Goal: Task Accomplishment & Management: Use online tool/utility

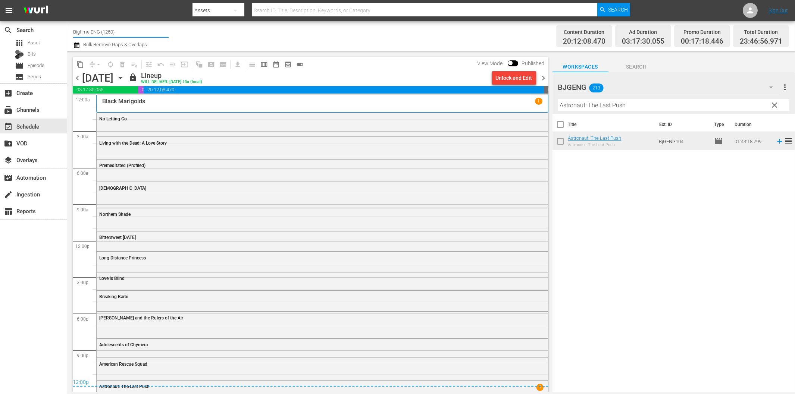
drag, startPoint x: 88, startPoint y: 30, endPoint x: 92, endPoint y: 37, distance: 8.2
click at [92, 37] on div "Channel Title Bigtime ENG (1250)" at bounding box center [120, 32] width 95 height 18
click at [120, 30] on input "Bigtime ENG (1250)" at bounding box center [120, 32] width 95 height 18
drag, startPoint x: 132, startPoint y: 31, endPoint x: 56, endPoint y: 32, distance: 75.7
click at [67, 0] on div "search Search apps Asset Bits movie Episode subtitles Series add_box Create sub…" at bounding box center [430, 0] width 727 height 0
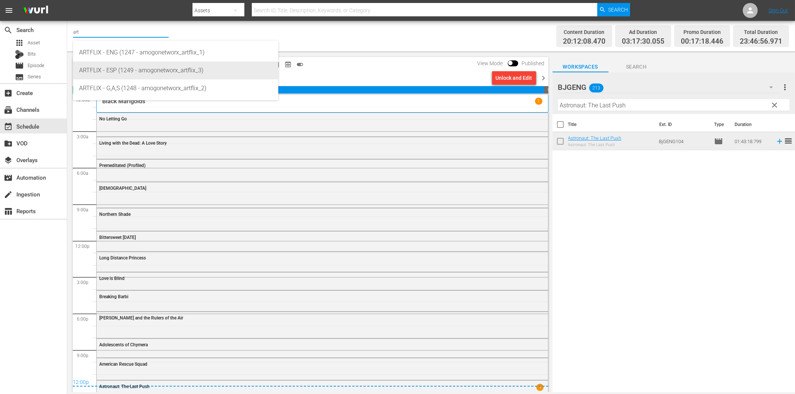
click at [121, 67] on div "ARTFLIX - ESP (1249 - amogonetworx_artflix_3)" at bounding box center [175, 71] width 193 height 18
type input "ARTFLIX - ESP (1249 - amogonetworx_artflix_3)"
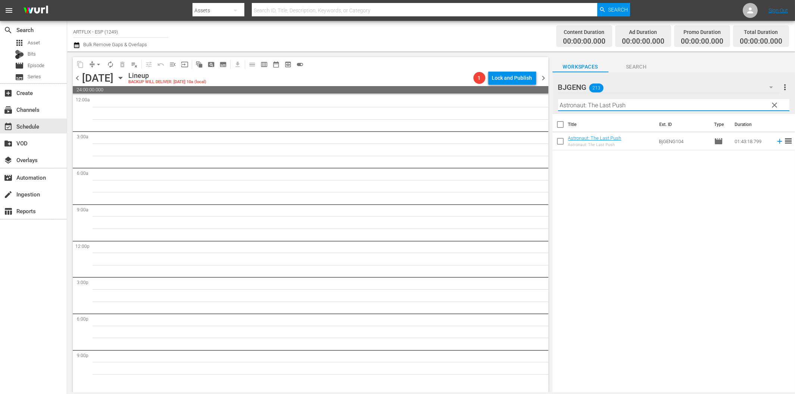
click at [605, 105] on input "Astronaut: The Last Push" at bounding box center [673, 105] width 231 height 12
click at [774, 106] on span "clear" at bounding box center [774, 105] width 9 height 9
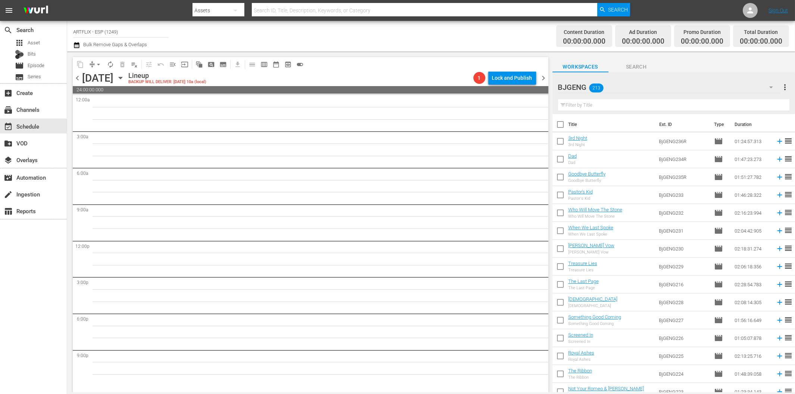
click at [770, 87] on icon "button" at bounding box center [770, 87] width 9 height 9
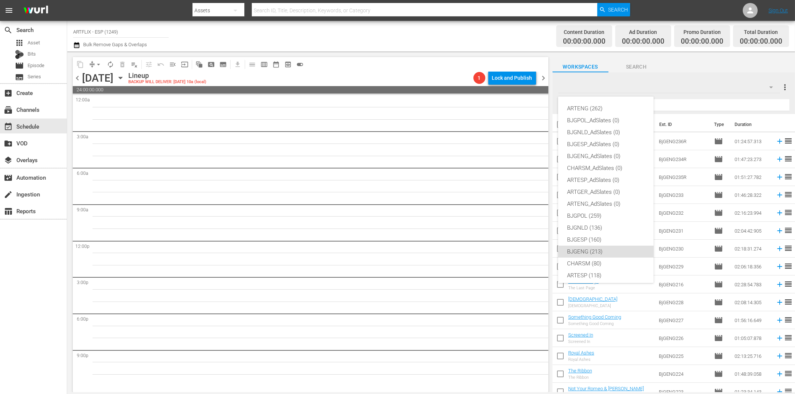
scroll to position [28, 0]
click at [591, 247] on div "ARTESP (118)" at bounding box center [606, 248] width 78 height 12
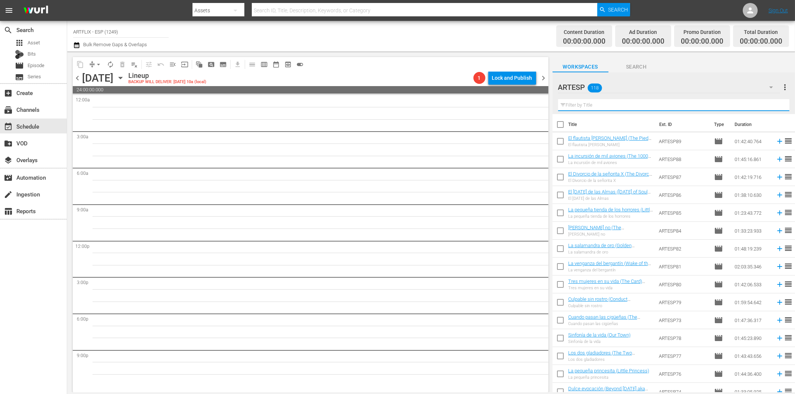
click at [587, 105] on input "text" at bounding box center [673, 105] width 231 height 12
paste input "Sundown - Spanish"
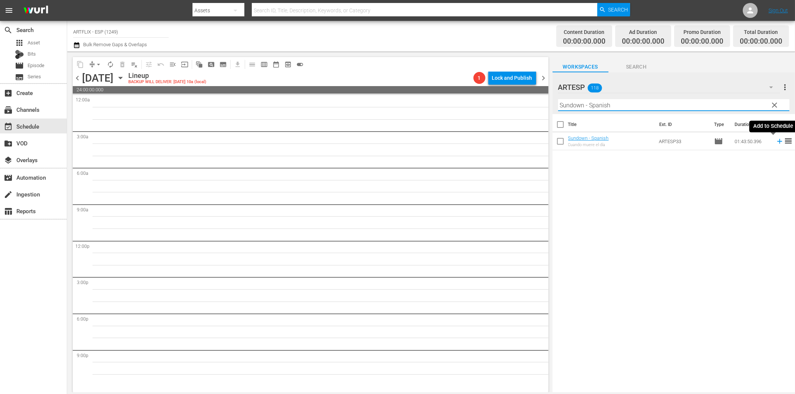
click at [775, 141] on icon at bounding box center [779, 141] width 8 height 8
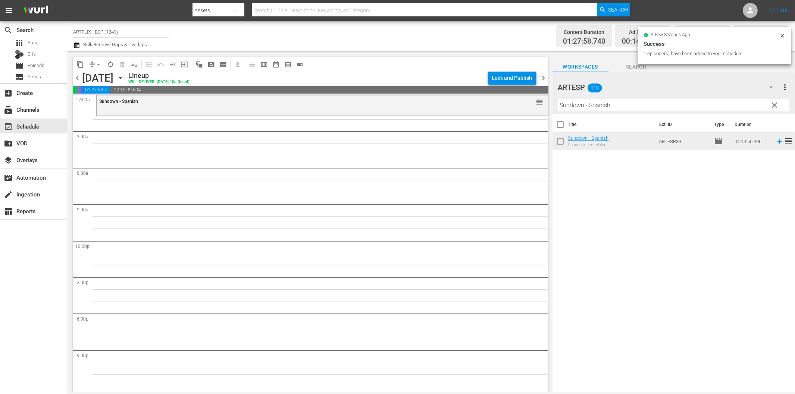
click at [644, 105] on input "Sundown - Spanish" at bounding box center [673, 105] width 231 height 12
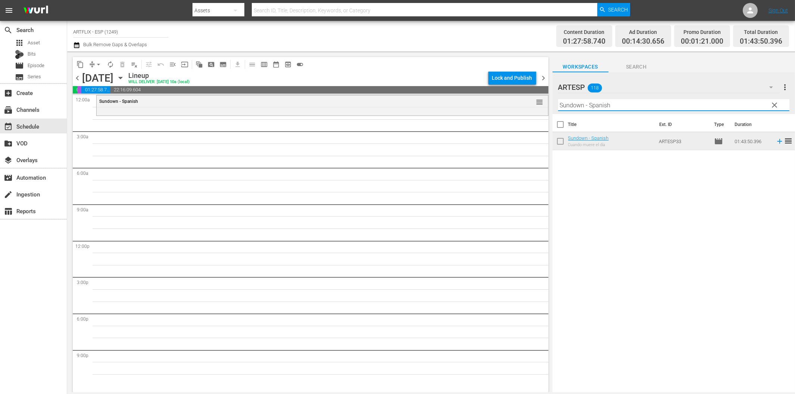
paste input "The Rage of [GEOGRAPHIC_DATA]"
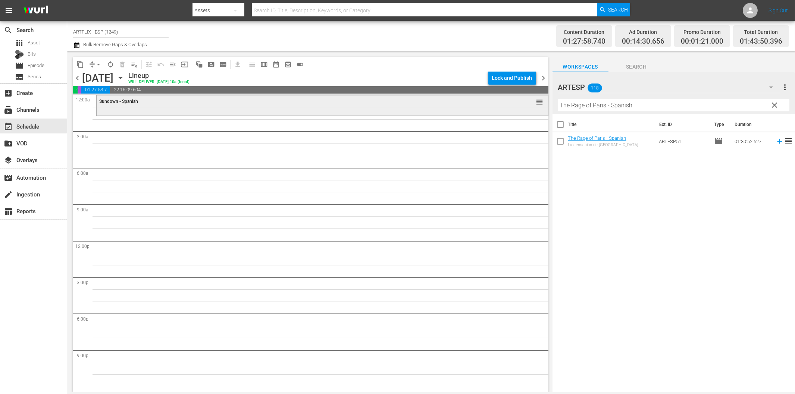
click at [507, 103] on div "reorder" at bounding box center [524, 101] width 37 height 7
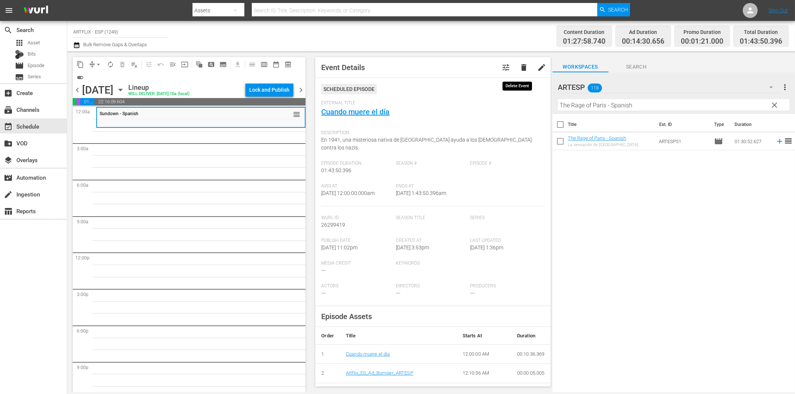
click at [519, 68] on span "delete" at bounding box center [523, 67] width 9 height 9
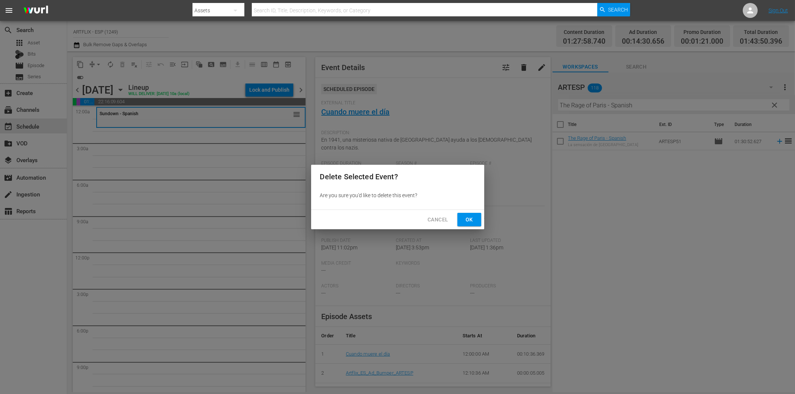
click at [470, 222] on span "Ok" at bounding box center [469, 219] width 12 height 9
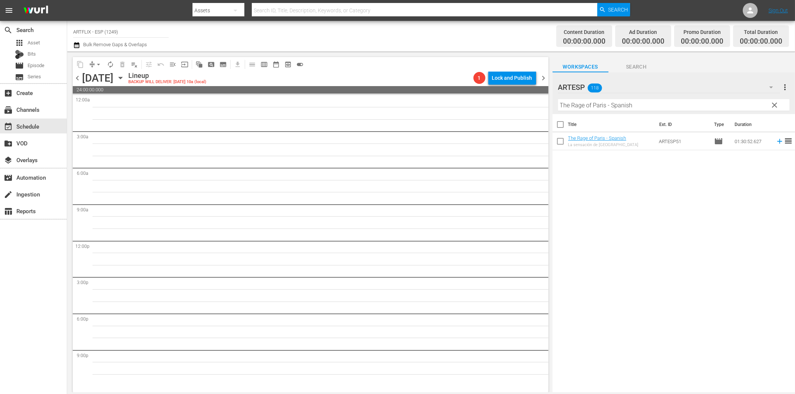
click at [122, 78] on icon "button" at bounding box center [120, 78] width 3 height 2
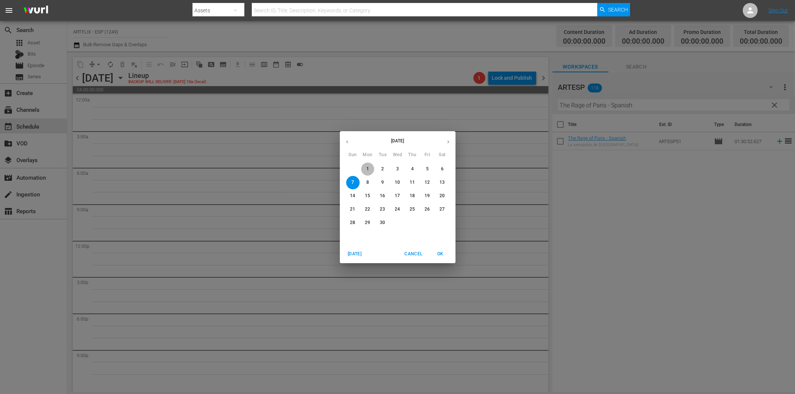
click at [366, 169] on p "1" at bounding box center [367, 169] width 3 height 6
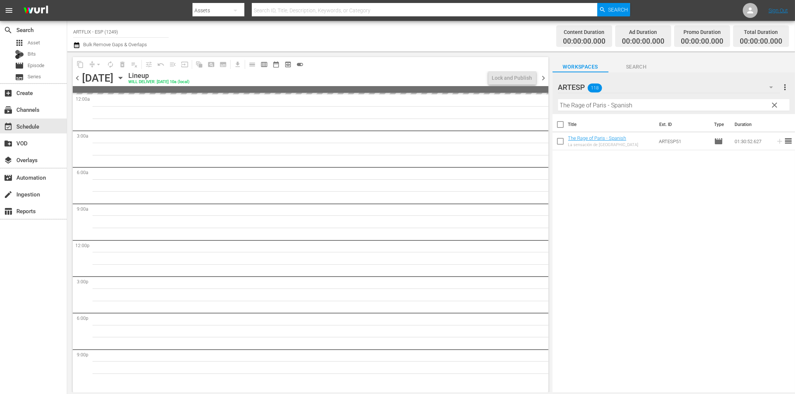
click at [598, 106] on input "The Rage of Paris - Spanish" at bounding box center [673, 105] width 231 height 12
paste input "Sundown"
click at [77, 76] on span "chevron_left" at bounding box center [77, 77] width 9 height 9
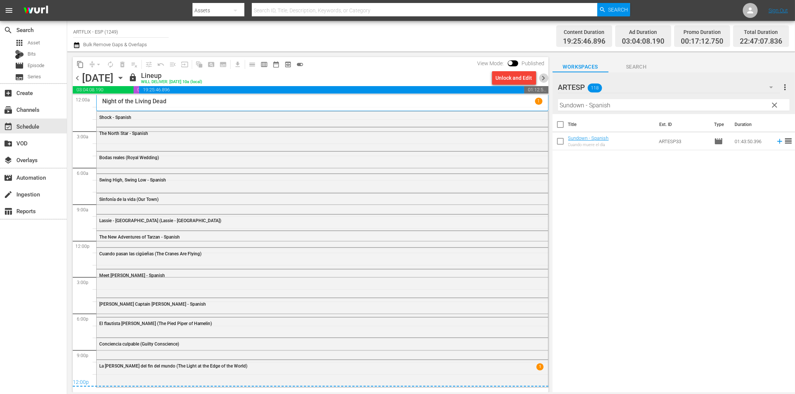
click at [543, 76] on span "chevron_right" at bounding box center [543, 77] width 9 height 9
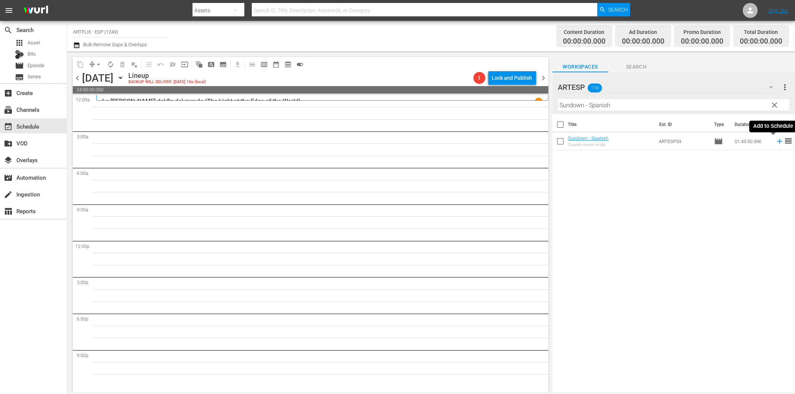
click at [777, 141] on icon at bounding box center [779, 141] width 5 height 5
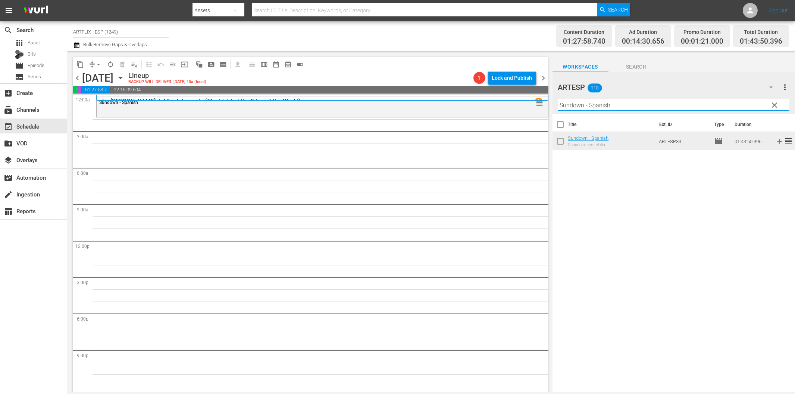
click at [602, 109] on input "Sundown - Spanish" at bounding box center [673, 105] width 231 height 12
paste input "The Rage of [GEOGRAPHIC_DATA]"
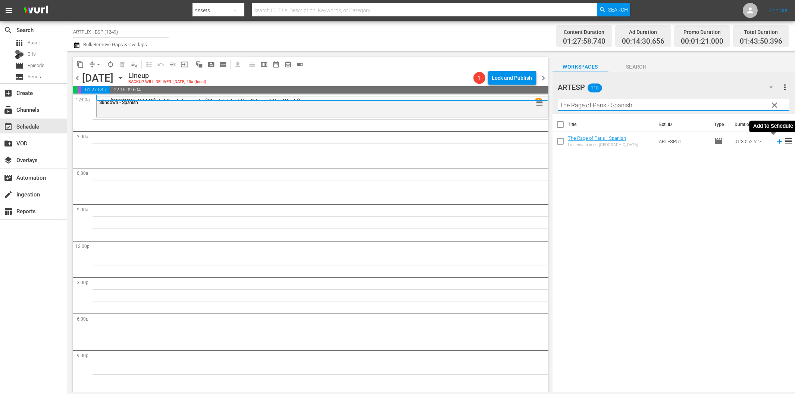
click at [775, 142] on icon at bounding box center [779, 141] width 8 height 8
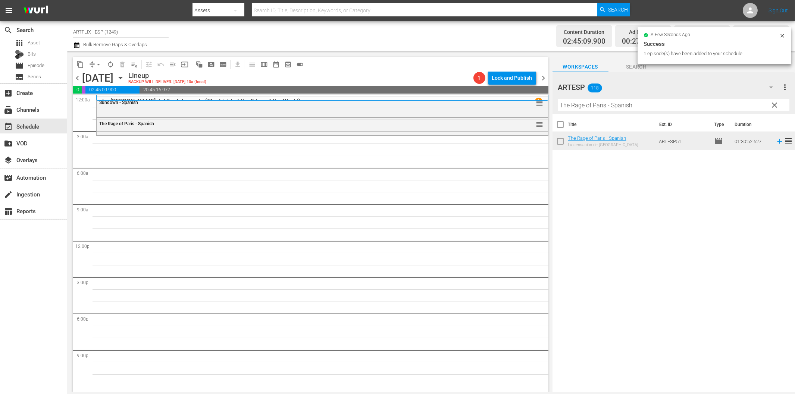
click at [578, 107] on input "The Rage of Paris - Spanish" at bounding box center [673, 105] width 231 height 12
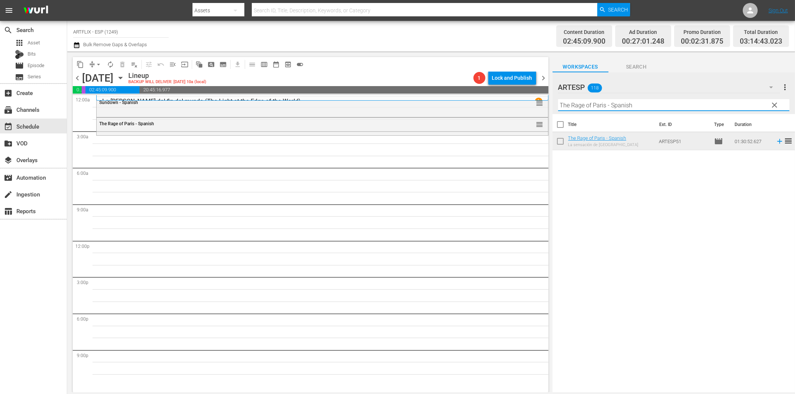
paste input "Woman in [GEOGRAPHIC_DATA]"
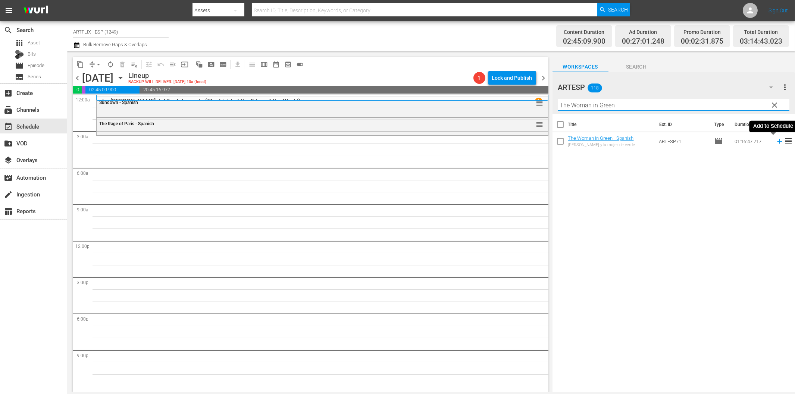
click at [777, 142] on icon at bounding box center [779, 141] width 5 height 5
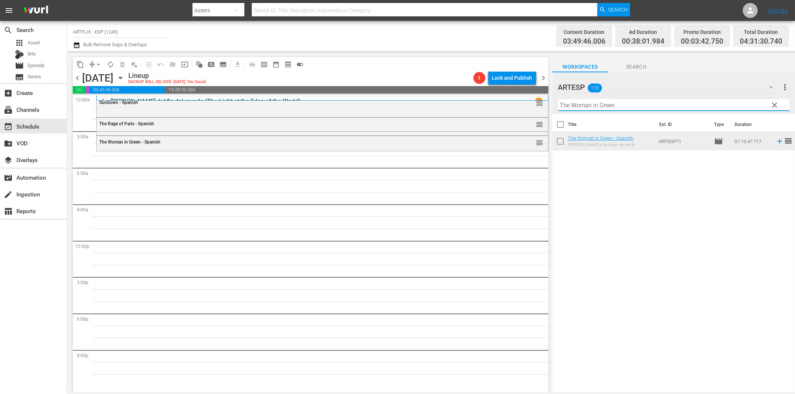
click at [632, 107] on input "The Woman in Green" at bounding box center [673, 105] width 231 height 12
paste input "Father's Little Dividend - Spanish"
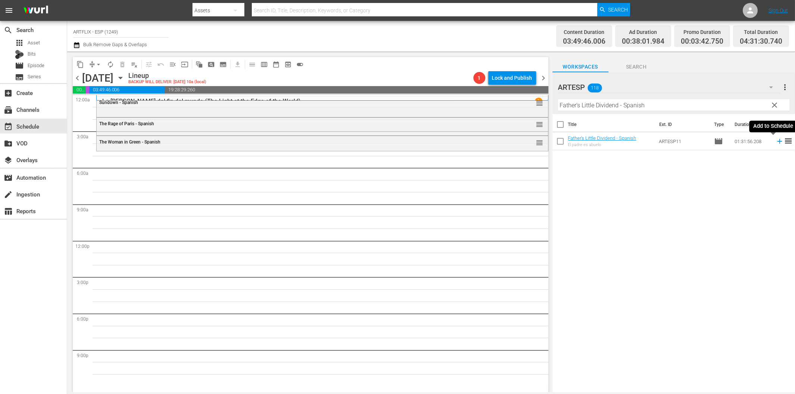
drag, startPoint x: 773, startPoint y: 140, endPoint x: 722, endPoint y: 147, distance: 51.6
click at [775, 140] on icon at bounding box center [779, 141] width 8 height 8
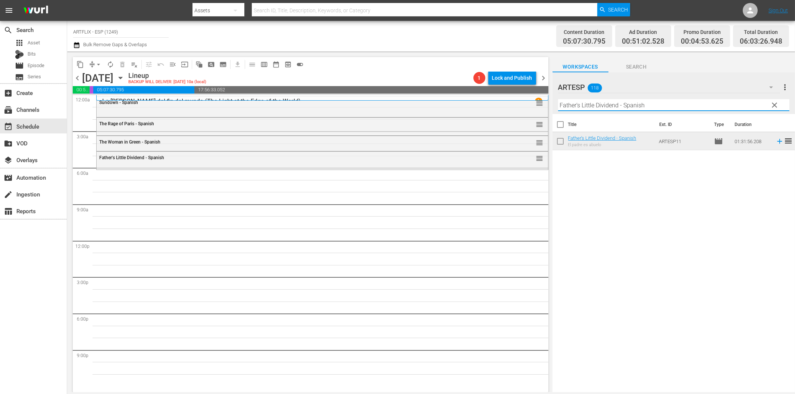
click at [579, 101] on input "Father's Little Dividend - Spanish" at bounding box center [673, 105] width 231 height 12
paste input "The Hitch-Hiker"
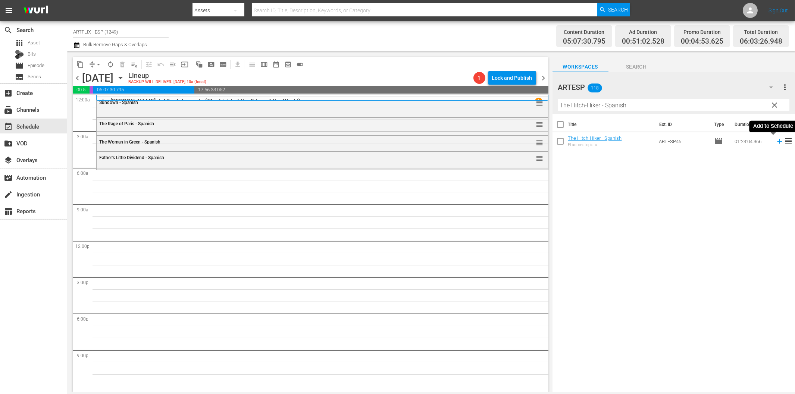
click at [777, 142] on icon at bounding box center [779, 141] width 5 height 5
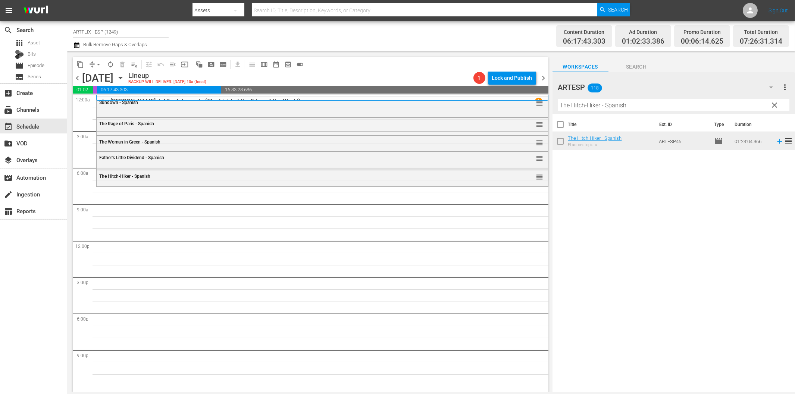
click at [575, 104] on input "The Hitch-Hiker - Spanish" at bounding box center [673, 105] width 231 height 12
paste input "El cisne negro (The Black Swan)"
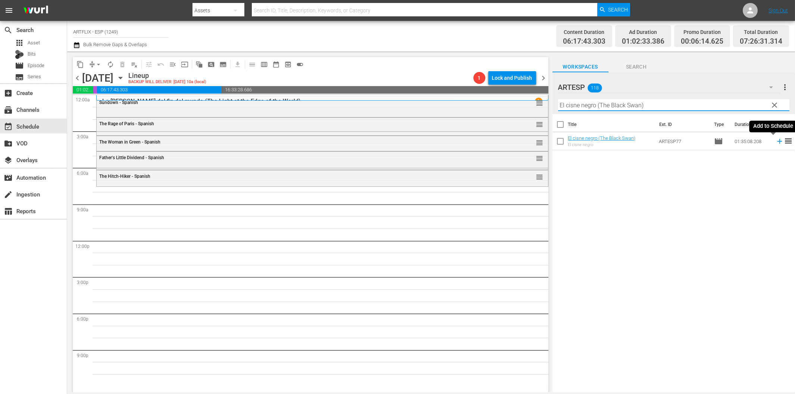
click at [775, 142] on icon at bounding box center [779, 141] width 8 height 8
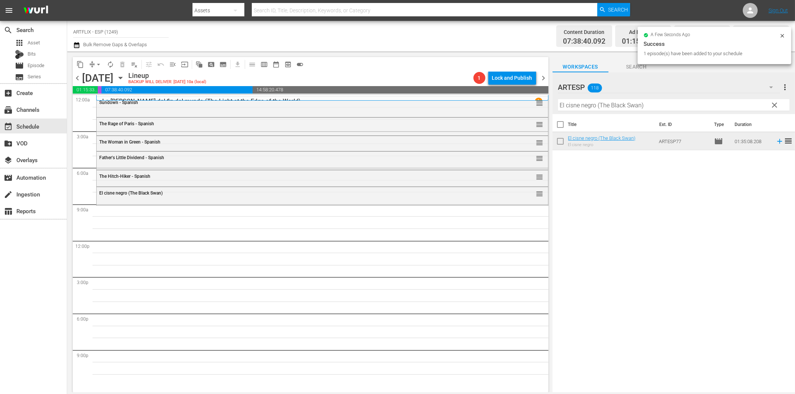
click at [593, 104] on input "El cisne negro (The Black Swan)" at bounding box center [673, 105] width 231 height 12
paste input "A Farewell to Arms - Spanish"
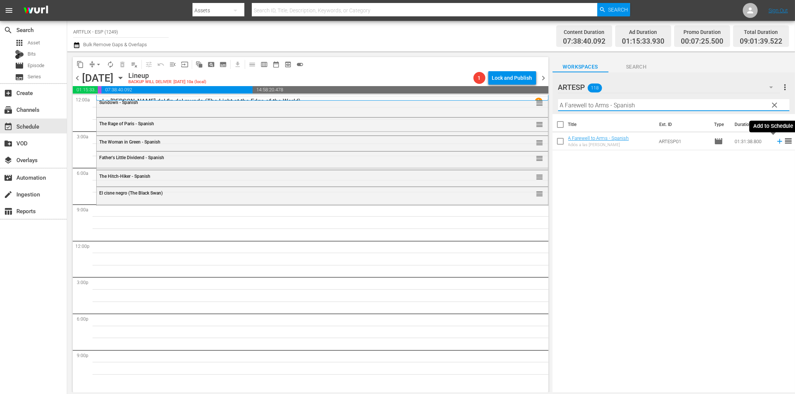
click at [775, 139] on icon at bounding box center [779, 141] width 8 height 8
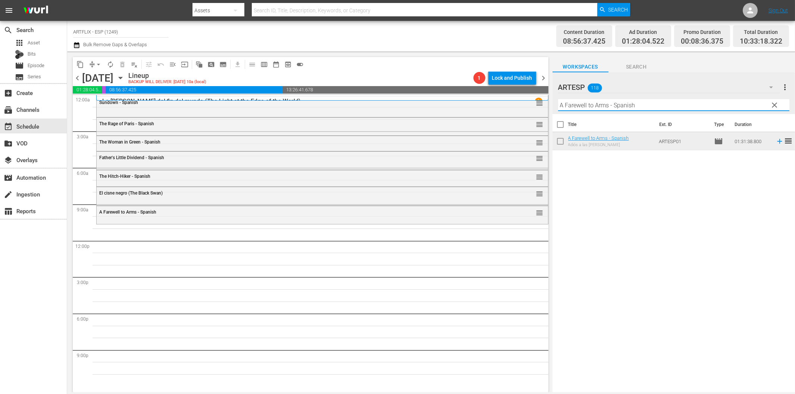
click at [621, 104] on input "A Farewell to Arms - Spanish" at bounding box center [673, 105] width 231 height 12
paste input "Culpable sin rostro (Conduct Unbecoming)"
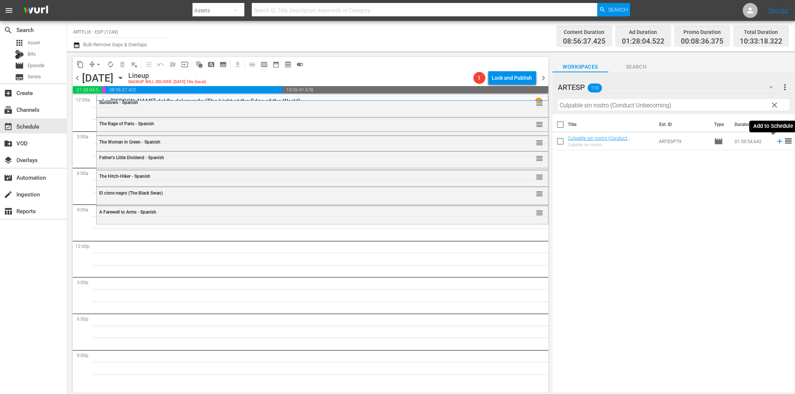
click at [777, 142] on icon at bounding box center [779, 141] width 5 height 5
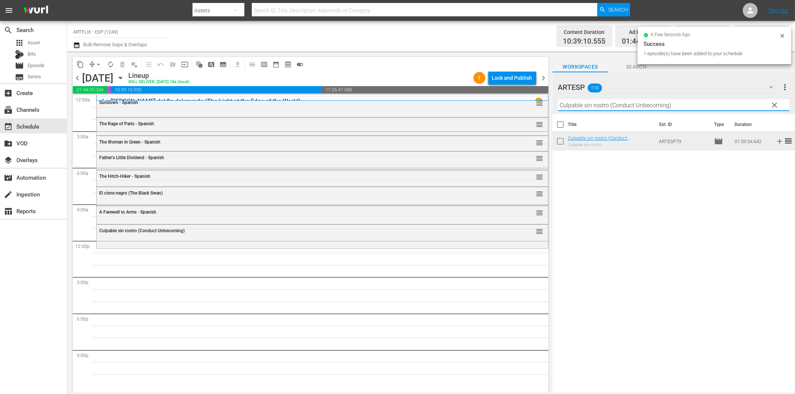
click at [615, 106] on input "Culpable sin rostro (Conduct Unbecoming)" at bounding box center [673, 105] width 231 height 12
paste input "El niño y el potro (Más allá de río Miño"
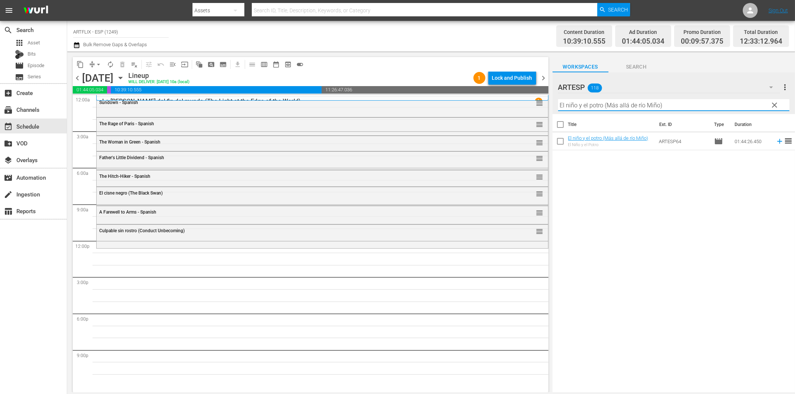
click at [775, 142] on icon at bounding box center [779, 141] width 8 height 8
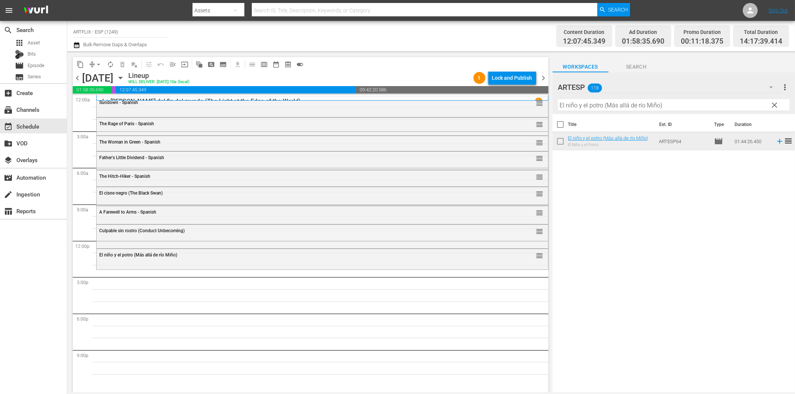
click at [587, 104] on input "El niño y el potro (Más allá de río Miño)" at bounding box center [673, 105] width 231 height 12
paste input "Our Daily Bread - Spanish"
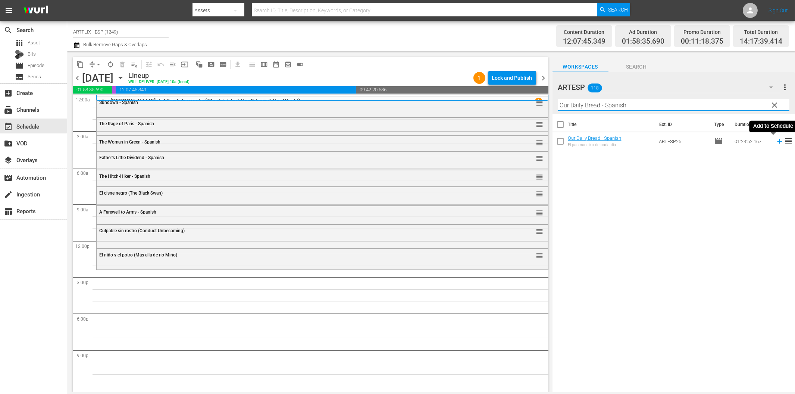
click at [775, 141] on icon at bounding box center [779, 141] width 8 height 8
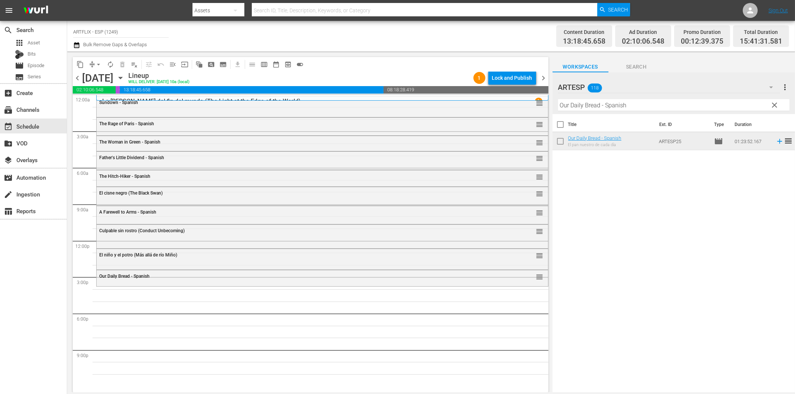
click at [627, 106] on input "Our Daily Bread - Spanish" at bounding box center [673, 105] width 231 height 12
paste input "Africa Screams"
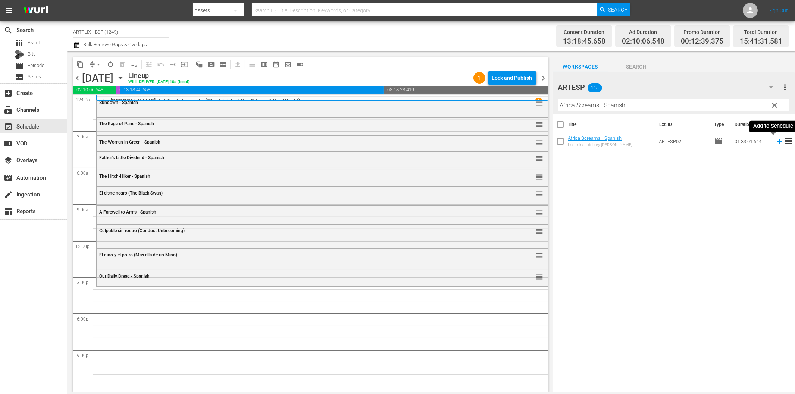
click at [775, 139] on icon at bounding box center [779, 141] width 8 height 8
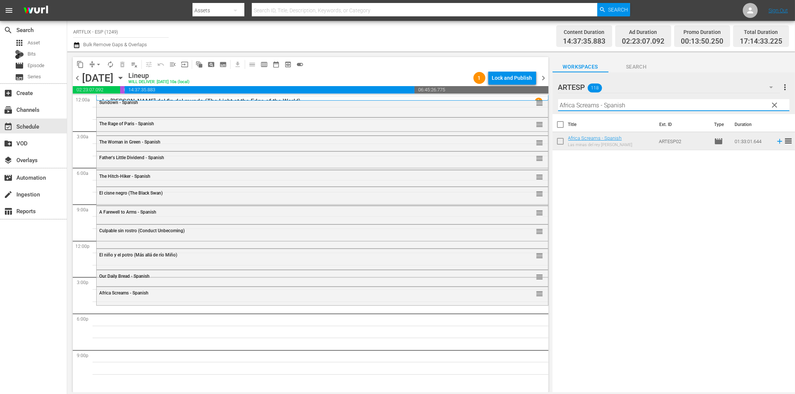
click at [619, 106] on input "Africa Screams - Spanish" at bounding box center [673, 105] width 231 height 12
paste input "Bird of Paradise"
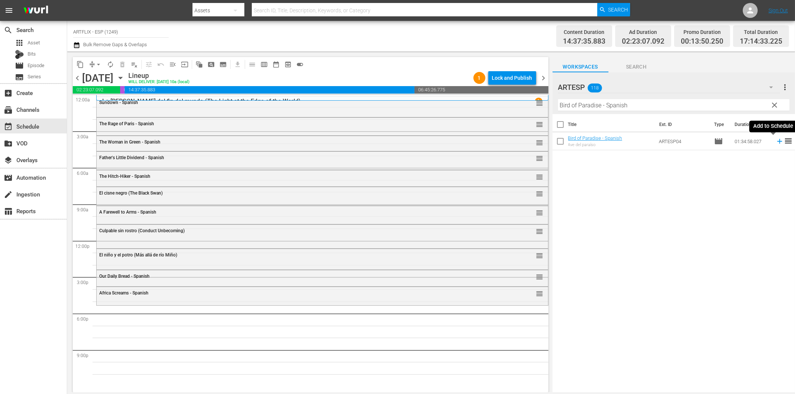
click at [775, 144] on icon at bounding box center [779, 141] width 8 height 8
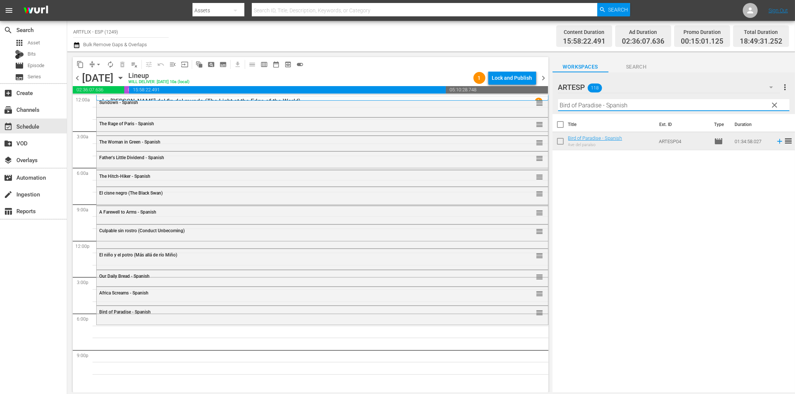
click at [631, 101] on input "Bird of Paradise - Spanish" at bounding box center [673, 105] width 231 height 12
paste input "El bígamo (The Bigamist)"
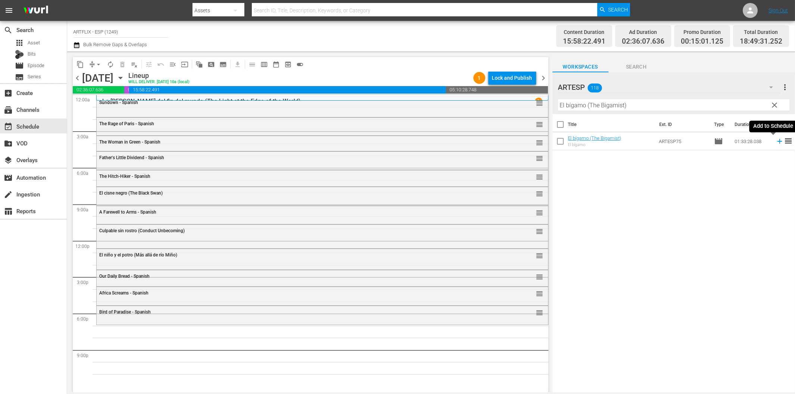
click at [775, 142] on icon at bounding box center [779, 141] width 8 height 8
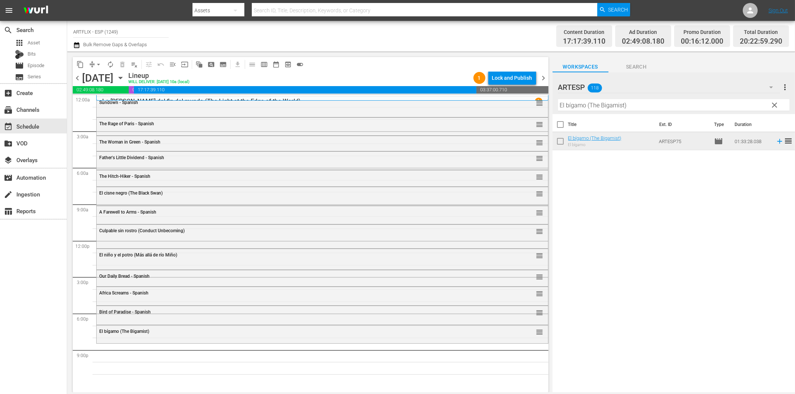
click at [586, 101] on input "El bígamo (The Bigamist)" at bounding box center [673, 105] width 231 height 12
paste input "Gung Ho - Spanish"
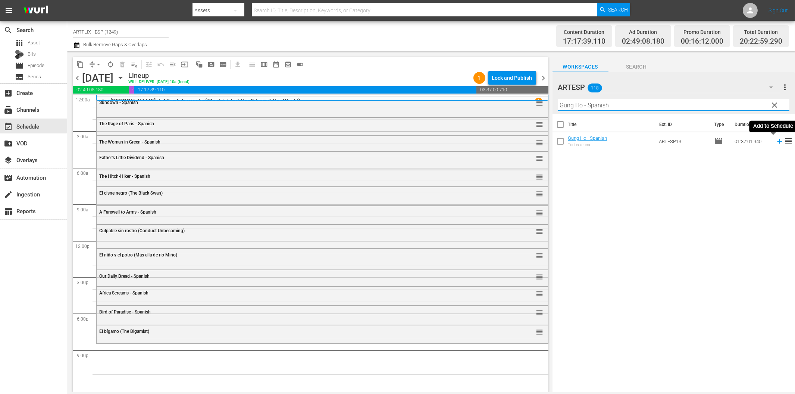
click at [777, 141] on icon at bounding box center [779, 141] width 5 height 5
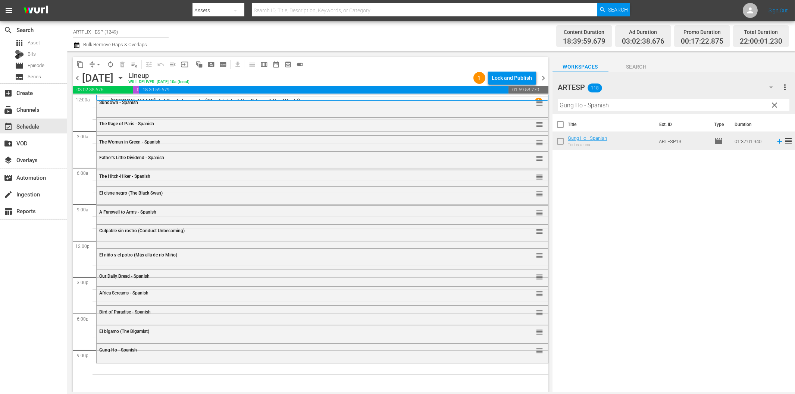
click at [613, 110] on input "Gung Ho - Spanish" at bounding box center [673, 105] width 231 height 12
paste input "El terror (The Terror)"
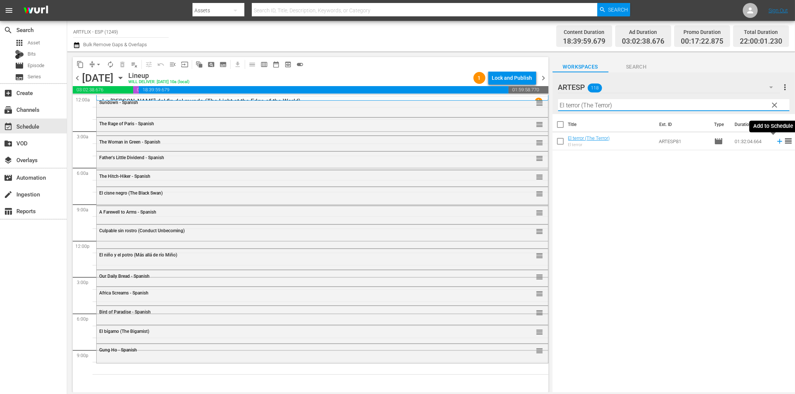
click at [775, 143] on icon at bounding box center [779, 141] width 8 height 8
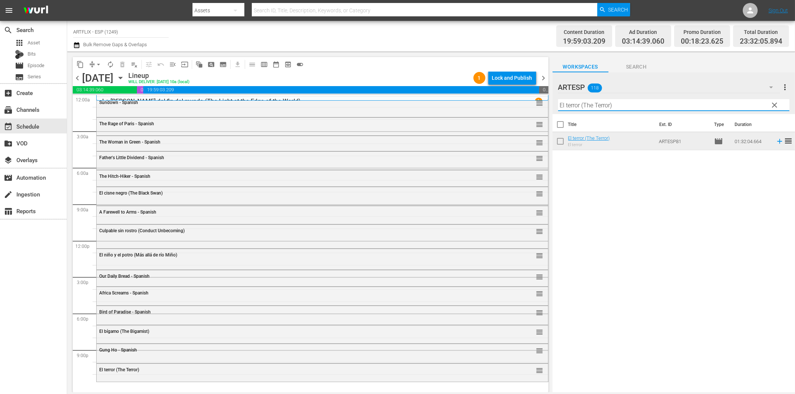
click at [600, 109] on input "El terror (The Terror)" at bounding box center [673, 105] width 231 height 12
paste input "poder del diablo (Prime Evil"
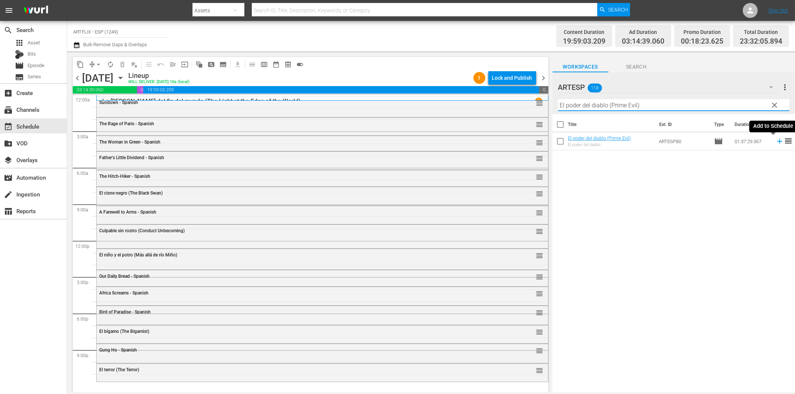
click at [775, 140] on icon at bounding box center [779, 141] width 8 height 8
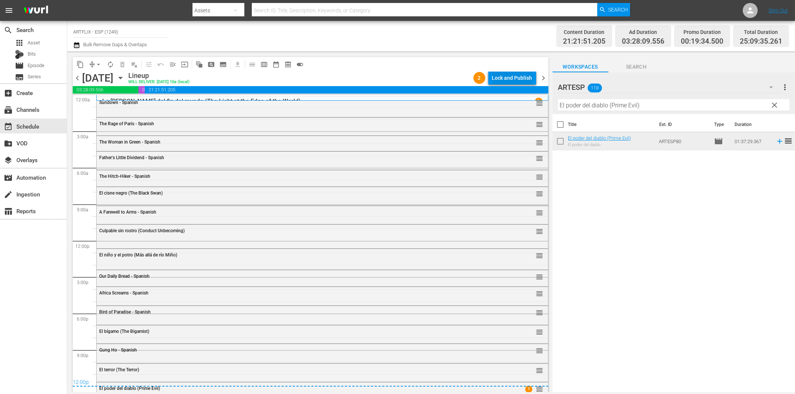
click at [512, 79] on div "Lock and Publish" at bounding box center [512, 77] width 40 height 13
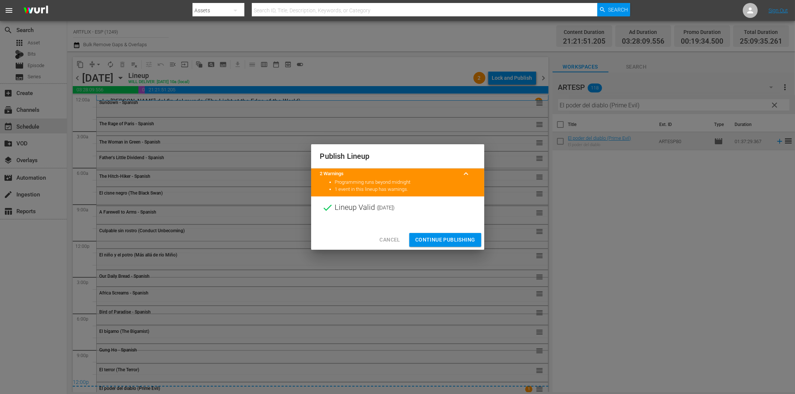
click at [440, 236] on span "Continue Publishing" at bounding box center [445, 239] width 60 height 9
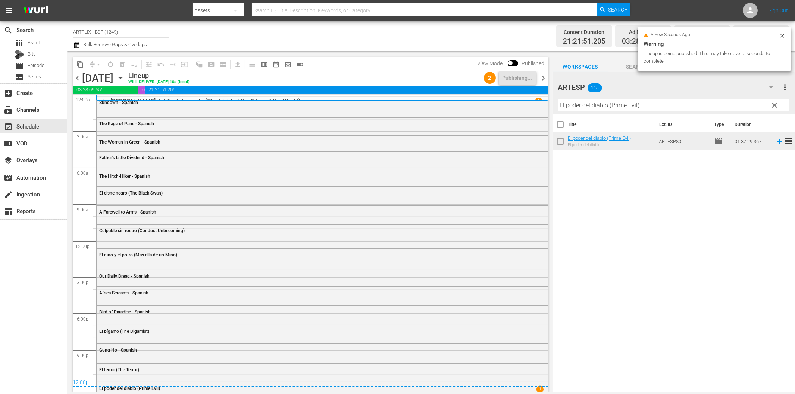
click at [543, 75] on span "chevron_right" at bounding box center [543, 77] width 9 height 9
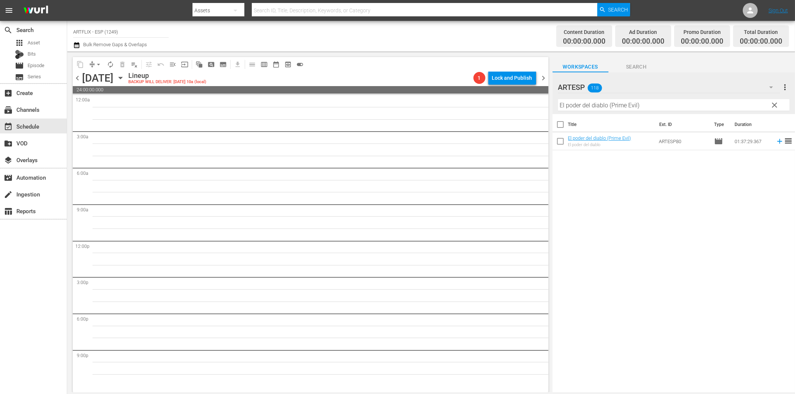
click at [600, 106] on input "El poder del diablo (Prime Evil)" at bounding box center [673, 105] width 231 height 12
paste input "The Bat - Spanish"
click at [775, 143] on icon at bounding box center [779, 141] width 8 height 8
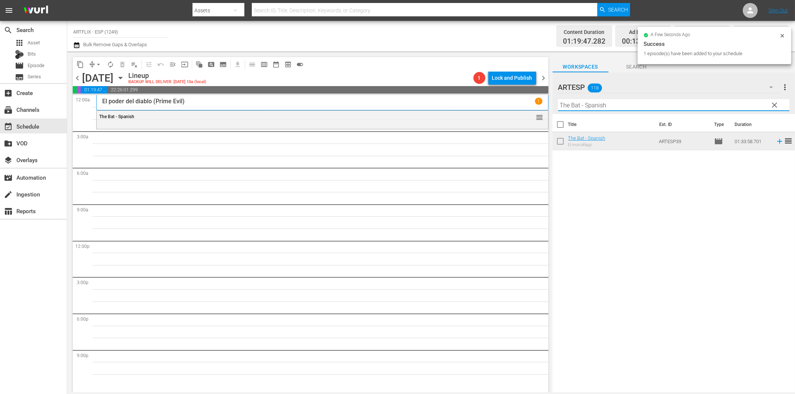
click at [584, 105] on input "The Bat - Spanish" at bounding box center [673, 105] width 231 height 12
paste input "Dishonored [DEMOGRAPHIC_DATA]"
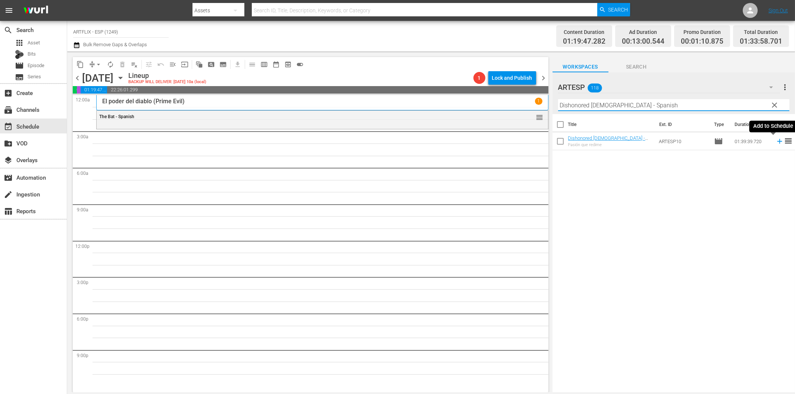
click at [775, 142] on icon at bounding box center [779, 141] width 8 height 8
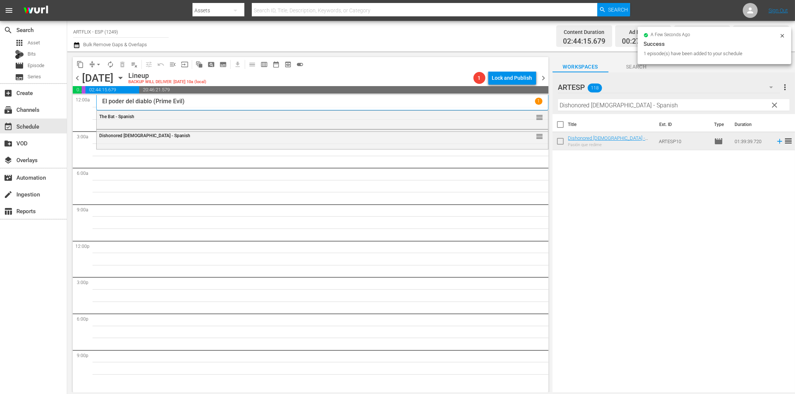
click at [568, 107] on input "Dishonored [DEMOGRAPHIC_DATA] - Spanish" at bounding box center [673, 105] width 231 height 12
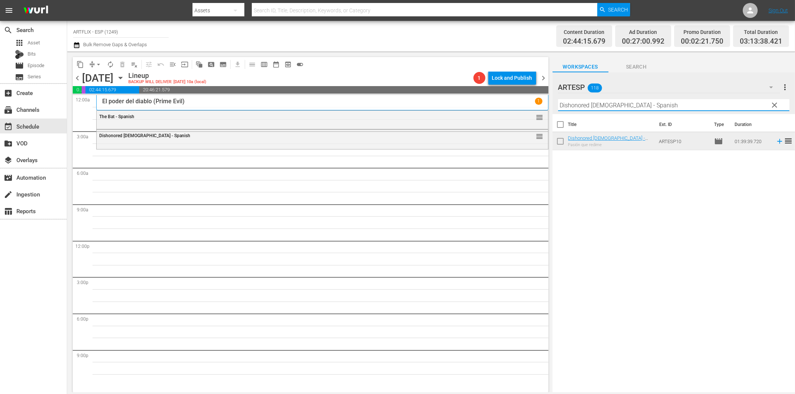
paste input "Behind Office Doors"
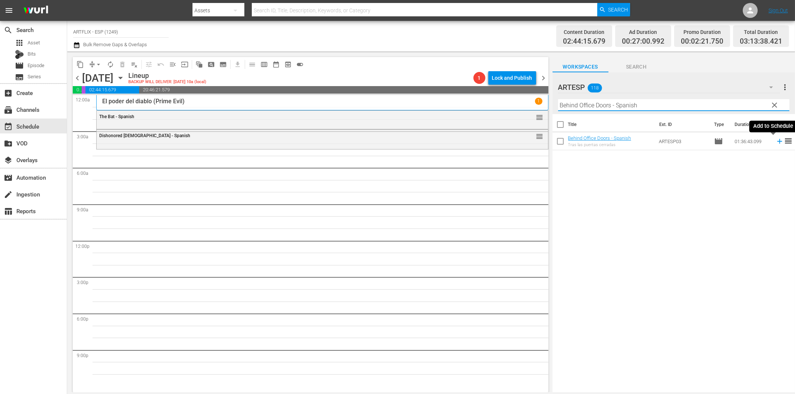
click at [775, 142] on icon at bounding box center [779, 141] width 8 height 8
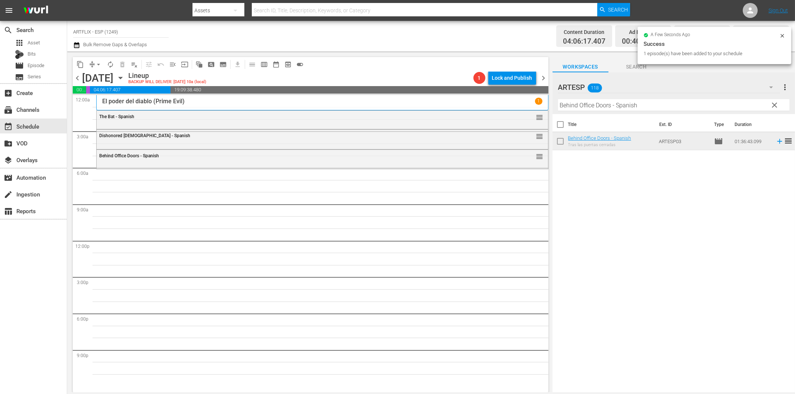
click at [603, 107] on input "Behind Office Doors - Spanish" at bounding box center [673, 105] width 231 height 12
paste input "Angel on my Shoulder"
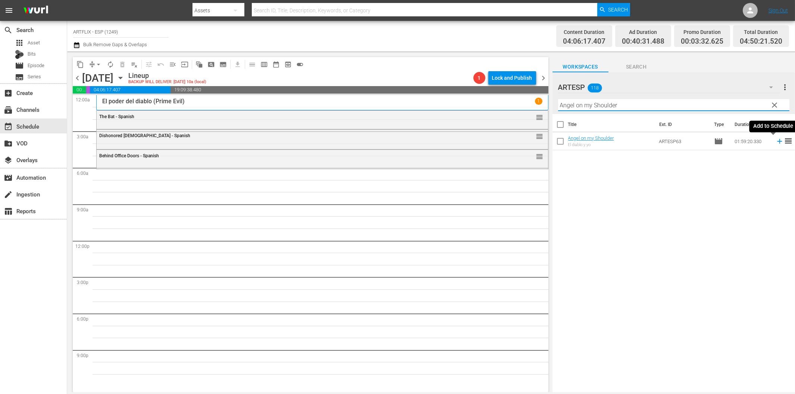
click at [777, 141] on icon at bounding box center [779, 141] width 5 height 5
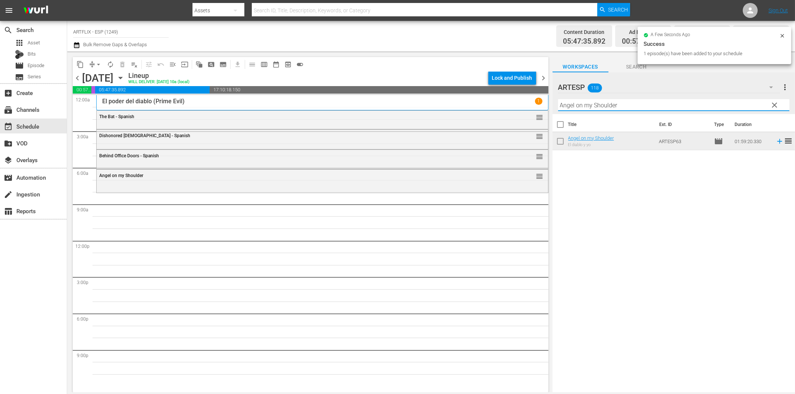
click at [601, 101] on input "Angel on my Shoulder" at bounding box center [673, 105] width 231 height 12
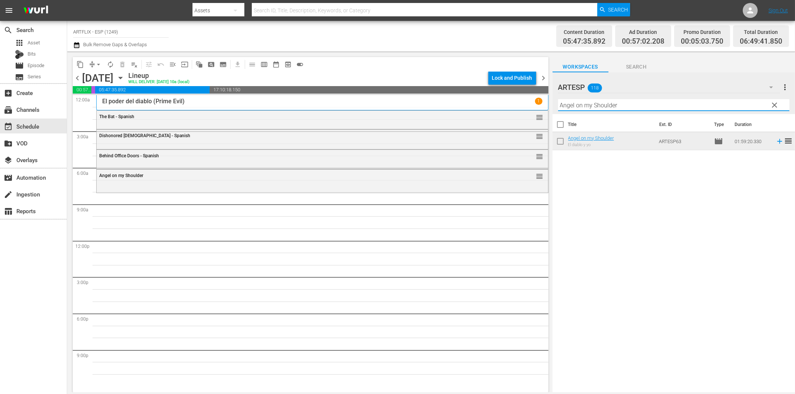
paste input "El_fantasma_de_la_opera_(The_Phantom_of_the_Opera)_Colorized"
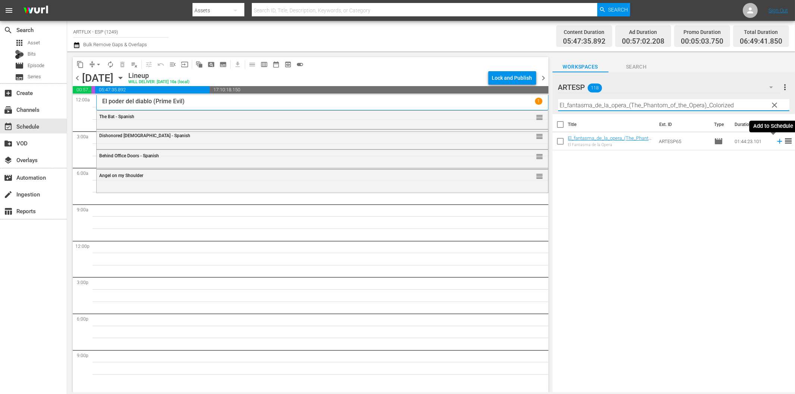
click at [775, 139] on icon at bounding box center [779, 141] width 8 height 8
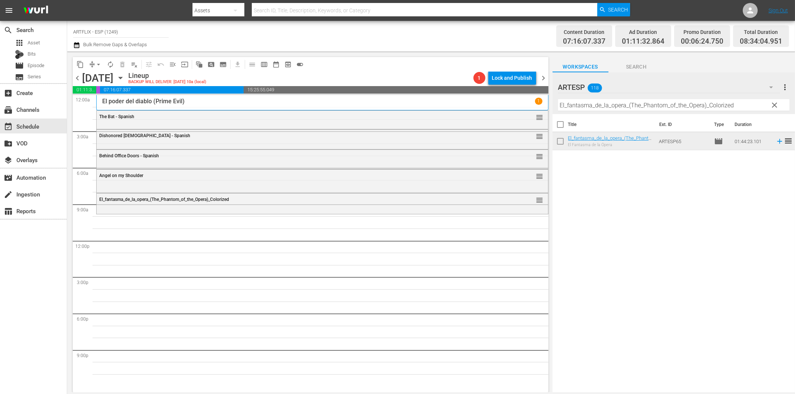
click at [644, 101] on input "El_fantasma_de_la_opera_(The_Phantom_of_the_Opera)_Colorized" at bounding box center [673, 105] width 231 height 12
paste input "La canción del recuerdo (Penny_Serenade)"
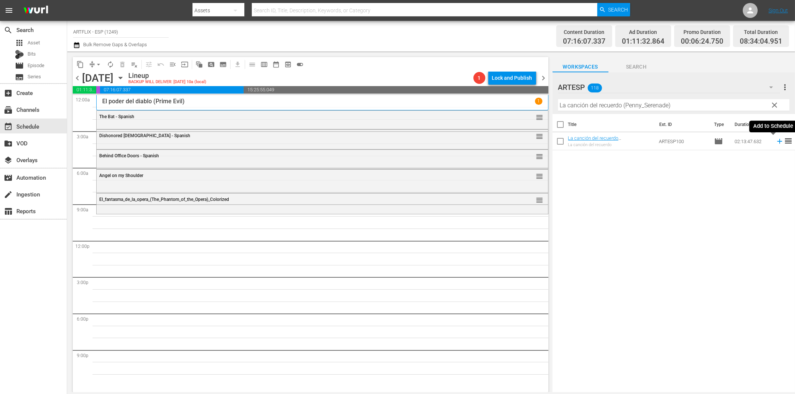
click at [775, 141] on icon at bounding box center [779, 141] width 8 height 8
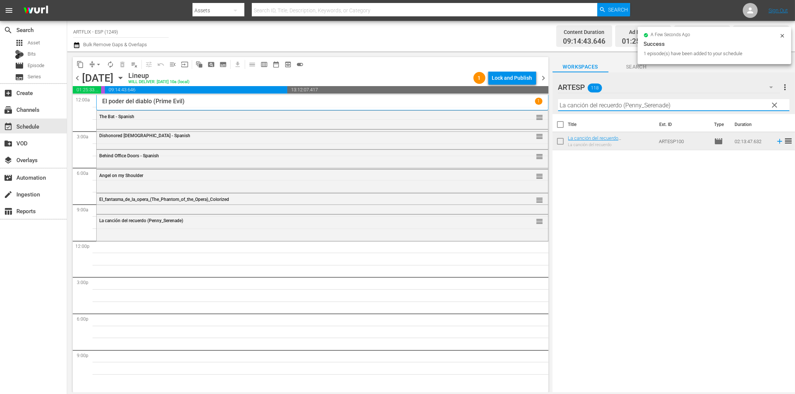
click at [594, 107] on input "La canción del recuerdo (Penny_Serenade)" at bounding box center [673, 105] width 231 height 12
paste input "A Boy and His Dog"
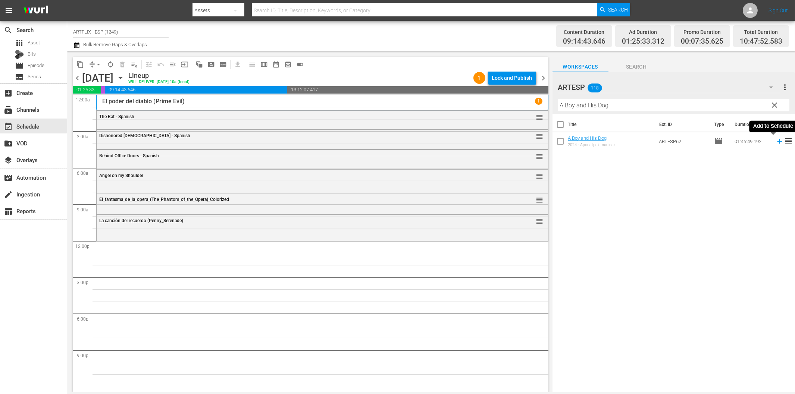
click at [777, 141] on icon at bounding box center [779, 141] width 5 height 5
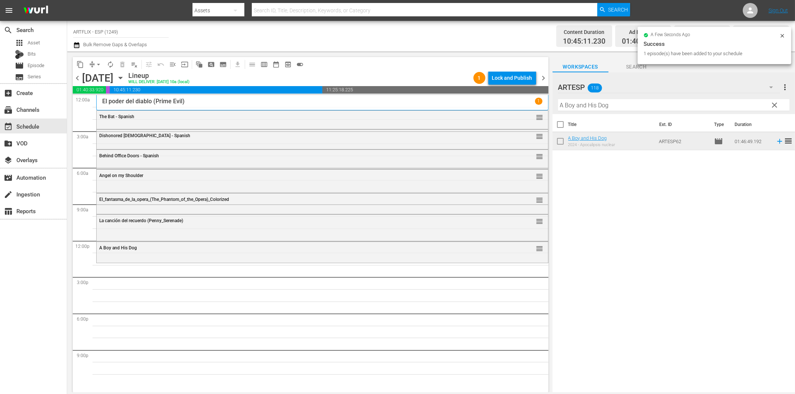
click at [608, 107] on input "A Boy and His Dog" at bounding box center [673, 105] width 231 height 12
paste input "Mi madre es una mujer lobo (My Mom's a Werewolf)"
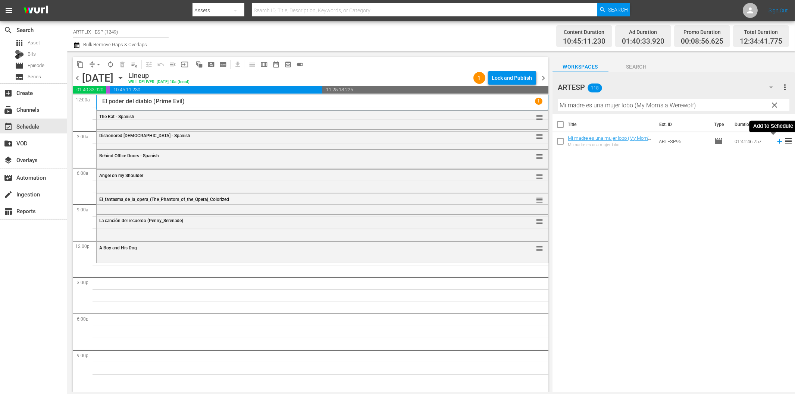
click at [775, 142] on icon at bounding box center [779, 141] width 8 height 8
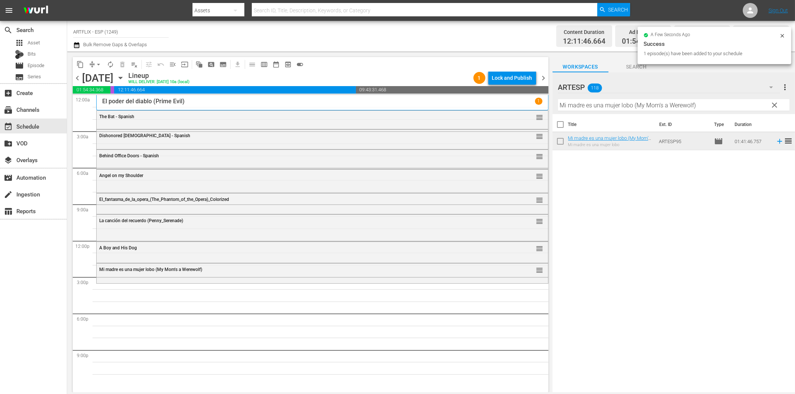
click at [571, 107] on input "Mi madre es una mujer lobo (My Mom's a Werewolf)" at bounding box center [673, 105] width 231 height 12
paste input "El libro de la selva (Jungle Book 1942"
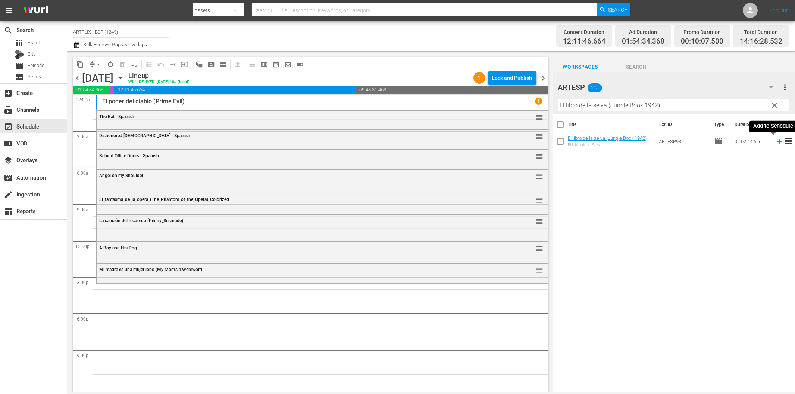
drag, startPoint x: 774, startPoint y: 142, endPoint x: 759, endPoint y: 143, distance: 14.9
click at [775, 142] on icon at bounding box center [779, 141] width 8 height 8
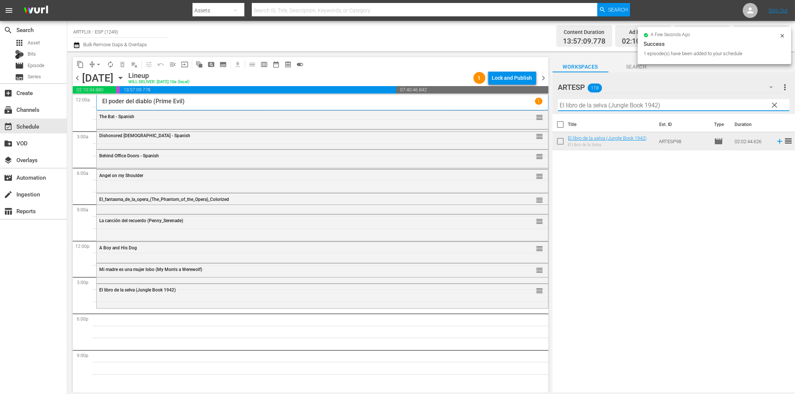
click at [578, 104] on input "El libro de la selva (Jungle Book 1942)" at bounding box center [673, 105] width 231 height 12
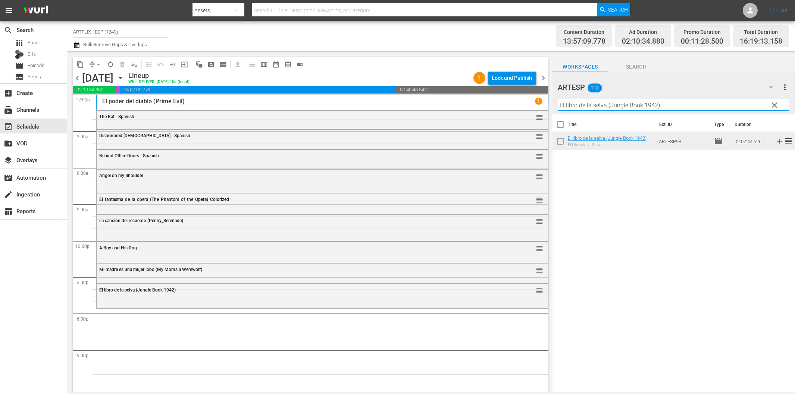
paste input "[PERSON_NAME]'s Revenge - Spanish"
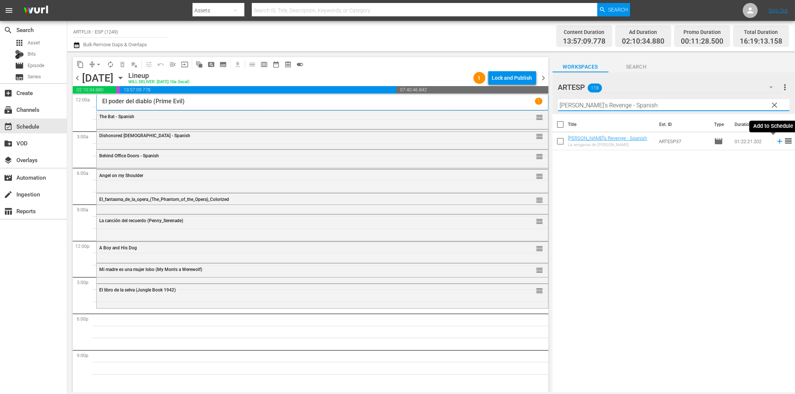
click at [775, 139] on icon at bounding box center [779, 141] width 8 height 8
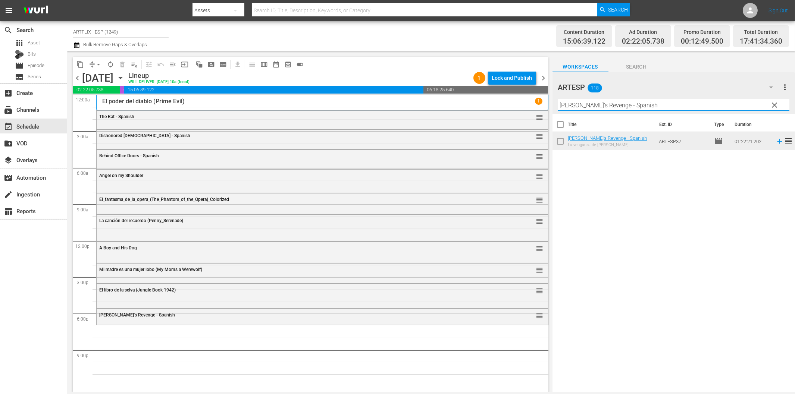
click at [683, 106] on input "[PERSON_NAME]'s Revenge - Spanish" at bounding box center [673, 105] width 231 height 12
paste input "Los tres invencibles (Goliath and the Sins of [GEOGRAPHIC_DATA])"
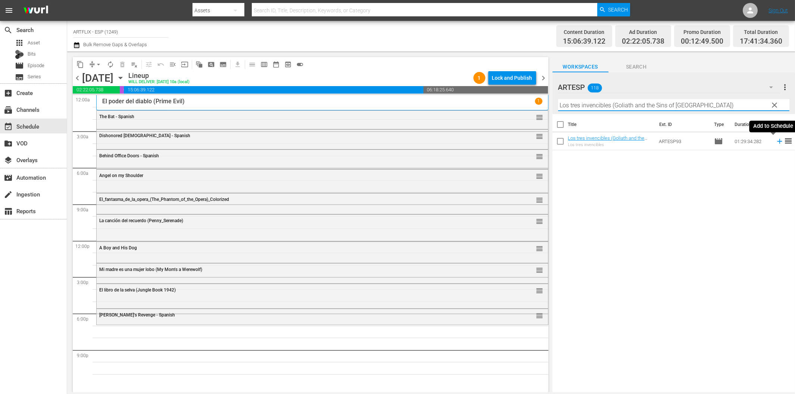
click at [775, 144] on icon at bounding box center [779, 141] width 8 height 8
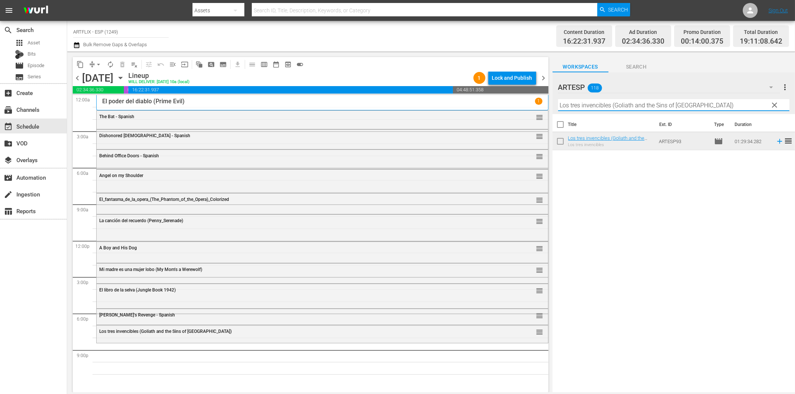
click at [597, 105] on input "Los tres invencibles (Goliath and the Sins of [GEOGRAPHIC_DATA])" at bounding box center [673, 105] width 231 height 12
paste input "His Girl [DATE] - Spanish"
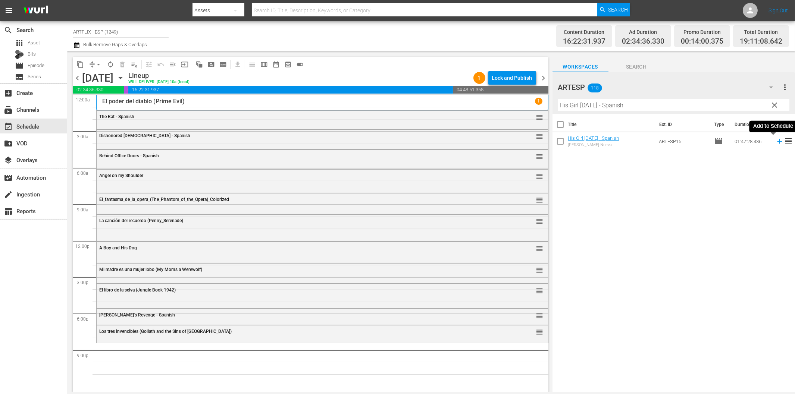
click at [775, 144] on icon at bounding box center [779, 141] width 8 height 8
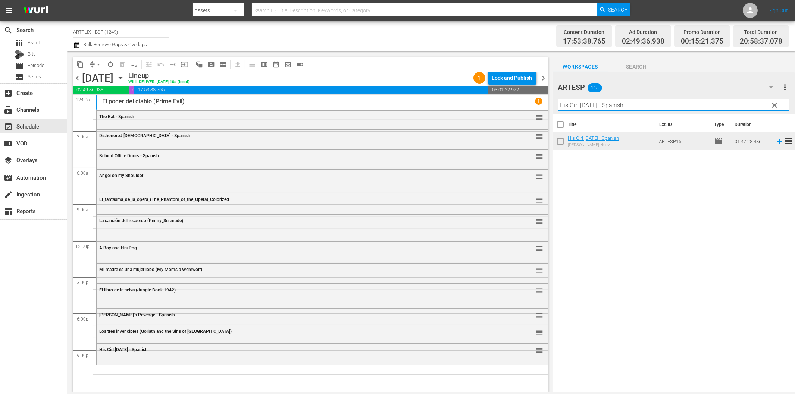
click at [579, 101] on input "His Girl [DATE] - Spanish" at bounding box center [673, 105] width 231 height 12
paste input "Los alegres vividores (The Young in Heart)"
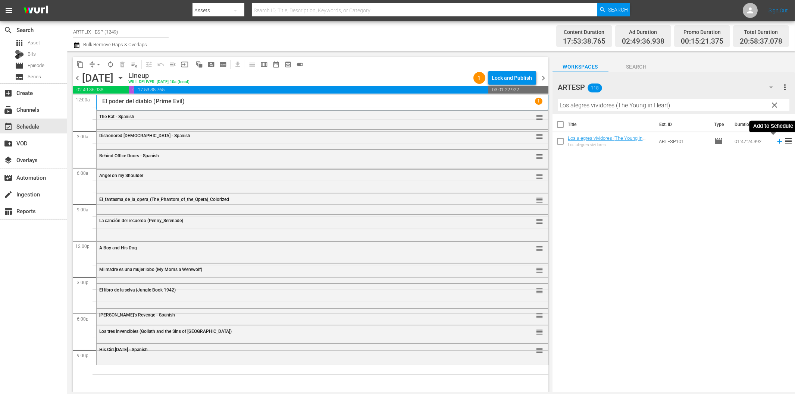
drag, startPoint x: 773, startPoint y: 139, endPoint x: 700, endPoint y: 144, distance: 72.5
click at [775, 139] on icon at bounding box center [779, 141] width 8 height 8
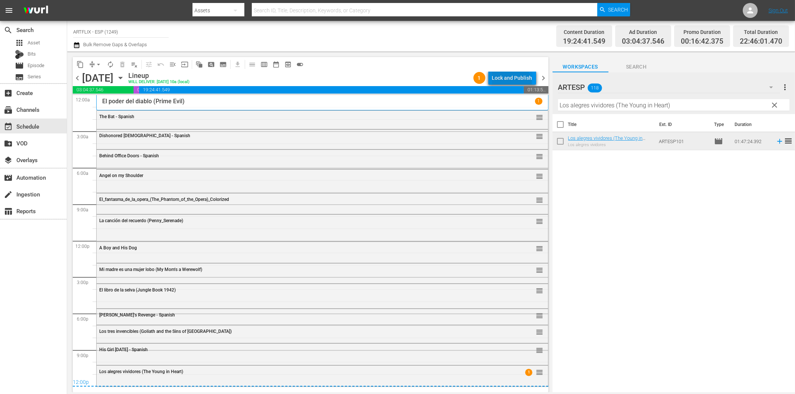
click at [512, 83] on div "Lock and Publish" at bounding box center [512, 77] width 40 height 13
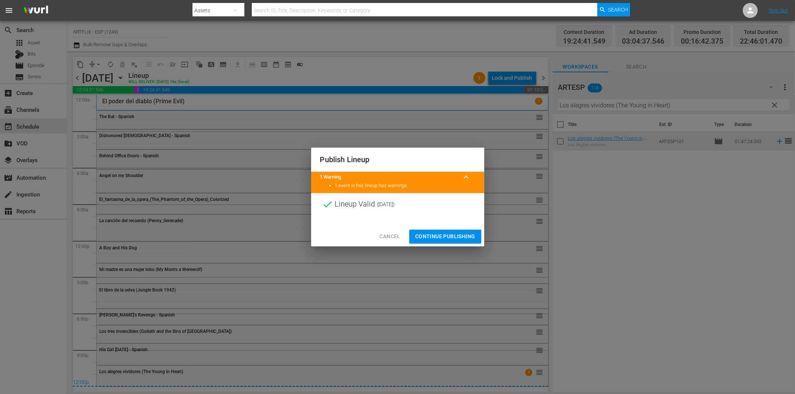
click at [452, 237] on span "Continue Publishing" at bounding box center [445, 236] width 60 height 9
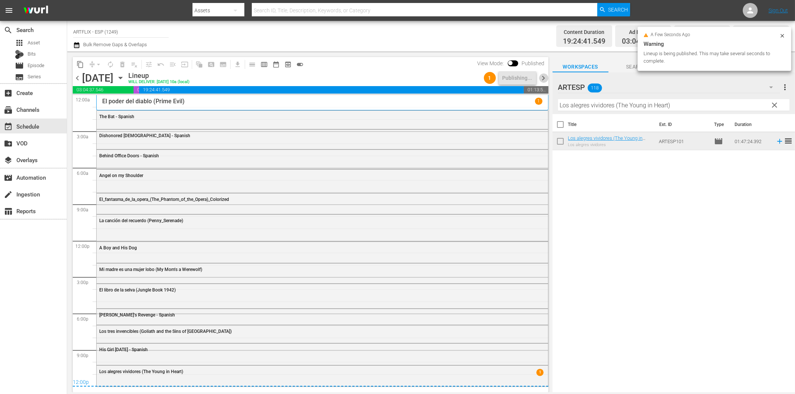
click at [541, 79] on span "chevron_right" at bounding box center [543, 77] width 9 height 9
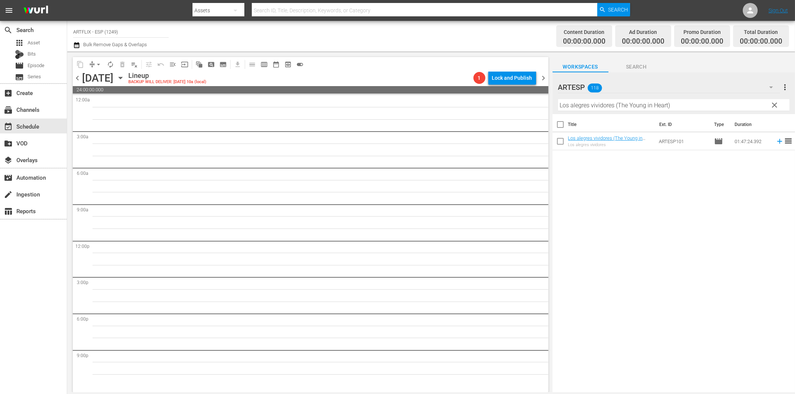
click at [594, 111] on hr at bounding box center [673, 111] width 231 height 0
click at [599, 105] on input "Los alegres vividores (The Young in Heart)" at bounding box center [673, 105] width 231 height 12
paste input "Seven Alone"
click at [777, 142] on icon at bounding box center [779, 141] width 5 height 5
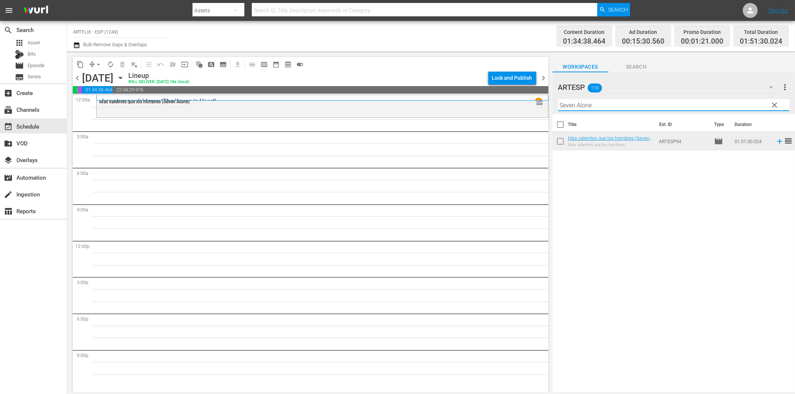
click at [581, 105] on input "Seven Alone" at bounding box center [673, 105] width 231 height 12
paste input "That Uncertain Feeling - Spanish"
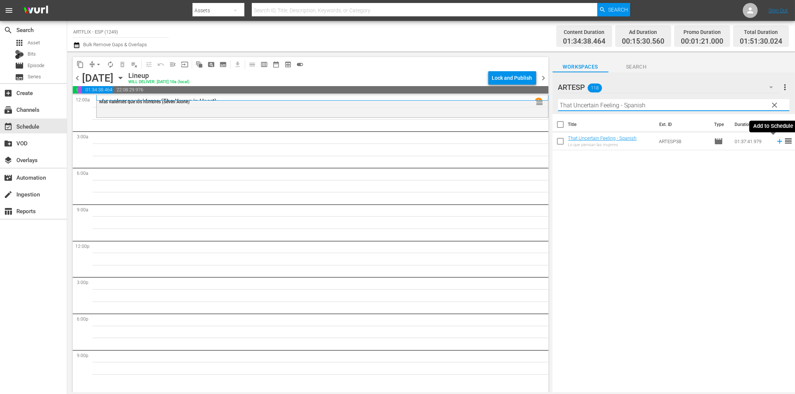
click at [775, 139] on icon at bounding box center [779, 141] width 8 height 8
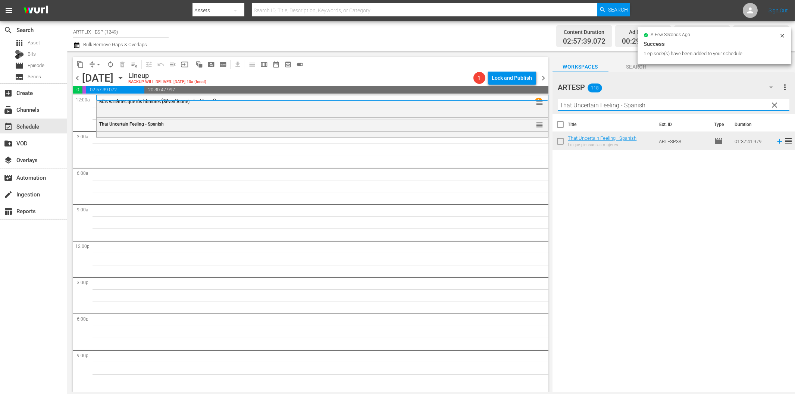
click at [599, 103] on input "That Uncertain Feeling - Spanish" at bounding box center [673, 105] width 231 height 12
paste input "e Wasp Woman"
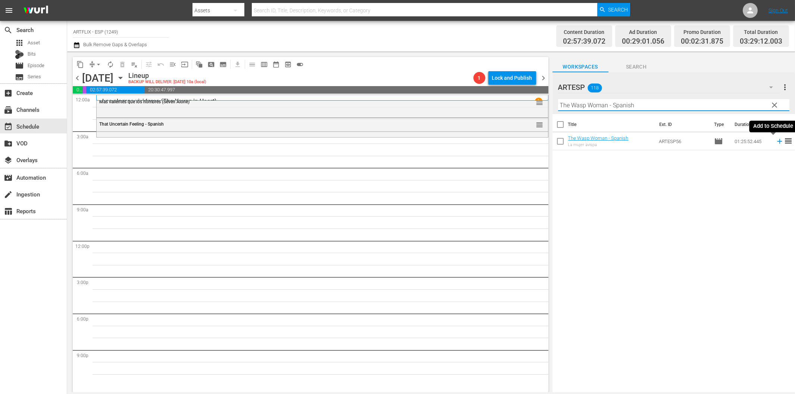
click at [775, 139] on icon at bounding box center [779, 141] width 8 height 8
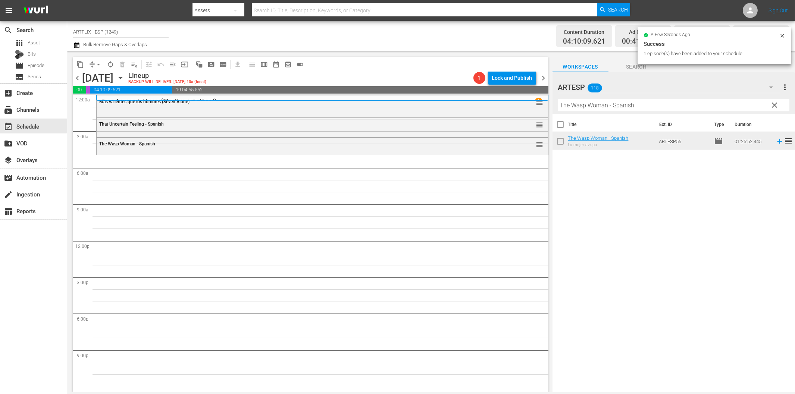
click at [585, 103] on input "The Wasp Woman - Spanish" at bounding box center [673, 105] width 231 height 12
paste input "akes a Holiday"
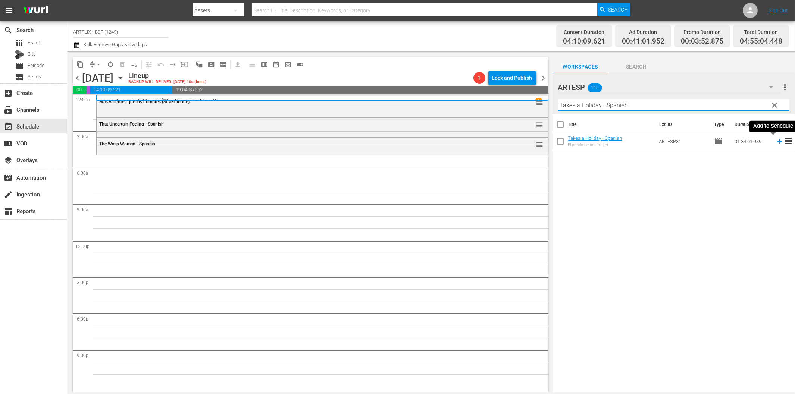
click at [775, 143] on icon at bounding box center [779, 141] width 8 height 8
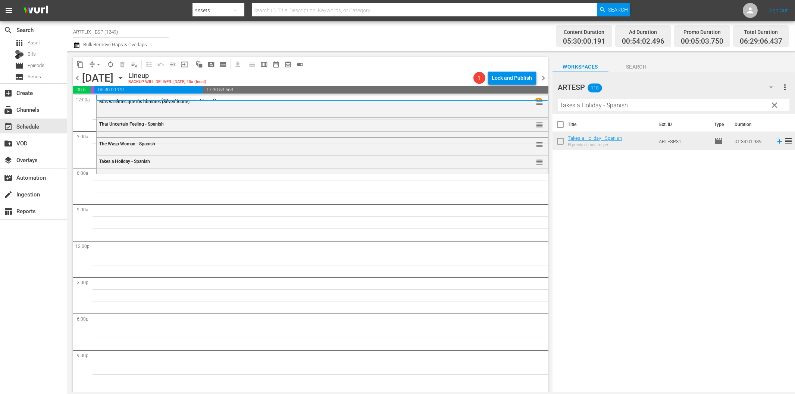
click at [609, 105] on input "Takes a Holiday - Spanish" at bounding box center [673, 105] width 231 height 12
paste input "he Hunchback of Notre Dame"
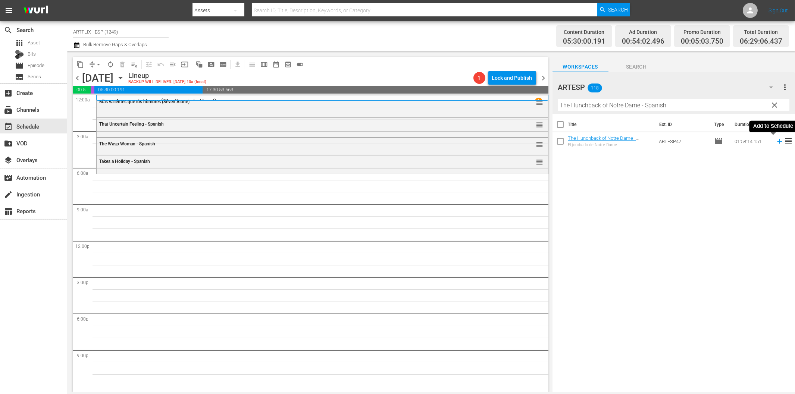
click at [777, 141] on icon at bounding box center [779, 141] width 5 height 5
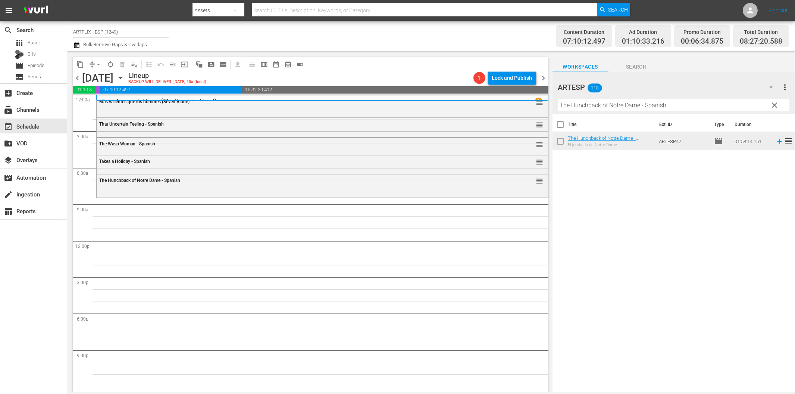
click at [614, 107] on input "The Hunchback of Notre Dame - Spanish" at bounding box center [673, 105] width 231 height 12
paste input "Apasionadamente ([DATE] Story)"
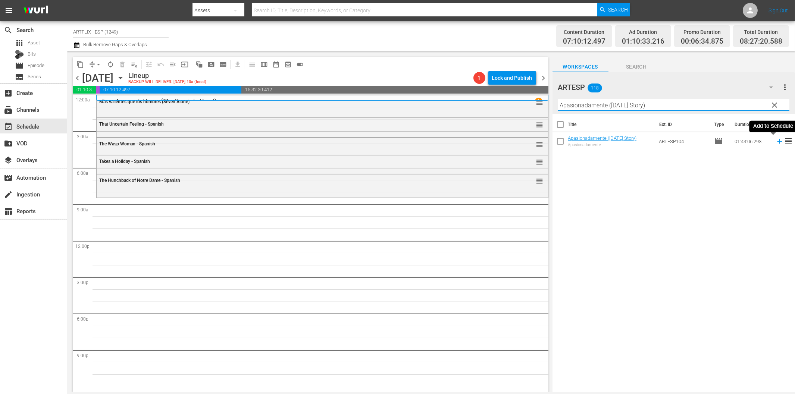
click at [777, 141] on icon at bounding box center [779, 141] width 5 height 5
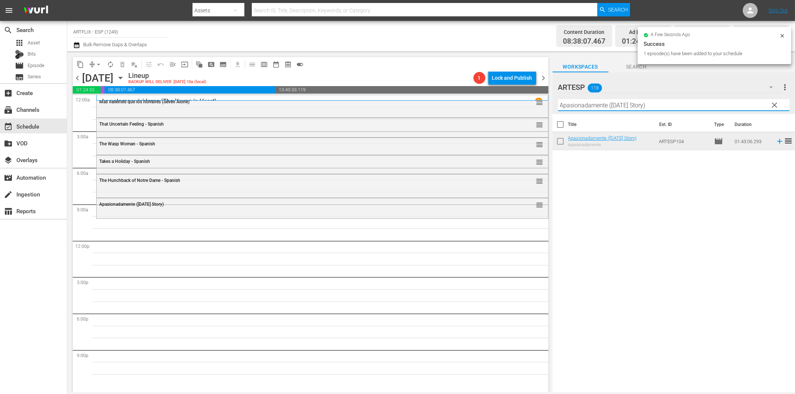
click at [623, 107] on input "Apasionadamente ([DATE] Story)" at bounding box center [673, 105] width 231 height 12
paste input "The Great Flamarion - Spanish"
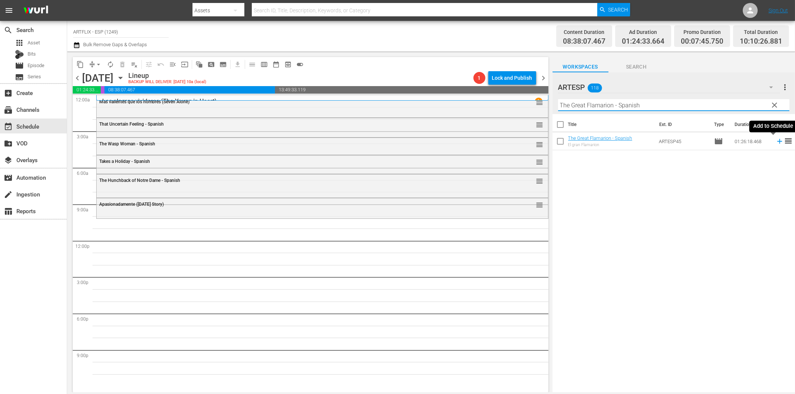
click at [775, 140] on icon at bounding box center [779, 141] width 8 height 8
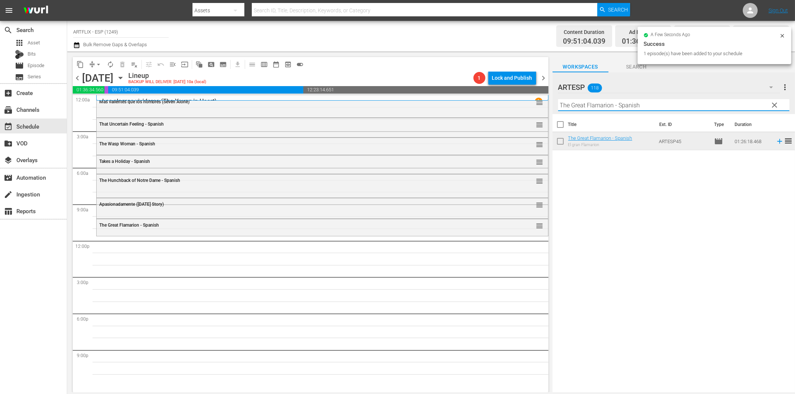
click at [583, 109] on input "The Great Flamarion - Spanish" at bounding box center [673, 105] width 231 height 12
paste input "Strange Woma"
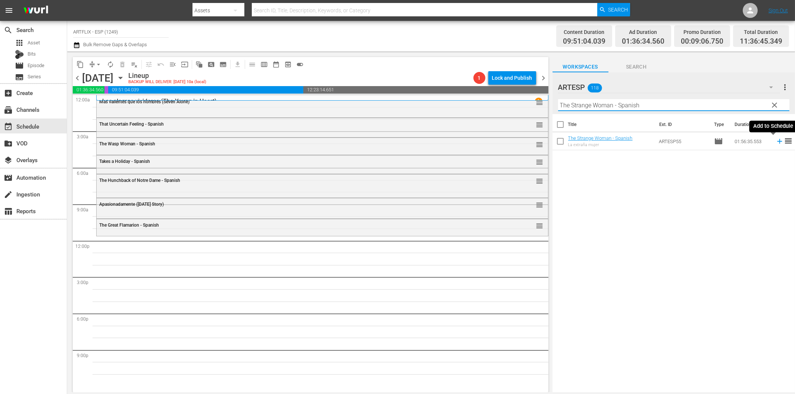
click at [776, 141] on icon at bounding box center [779, 141] width 8 height 8
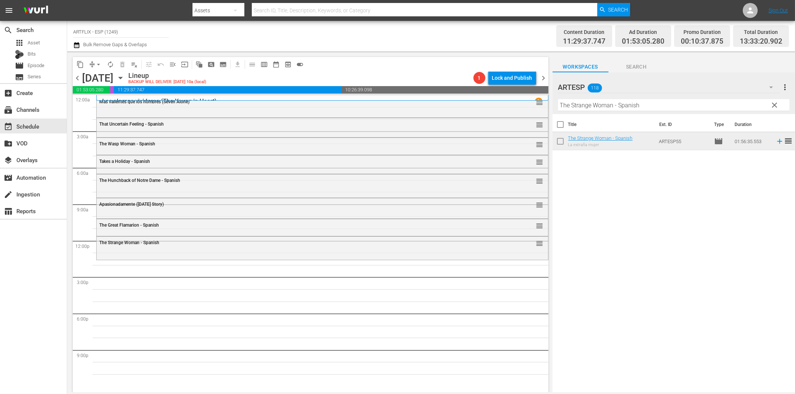
click at [579, 105] on input "The Strange Woman - Spanish" at bounding box center [673, 105] width 231 height 12
paste input "[GEOGRAPHIC_DATA]"
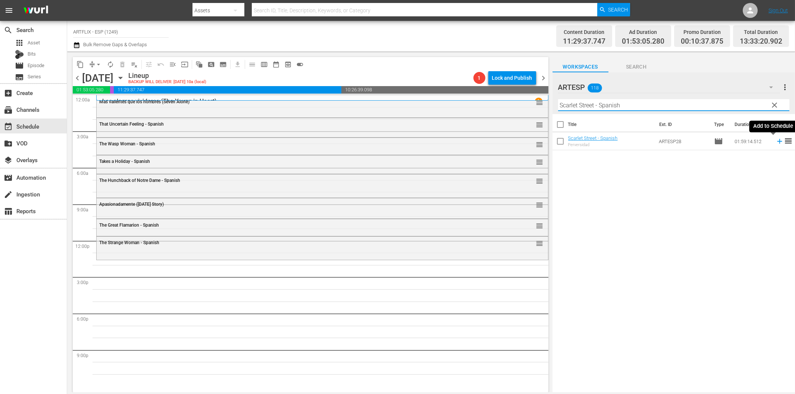
click at [775, 142] on icon at bounding box center [779, 141] width 8 height 8
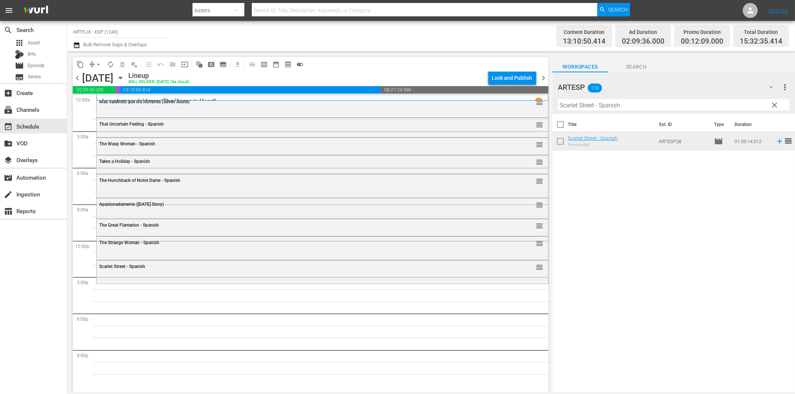
click at [637, 107] on input "Scarlet Street - Spanish" at bounding box center [673, 105] width 231 height 12
paste input "My Favorite Brunette"
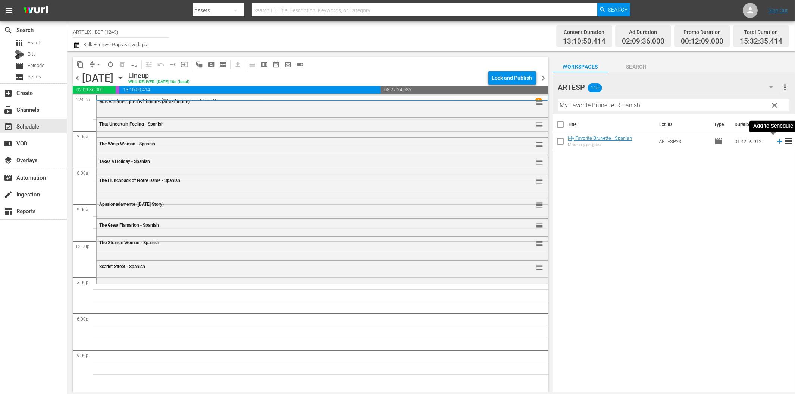
click at [777, 142] on icon at bounding box center [779, 141] width 5 height 5
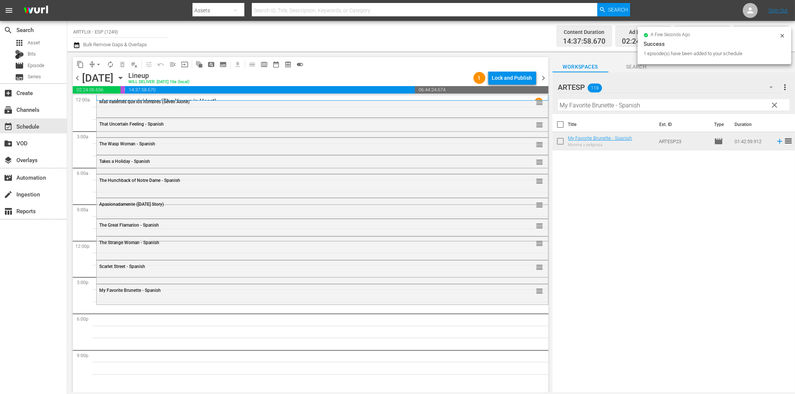
click at [570, 110] on input "My Favorite Brunette - Spanish" at bounding box center [673, 105] width 231 height 12
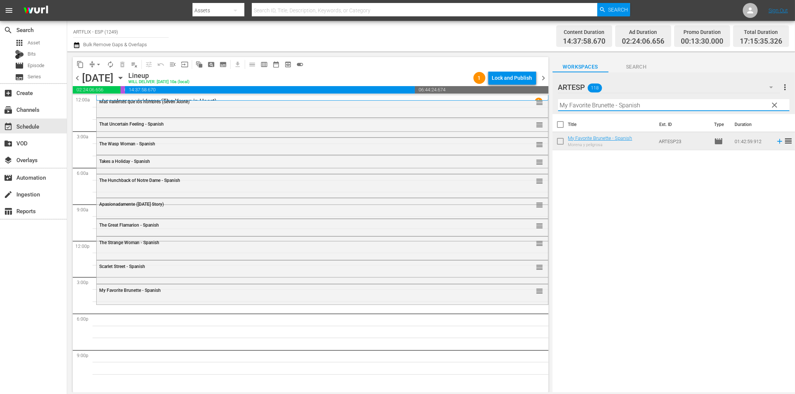
paste input "[PERSON_NAME]"
click at [777, 141] on icon at bounding box center [779, 141] width 5 height 5
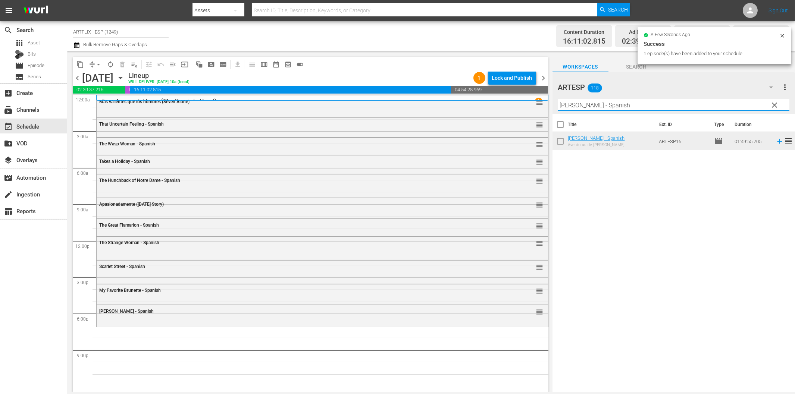
click at [630, 106] on input "[PERSON_NAME] - Spanish" at bounding box center [673, 105] width 231 height 12
paste input "[PERSON_NAME] the Conqueror"
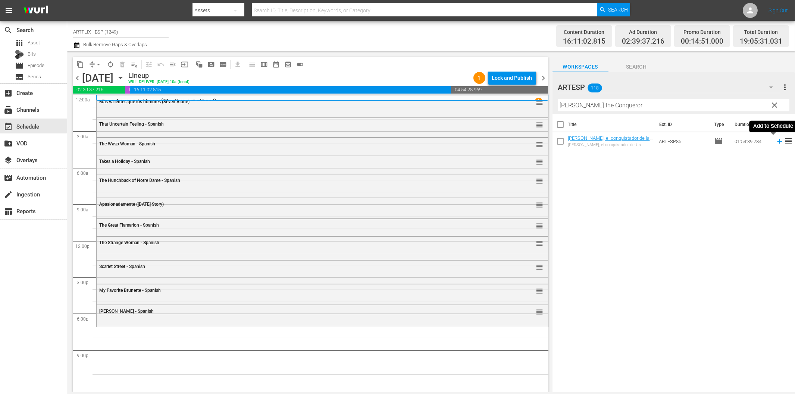
click at [775, 140] on icon at bounding box center [779, 141] width 8 height 8
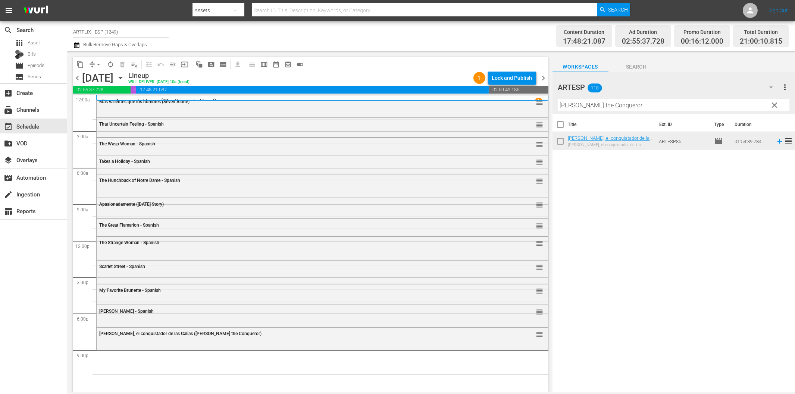
click at [622, 109] on input "[PERSON_NAME] the Conqueror" at bounding box center [673, 105] width 231 height 12
paste input "La incursión de mil aviones (The 1000 Plane Raid)"
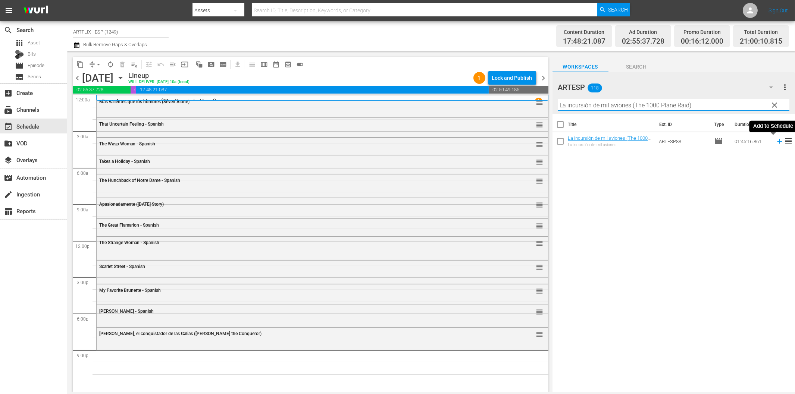
click at [775, 142] on icon at bounding box center [779, 141] width 8 height 8
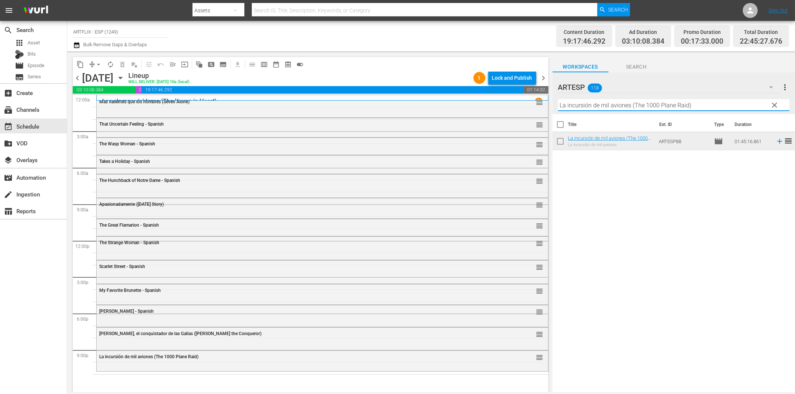
click at [624, 100] on input "La incursión de mil aviones (The 1000 Plane Raid)" at bounding box center [673, 105] width 231 height 12
paste input "Dead on Arrival - Spanish"
click at [775, 139] on icon at bounding box center [779, 141] width 8 height 8
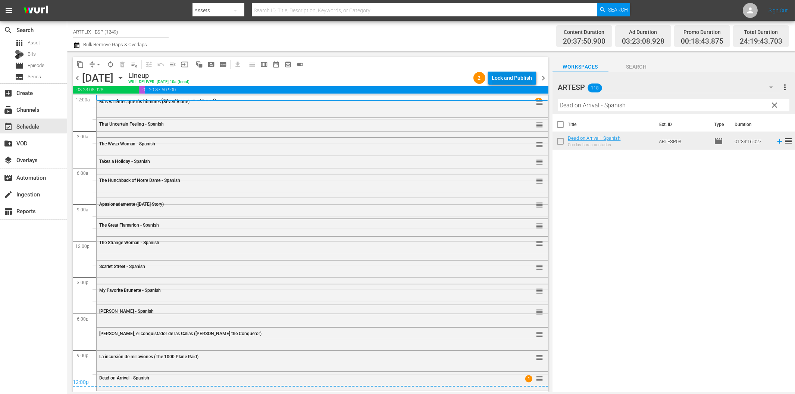
click at [521, 79] on div "Lock and Publish" at bounding box center [512, 77] width 40 height 13
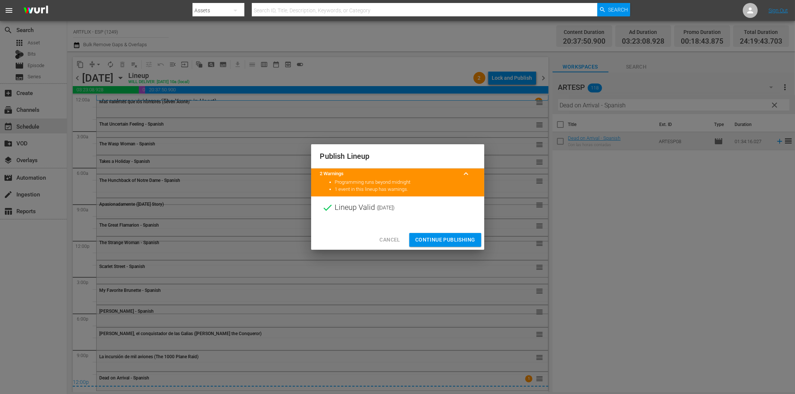
click at [441, 236] on span "Continue Publishing" at bounding box center [445, 239] width 60 height 9
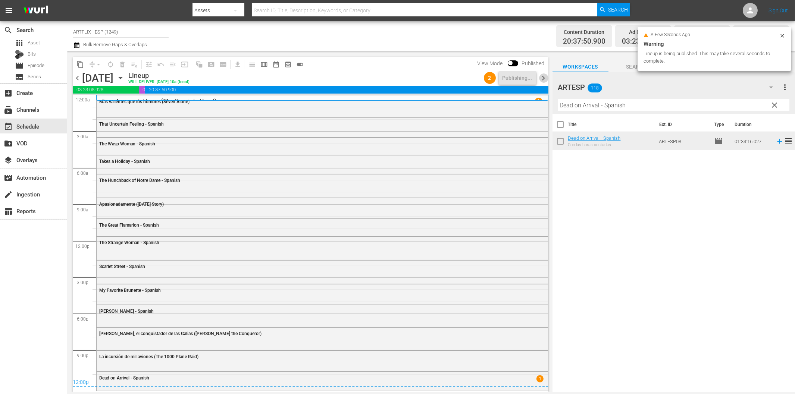
click at [542, 80] on span "chevron_right" at bounding box center [543, 77] width 9 height 9
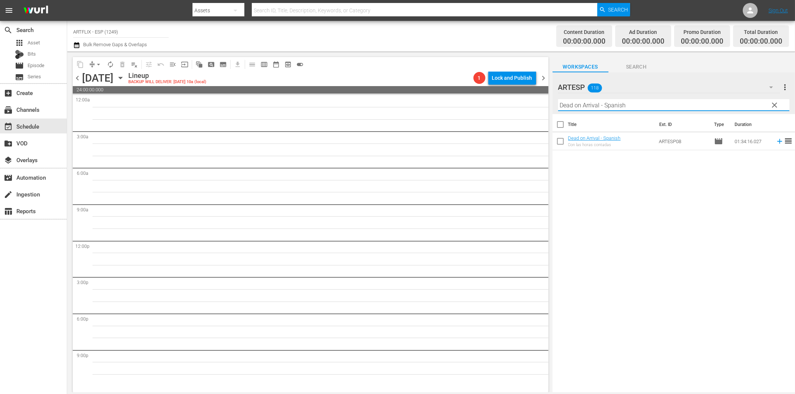
click at [604, 105] on input "Dead on Arrival - Spanish" at bounding box center [673, 105] width 231 height 12
paste input "White Zombie"
click at [775, 142] on icon at bounding box center [779, 141] width 8 height 8
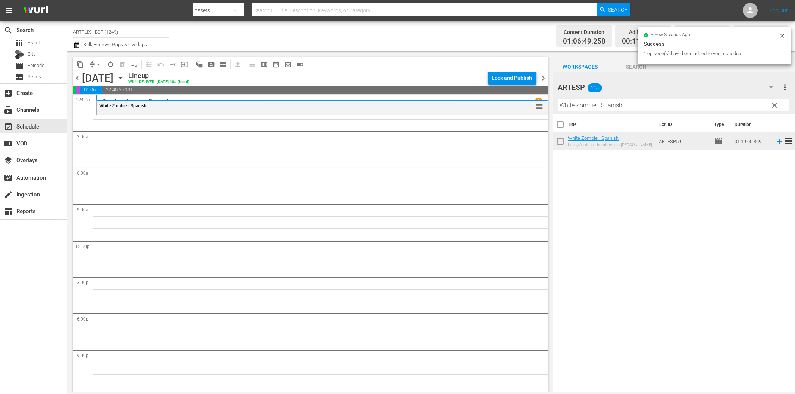
click at [595, 105] on input "White Zombie - Spanish" at bounding box center [673, 105] width 231 height 12
paste input "La venganza del bergantín (Wake of the Red Witch) Colorized"
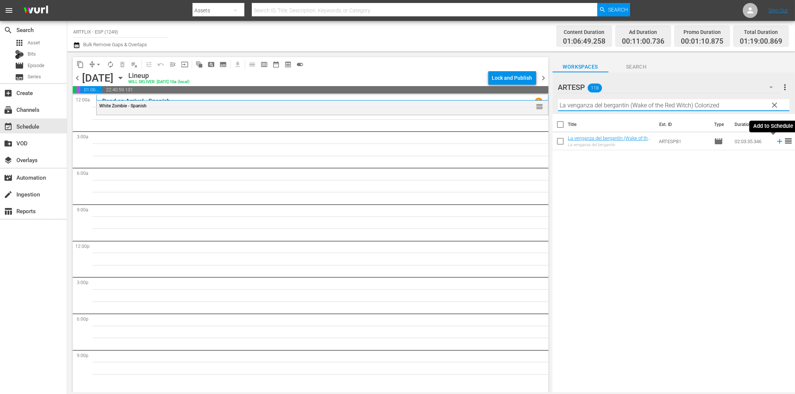
click at [775, 139] on icon at bounding box center [779, 141] width 8 height 8
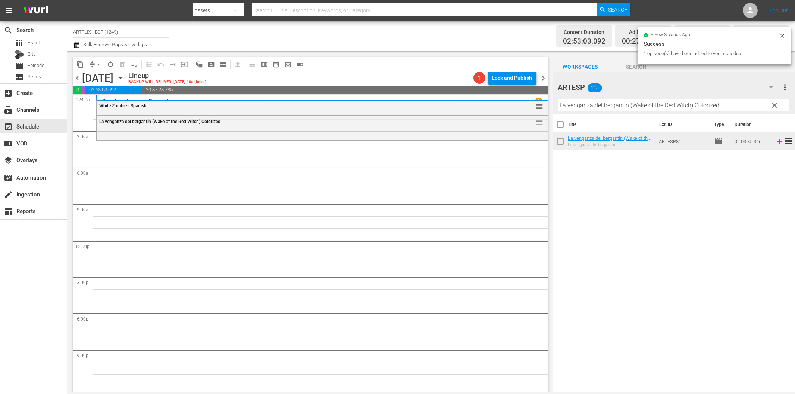
click at [565, 106] on input "La venganza del bergantín (Wake of the Red Witch) Colorized" at bounding box center [673, 105] width 231 height 12
paste input "The Red House - Spanish"
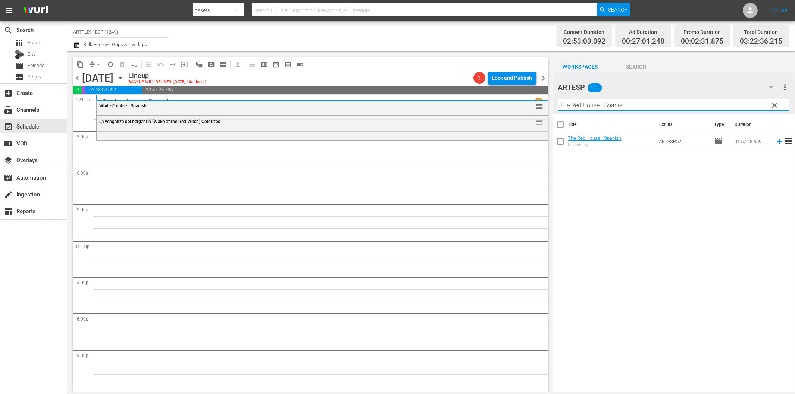
click at [775, 143] on icon at bounding box center [779, 141] width 8 height 8
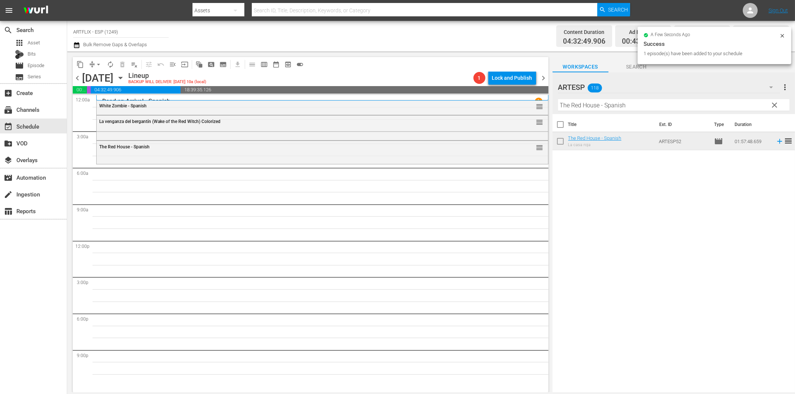
click at [582, 107] on input "The Red House - Spanish" at bounding box center [673, 105] width 231 height 12
paste input "Black Book"
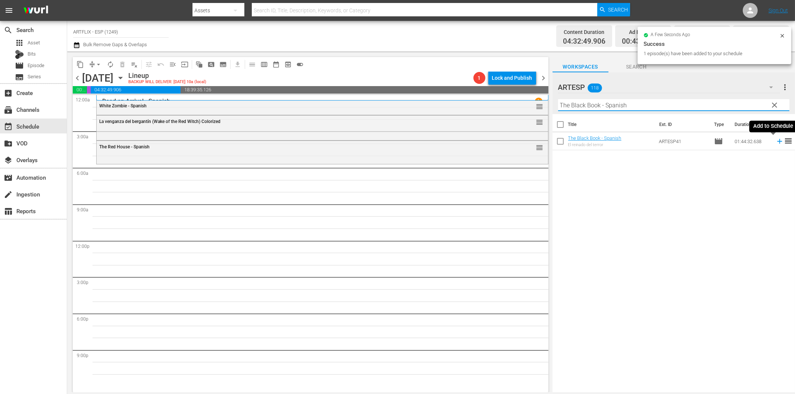
click at [775, 141] on icon at bounding box center [779, 141] width 8 height 8
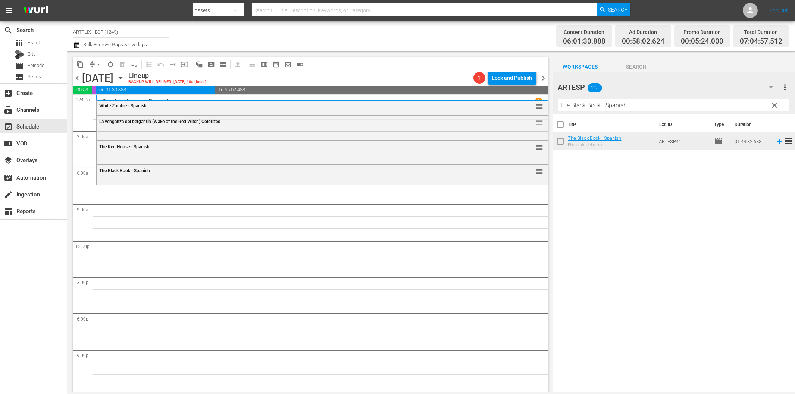
click at [588, 104] on input "The Black Book - Spanish" at bounding box center [673, 105] width 231 height 12
paste input "[PERSON_NAME] maldita ([GEOGRAPHIC_DATA])"
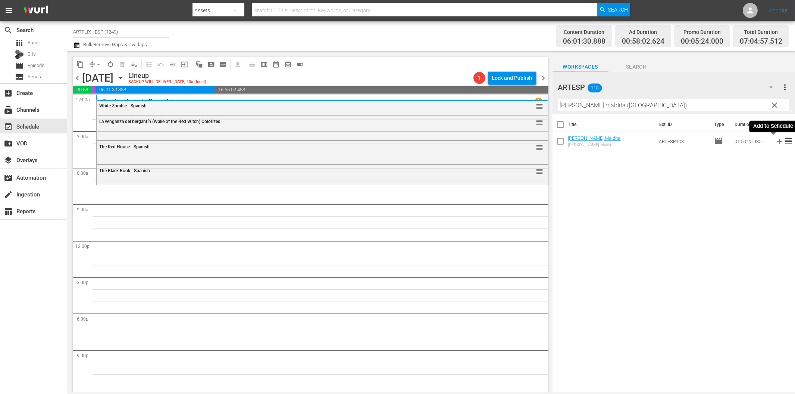
click at [775, 142] on icon at bounding box center [779, 141] width 8 height 8
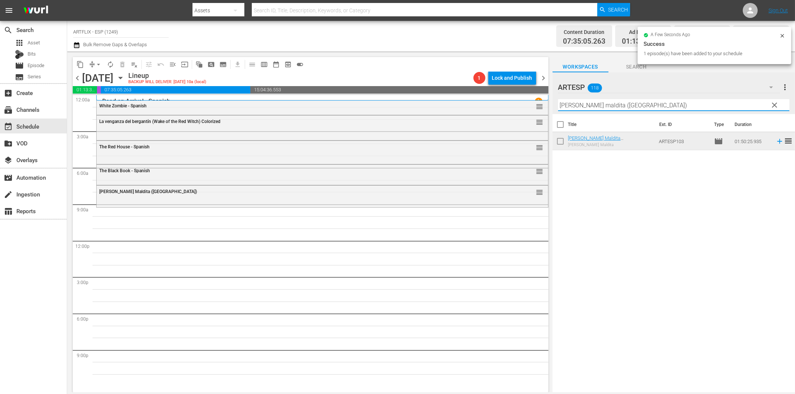
click at [613, 108] on input "[PERSON_NAME] maldita ([GEOGRAPHIC_DATA])" at bounding box center [673, 105] width 231 height 12
paste input "The Woman in the Window - Spanish"
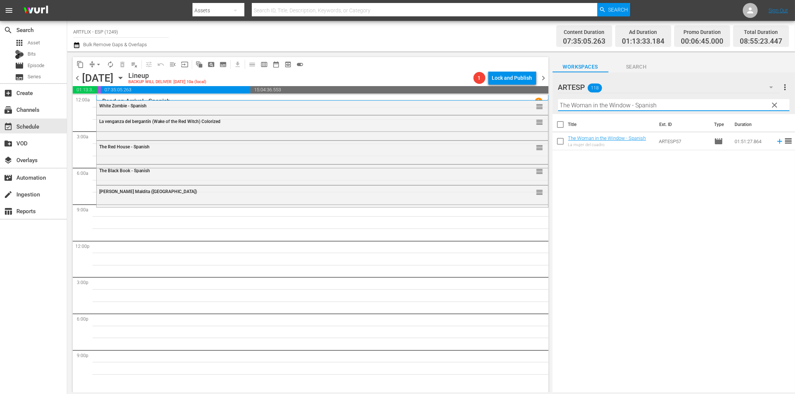
click at [775, 141] on icon at bounding box center [779, 141] width 8 height 8
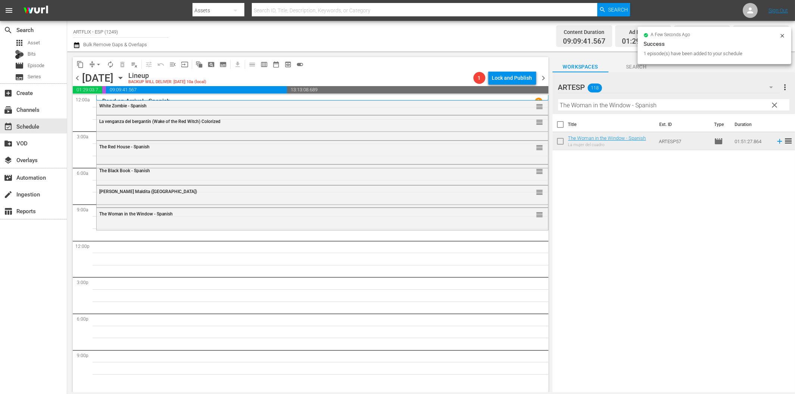
click at [568, 108] on input "The Woman in the Window - Spanish" at bounding box center [673, 105] width 231 height 12
paste input "Front Page"
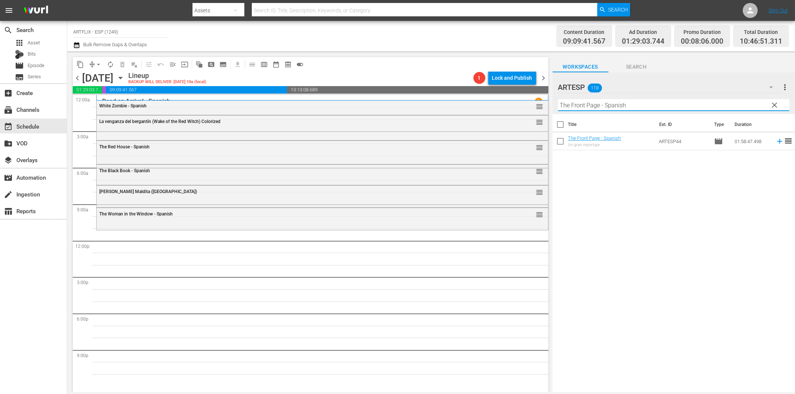
click at [777, 141] on icon at bounding box center [779, 141] width 5 height 5
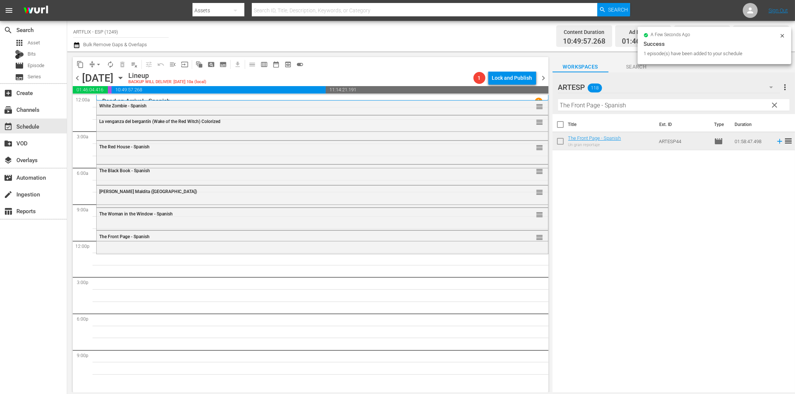
click at [640, 106] on input "The Front Page - Spanish" at bounding box center [673, 105] width 231 height 12
paste input "[DEMOGRAPHIC_DATA] of Burlesqu"
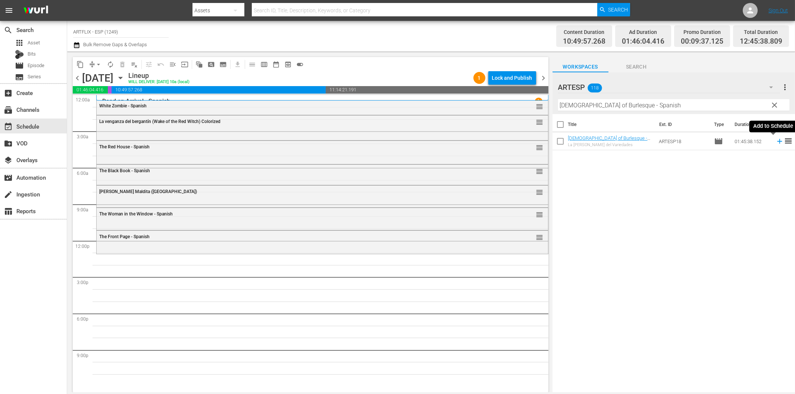
click at [775, 142] on icon at bounding box center [779, 141] width 8 height 8
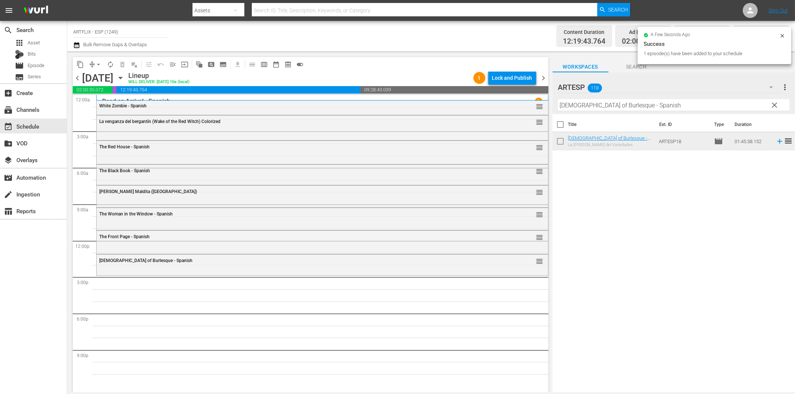
click at [585, 103] on input "[DEMOGRAPHIC_DATA] of Burlesque - Spanish" at bounding box center [673, 105] width 231 height 12
paste input "Cyrano de Bergerac"
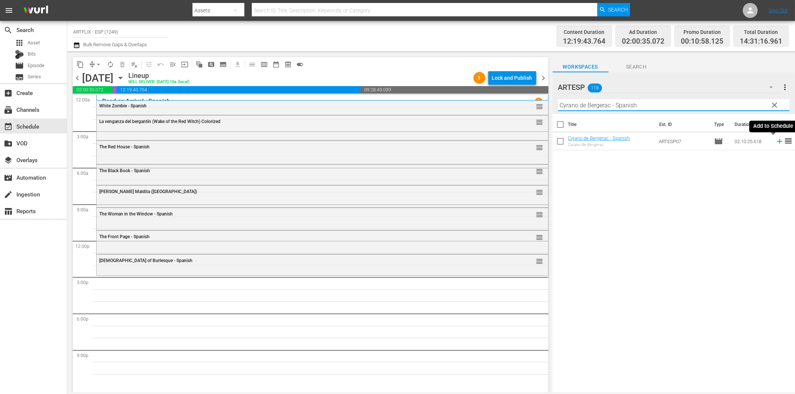
click at [775, 141] on icon at bounding box center [779, 141] width 8 height 8
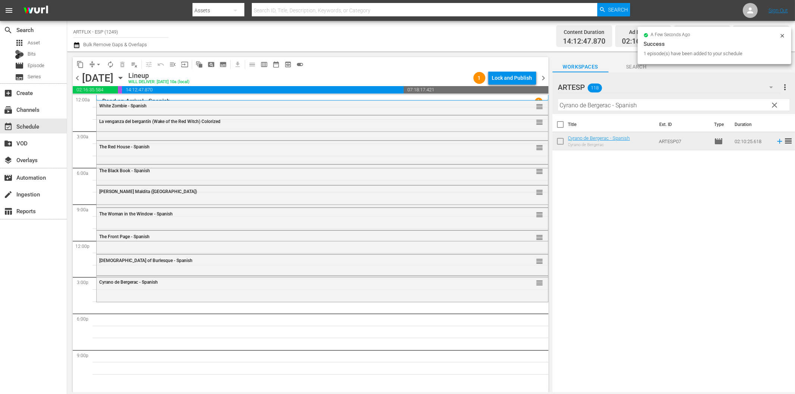
click at [601, 106] on input "Cyrano de Bergerac - Spanish" at bounding box center [673, 105] width 231 height 12
paste input "El Divorcio de la señorita X (The Divorce of [DEMOGRAPHIC_DATA] X)"
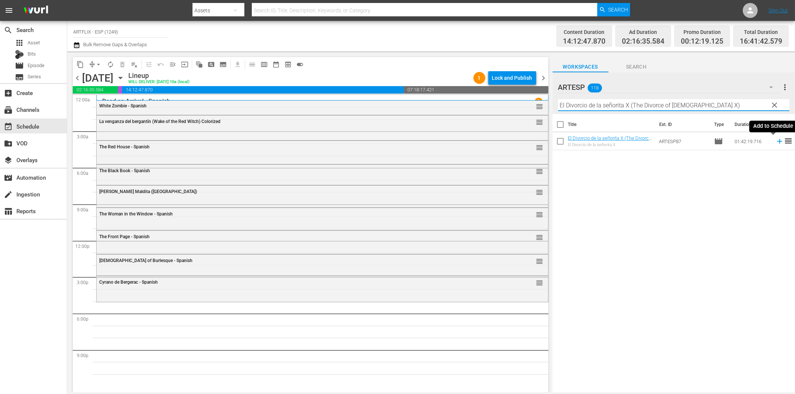
click at [775, 141] on icon at bounding box center [779, 141] width 8 height 8
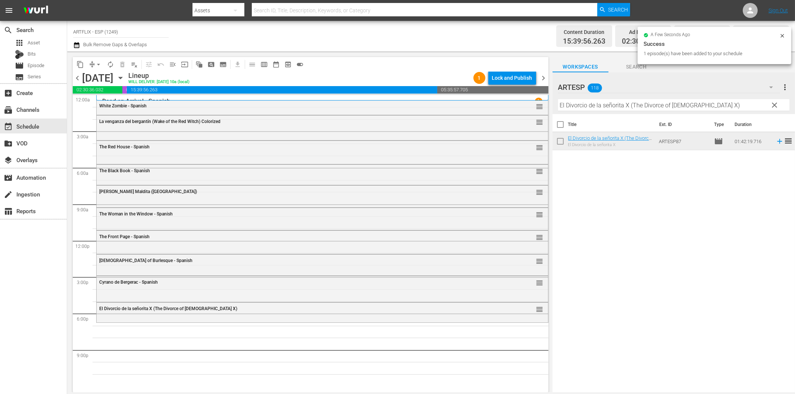
click at [578, 106] on input "El Divorcio de la señorita X (The Divorce of [DEMOGRAPHIC_DATA] X)" at bounding box center [673, 105] width 231 height 12
paste input "Wives Under Suspicion - Spanish"
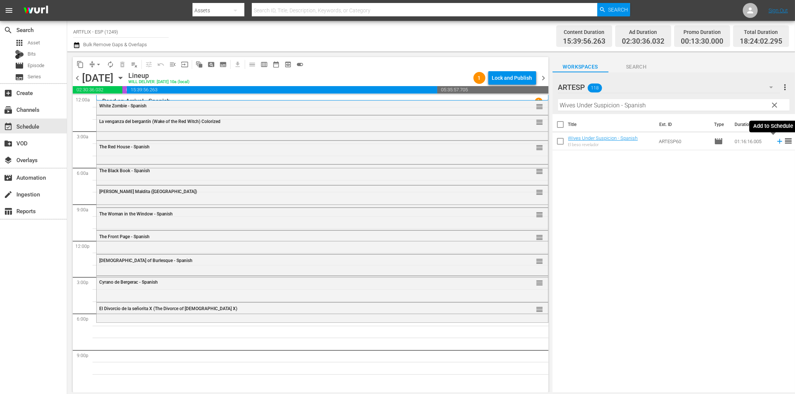
click at [775, 144] on icon at bounding box center [779, 141] width 8 height 8
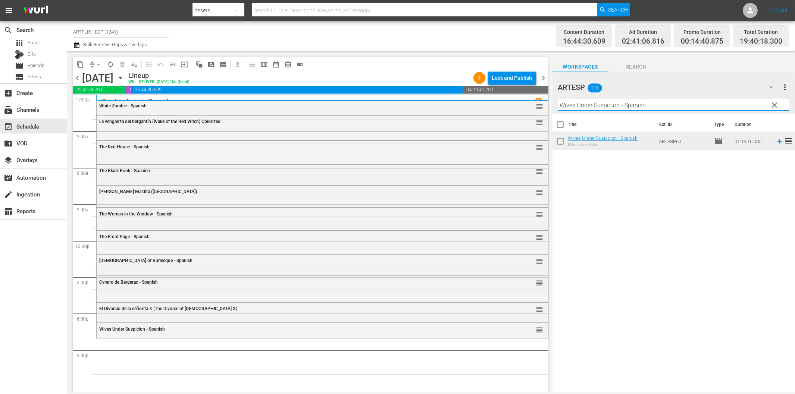
click at [694, 104] on input "Wives Under Suspicion - Spanish" at bounding box center [673, 105] width 231 height 12
paste input "Love Laughs at [PERSON_NAME]"
click at [777, 141] on icon at bounding box center [779, 141] width 5 height 5
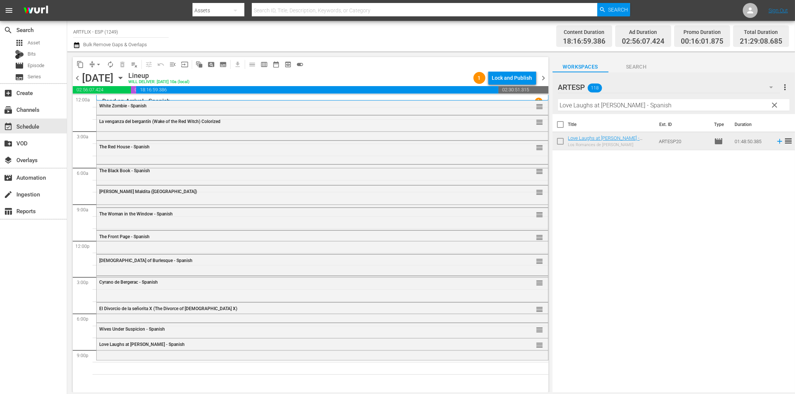
click at [717, 107] on input "Love Laughs at [PERSON_NAME] - Spanish" at bounding box center [673, 105] width 231 height 12
paste input "Hasta que las nubes [DATE] (Till the Clouds Roll By)"
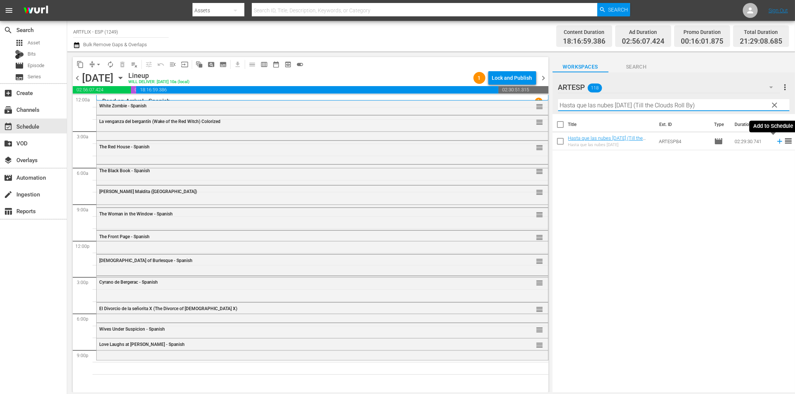
click at [775, 139] on icon at bounding box center [779, 141] width 8 height 8
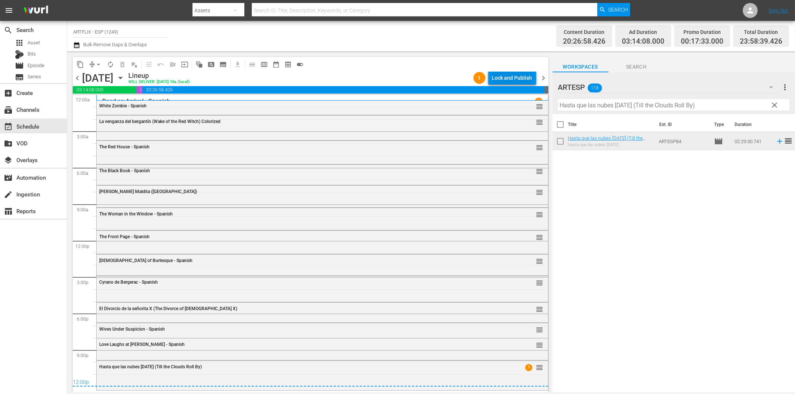
click at [503, 80] on div "Lock and Publish" at bounding box center [512, 77] width 40 height 13
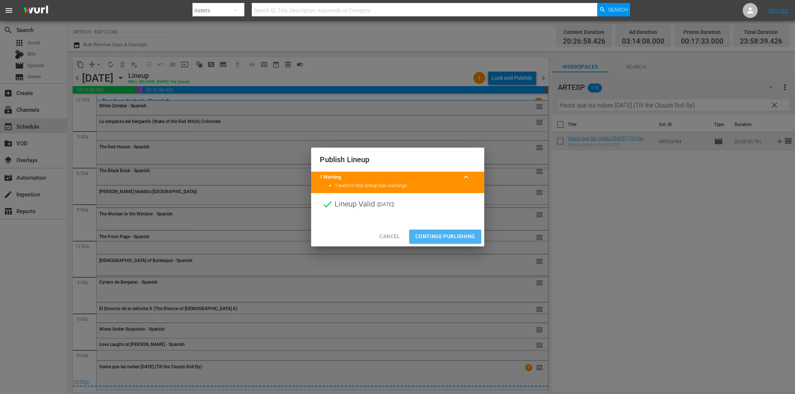
click at [445, 235] on span "Continue Publishing" at bounding box center [445, 236] width 60 height 9
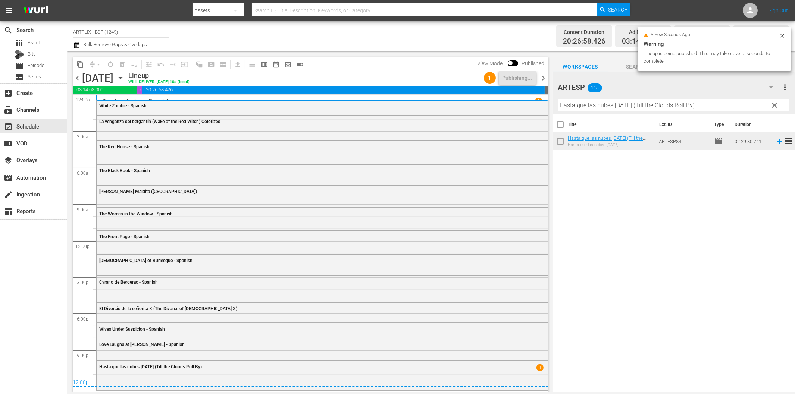
click at [543, 79] on span "chevron_right" at bounding box center [543, 77] width 9 height 9
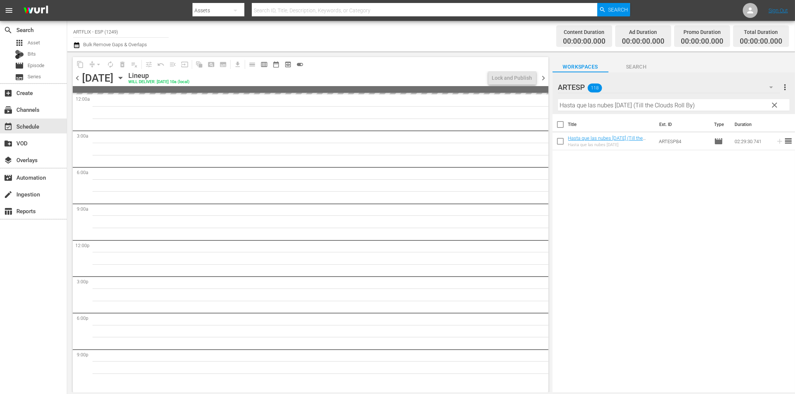
click at [590, 109] on input "Hasta que las nubes [DATE] (Till the Clouds Roll By)" at bounding box center [673, 105] width 231 height 12
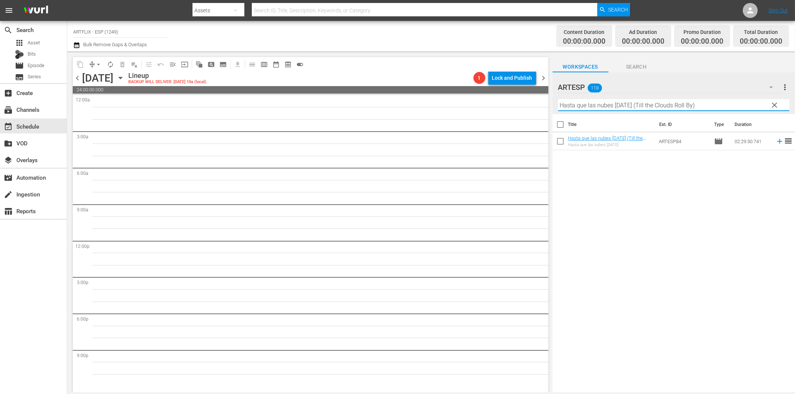
paste input "La última mujer sobre la Tierra (The Last Woman on Earth"
click at [775, 142] on icon at bounding box center [779, 141] width 8 height 8
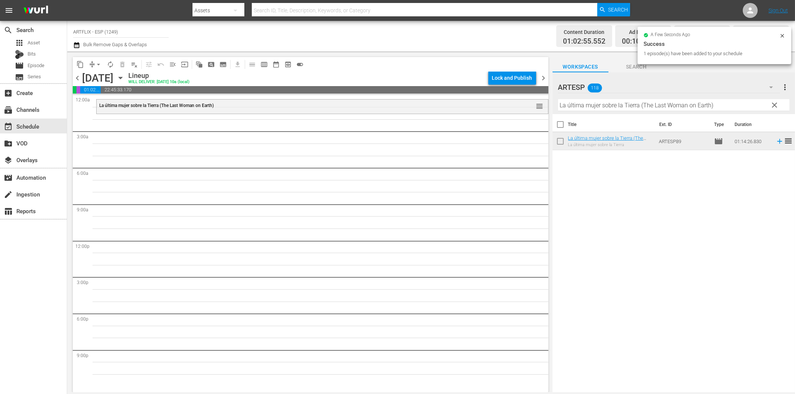
click at [587, 100] on input "La última mujer sobre la Tierra (The Last Woman on Earth)" at bounding box center [673, 105] width 231 height 12
paste input "Woman on the Run"
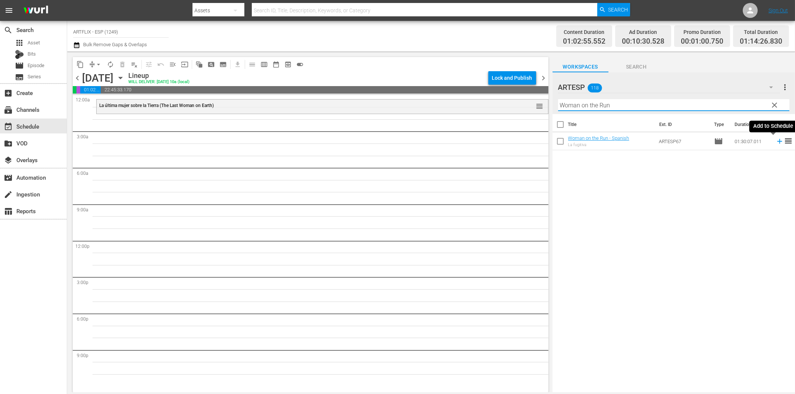
click at [775, 140] on icon at bounding box center [779, 141] width 8 height 8
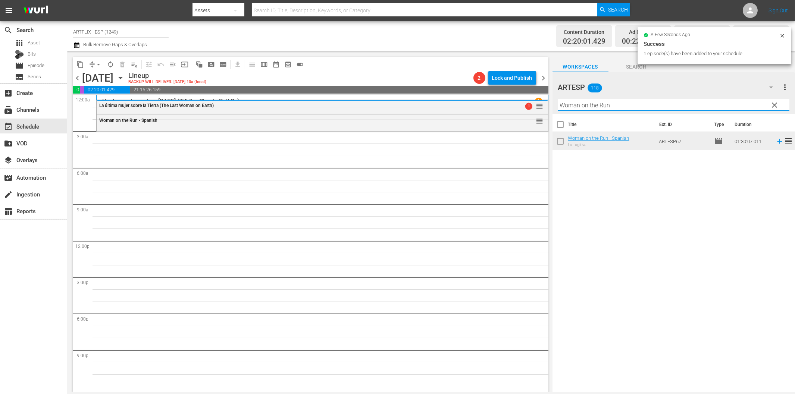
click at [595, 99] on input "Woman on the Run" at bounding box center [673, 105] width 231 height 12
paste input "Manina, la chica de la isla - Spanish"
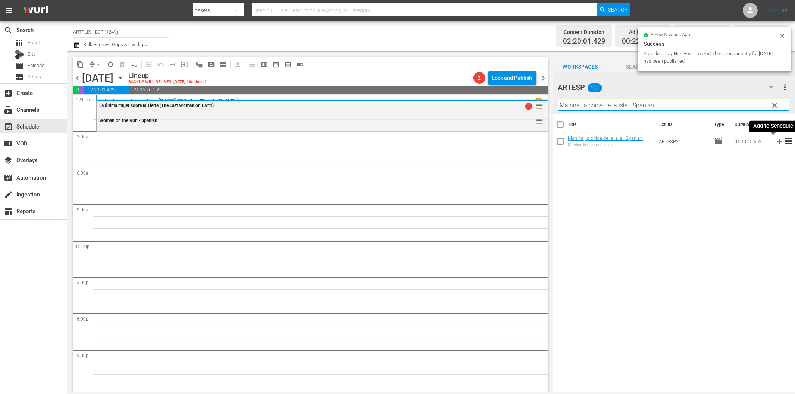
click at [775, 139] on icon at bounding box center [779, 141] width 8 height 8
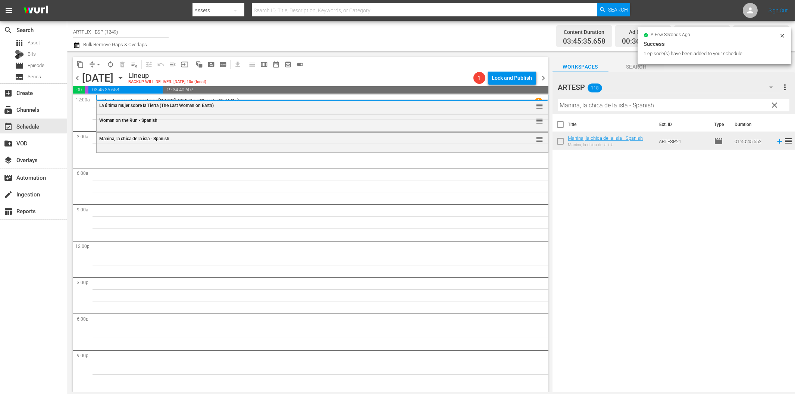
click at [605, 103] on input "Manina, la chica de la isla - Spanish" at bounding box center [673, 105] width 231 height 12
paste input "La [PERSON_NAME] (A Tattered Web)"
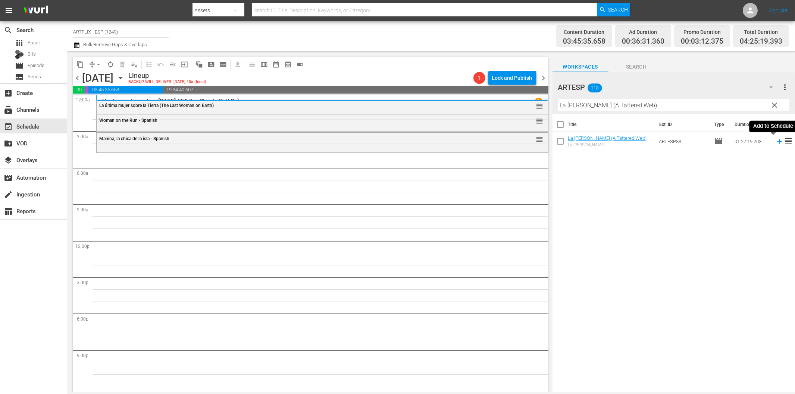
click at [775, 140] on icon at bounding box center [779, 141] width 8 height 8
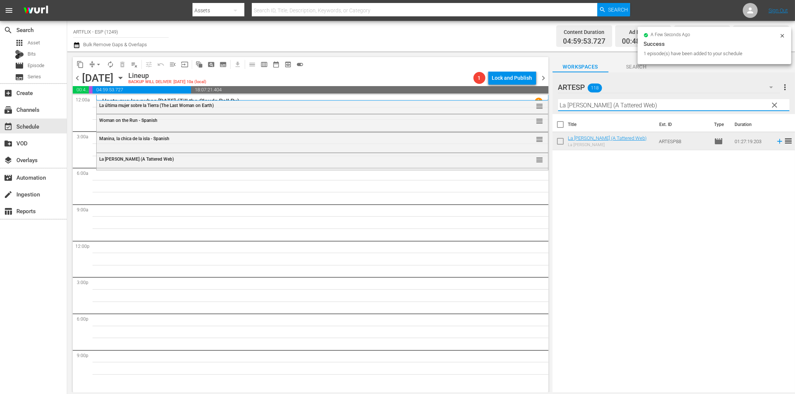
click at [571, 105] on input "La [PERSON_NAME] (A Tattered Web)" at bounding box center [673, 105] width 231 height 12
paste input "Second Chorus - Spanish"
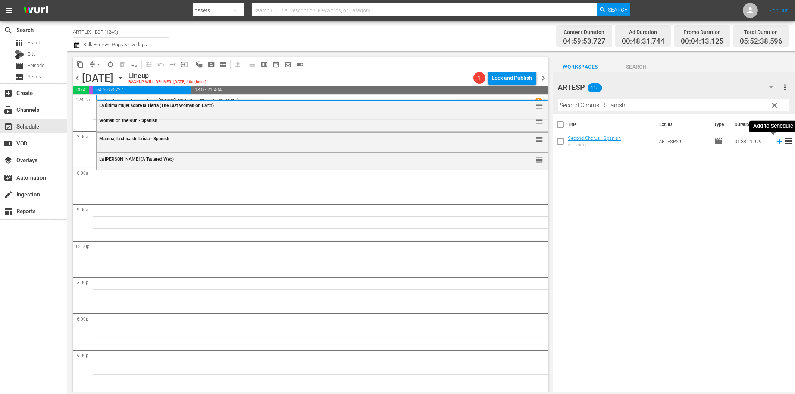
click at [777, 142] on icon at bounding box center [779, 141] width 5 height 5
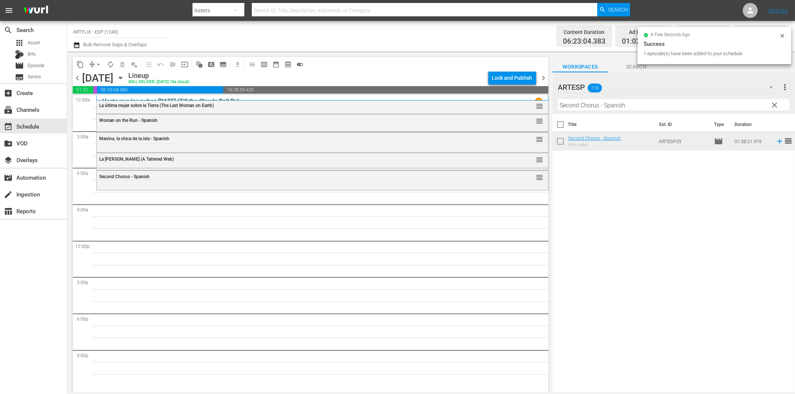
click at [591, 104] on input "Second Chorus - Spanish" at bounding box center [673, 105] width 231 height 12
paste input "[DEMOGRAPHIC_DATA] Cocoa"
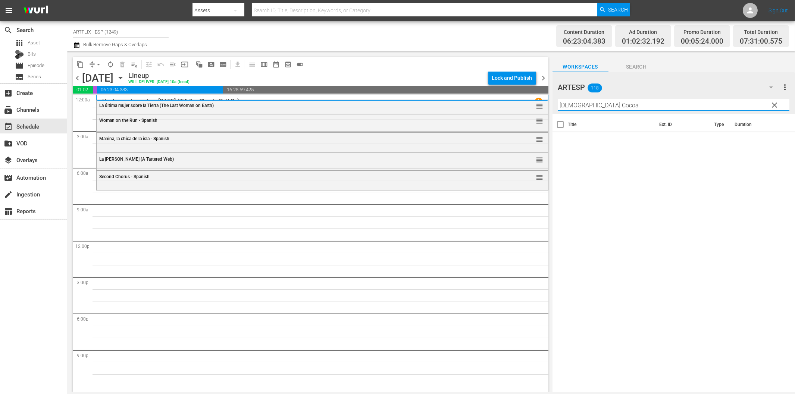
click at [572, 107] on input "[DEMOGRAPHIC_DATA] Cocoa" at bounding box center [673, 105] width 231 height 12
paste input "Of Human Bondage - Spanish"
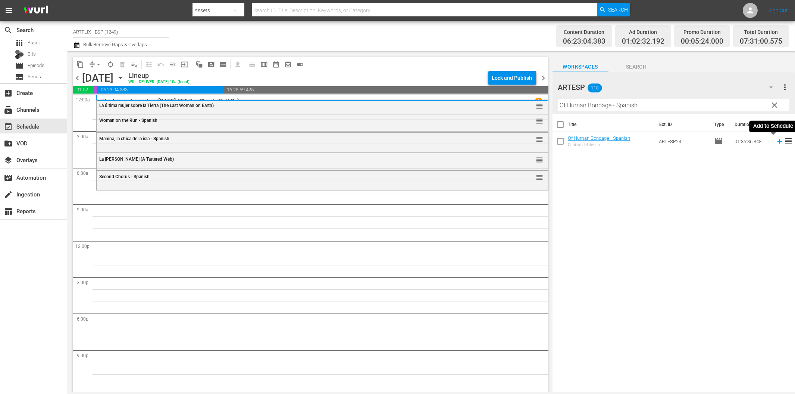
click at [777, 142] on icon at bounding box center [779, 141] width 5 height 5
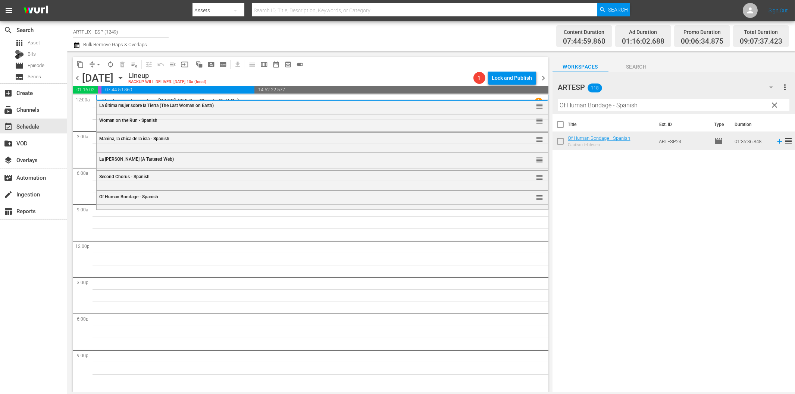
click at [645, 101] on input "Of Human Bondage - Spanish" at bounding box center [673, 105] width 231 height 12
paste input "El oro de Acapulco ([GEOGRAPHIC_DATA] Gold)"
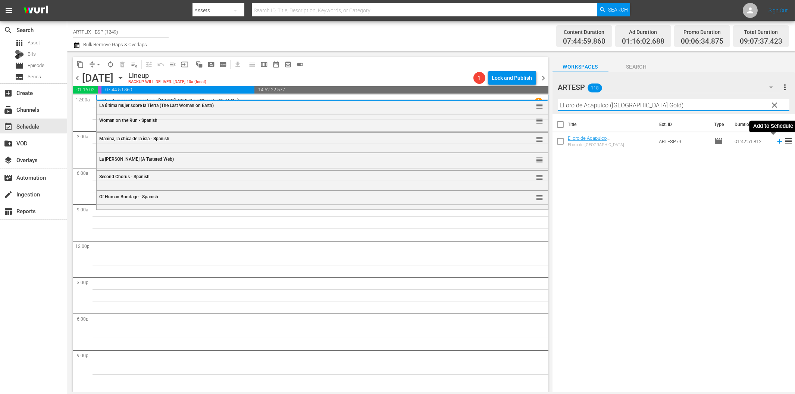
click at [777, 142] on icon at bounding box center [779, 141] width 5 height 5
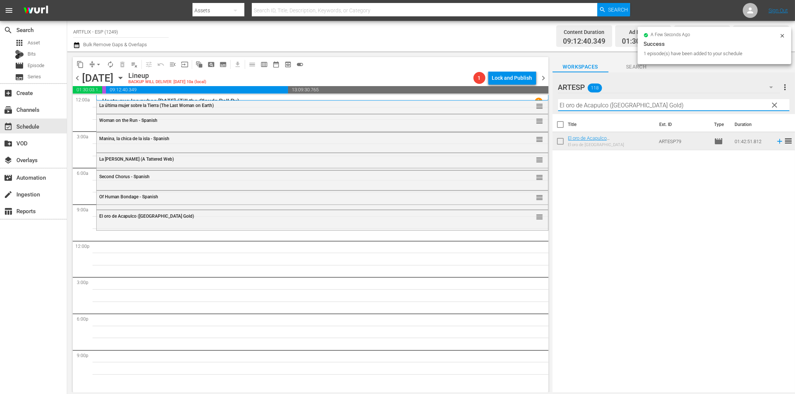
click at [662, 101] on input "El oro de Acapulco ([GEOGRAPHIC_DATA] Gold)" at bounding box center [673, 105] width 231 height 12
paste input "Secretaria brasileña (Springtime in the Rockies"
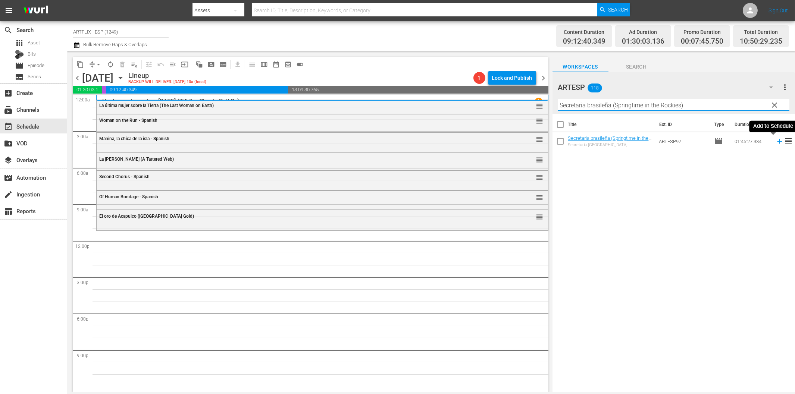
click at [775, 141] on icon at bounding box center [779, 141] width 8 height 8
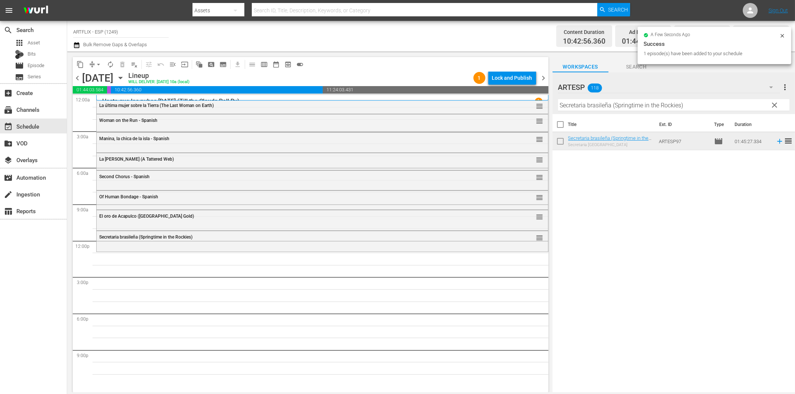
click at [625, 106] on input "Secretaria brasileña (Springtime in the Rockies)" at bounding box center [673, 105] width 231 height 12
paste input "[PERSON_NAME] no (The [DEMOGRAPHIC_DATA] Says No) Colorized"
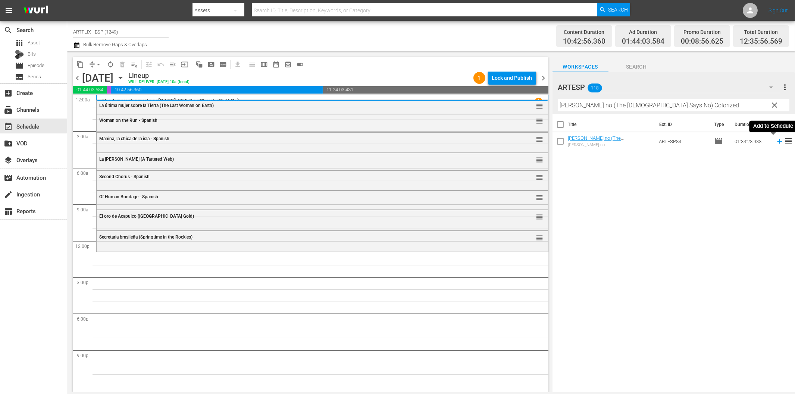
click at [775, 142] on icon at bounding box center [779, 141] width 8 height 8
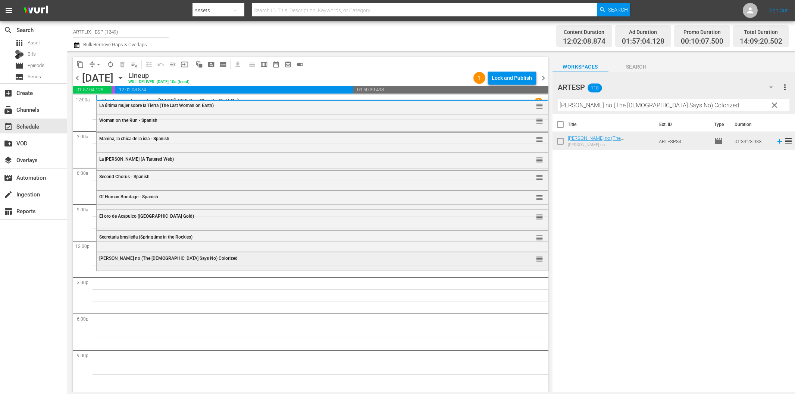
click at [183, 263] on div "[PERSON_NAME] no (The [DEMOGRAPHIC_DATA] Says No) Colorized reorder" at bounding box center [322, 258] width 451 height 13
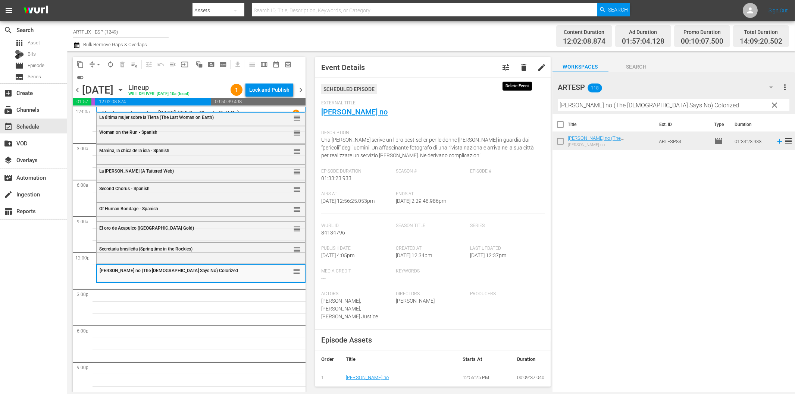
click at [519, 66] on span "delete" at bounding box center [523, 67] width 9 height 9
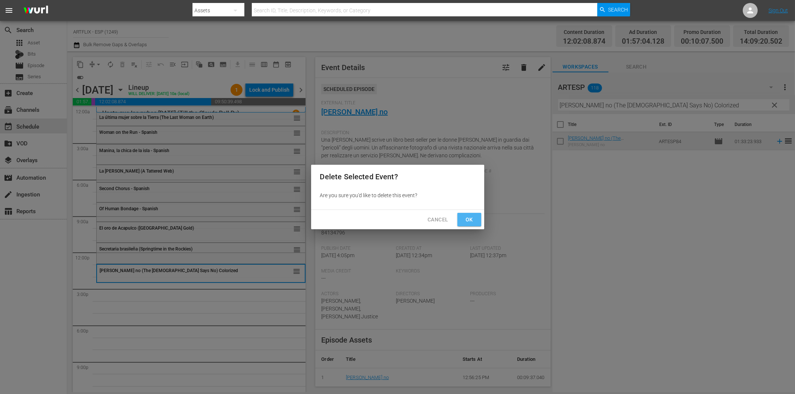
click at [466, 219] on span "Ok" at bounding box center [469, 219] width 12 height 9
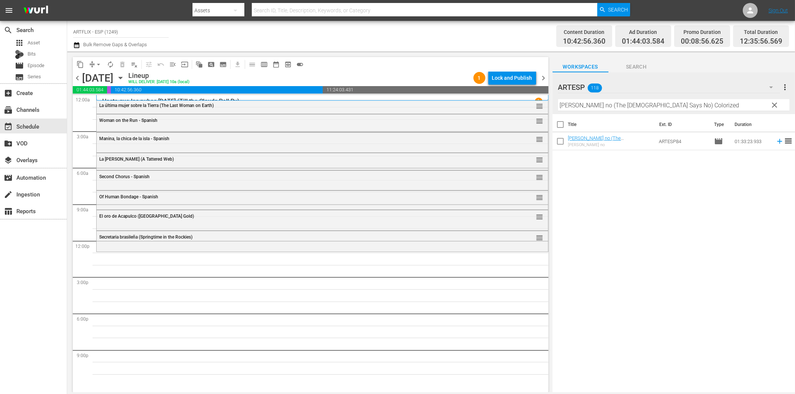
drag, startPoint x: 642, startPoint y: 100, endPoint x: 649, endPoint y: 104, distance: 8.0
click at [645, 102] on input "[PERSON_NAME] no (The [DEMOGRAPHIC_DATA] Says No) Colorized" at bounding box center [673, 105] width 231 height 12
paste input "Tarzan the Fearless - Spanish"
click at [775, 140] on icon at bounding box center [779, 141] width 8 height 8
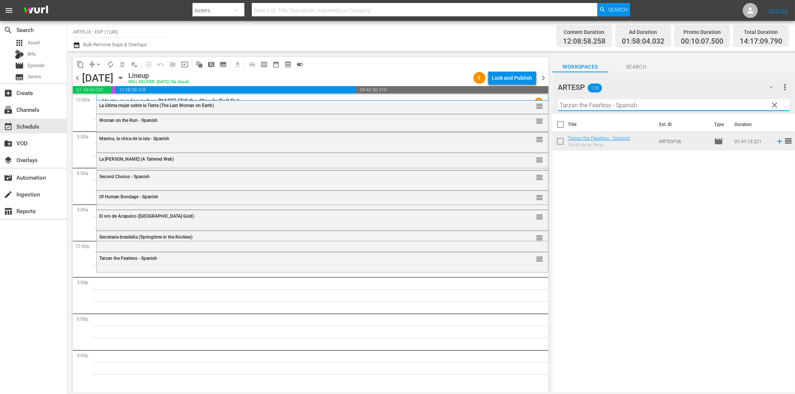
click at [609, 109] on input "Tarzan the Fearless - Spanish" at bounding box center [673, 105] width 231 height 12
paste input "[PERSON_NAME] no (The [DEMOGRAPHIC_DATA] Says No) Colorized"
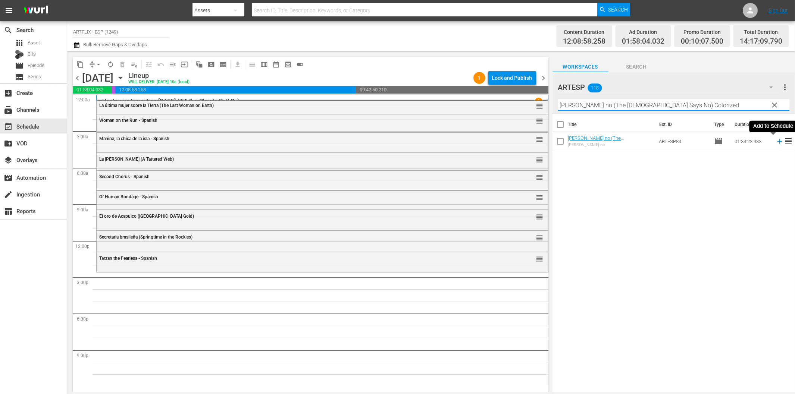
click at [775, 143] on icon at bounding box center [779, 141] width 8 height 8
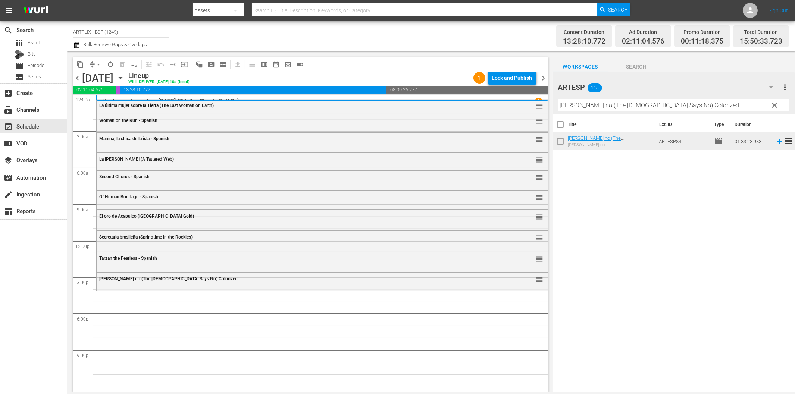
click at [644, 105] on input "[PERSON_NAME] no (The [DEMOGRAPHIC_DATA] Says No) Colorized" at bounding box center [673, 105] width 231 height 12
paste input "Outpost in [GEOGRAPHIC_DATA] - Spanish"
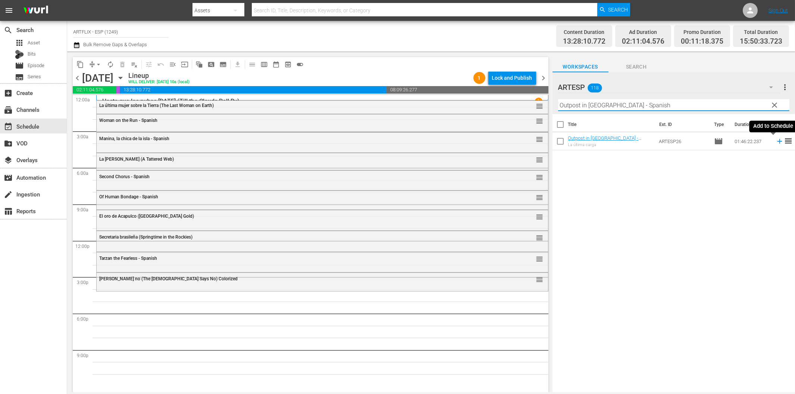
click at [775, 143] on icon at bounding box center [779, 141] width 8 height 8
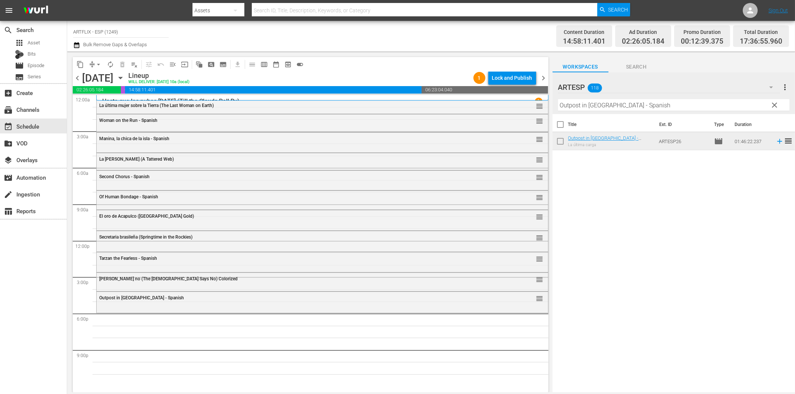
click at [622, 107] on input "Outpost in [GEOGRAPHIC_DATA] - Spanish" at bounding box center [673, 105] width 231 height 12
paste input "El [DATE] de las Almas ([DATE] of Souls)"
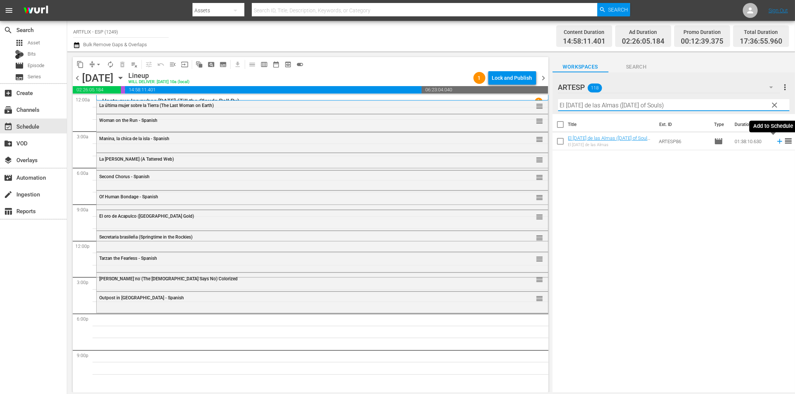
click at [775, 139] on icon at bounding box center [779, 141] width 8 height 8
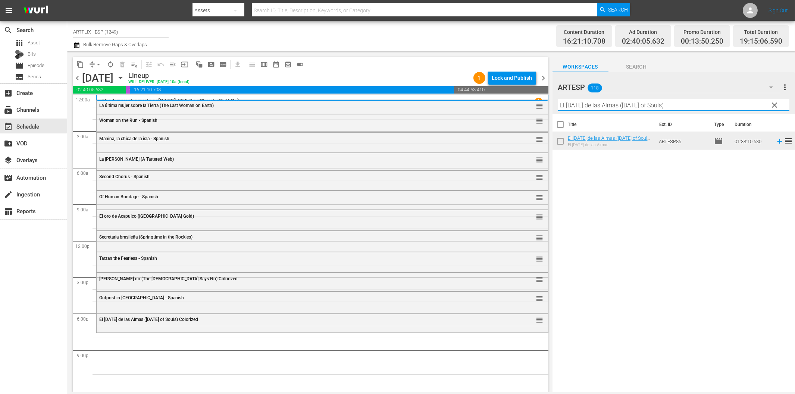
click at [591, 106] on input "El [DATE] de las Almas ([DATE] of Souls)" at bounding box center [673, 105] width 231 height 12
paste input "Blood on the Sun - Spanish"
click at [775, 142] on icon at bounding box center [779, 141] width 8 height 8
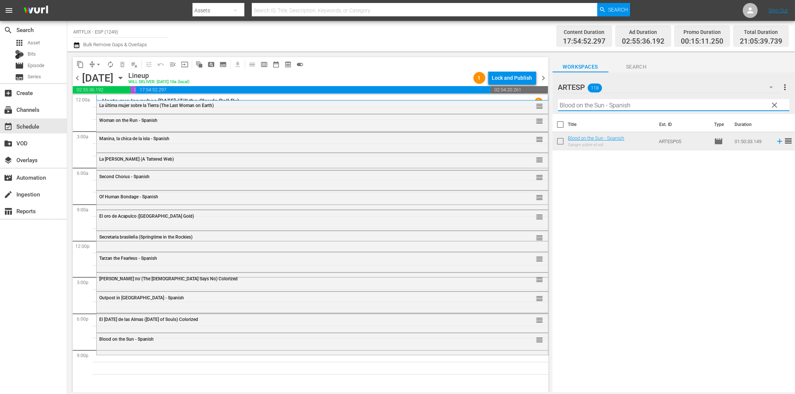
click at [702, 102] on input "Blood on the Sun - Spanish" at bounding box center [673, 105] width 231 height 12
paste input "He Walked by Night"
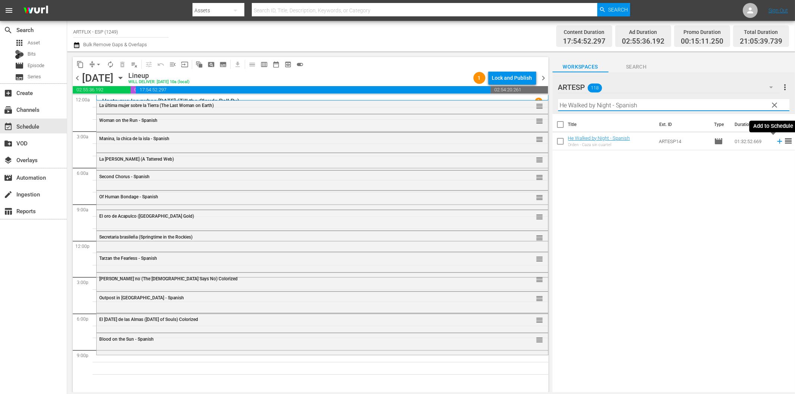
click at [775, 144] on icon at bounding box center [779, 141] width 8 height 8
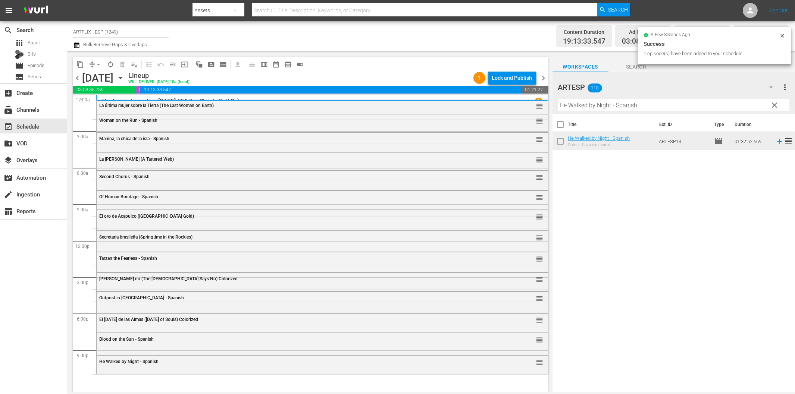
click at [576, 106] on input "He Walked by Night - Spanish" at bounding box center [673, 105] width 231 height 12
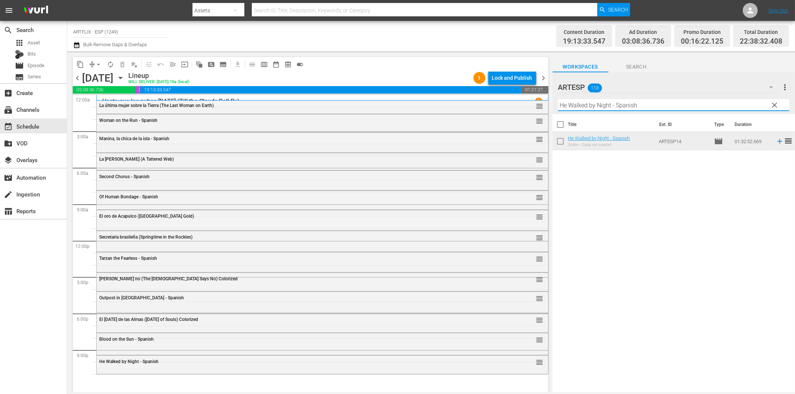
paste input "[PERSON_NAME] - Terror by Night"
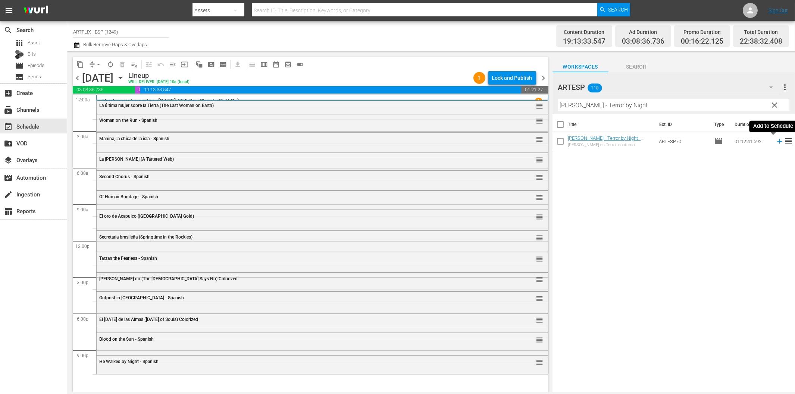
click at [775, 142] on icon at bounding box center [779, 141] width 8 height 8
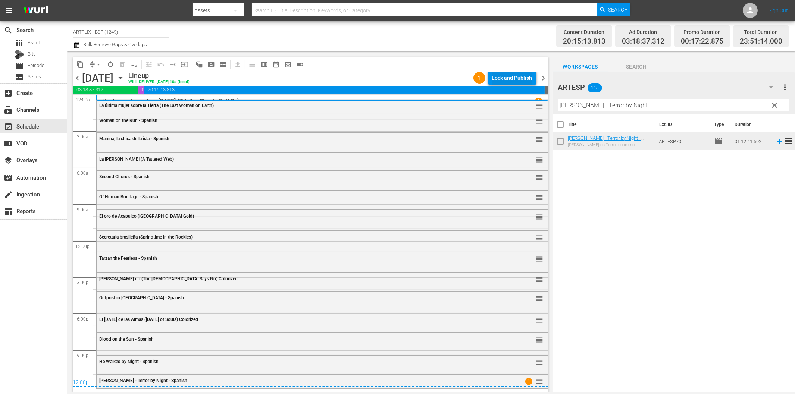
click at [516, 75] on div "Lock and Publish" at bounding box center [512, 77] width 40 height 13
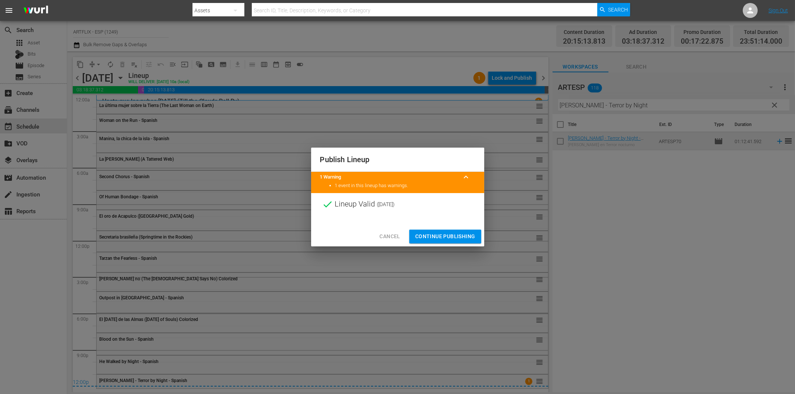
click at [455, 236] on span "Continue Publishing" at bounding box center [445, 236] width 60 height 9
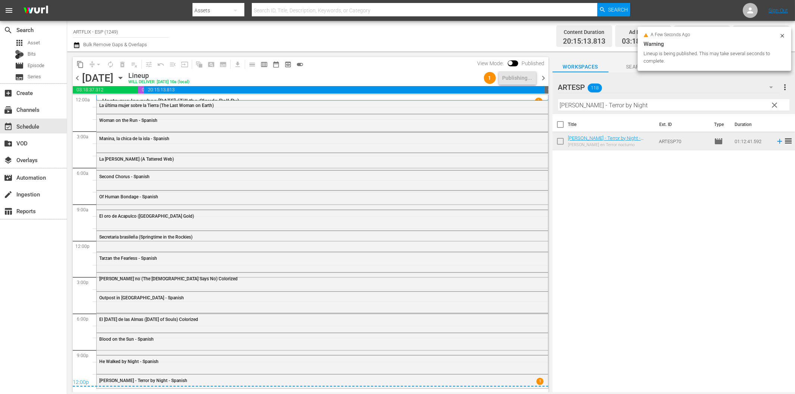
click at [542, 75] on span "chevron_right" at bounding box center [543, 77] width 9 height 9
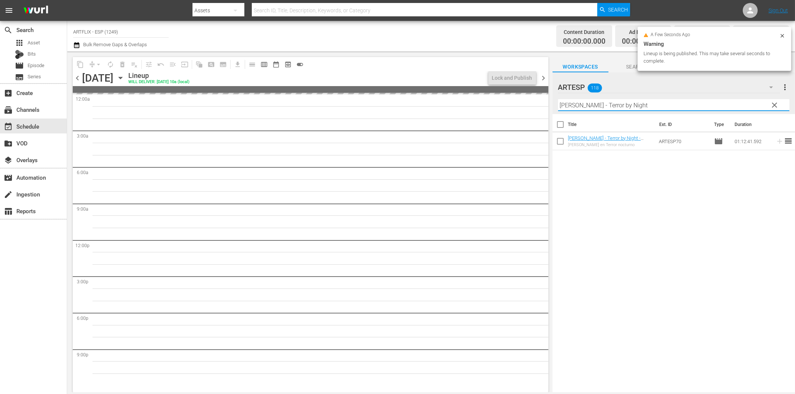
click at [601, 108] on input "[PERSON_NAME] - Terror by Night" at bounding box center [673, 105] width 231 height 12
paste input "The Big Combo - Spanish"
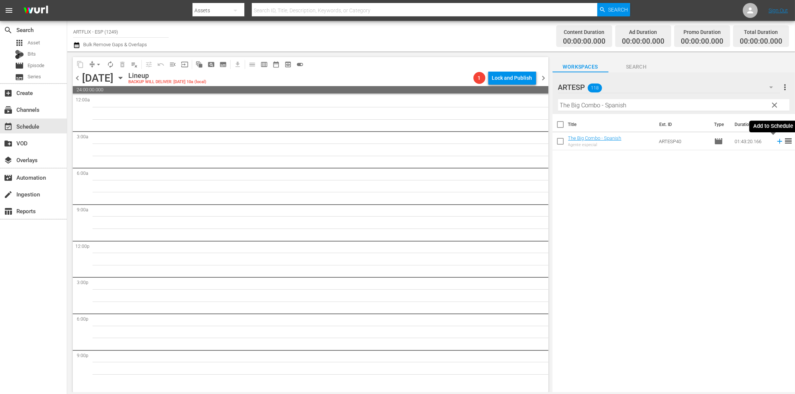
click at [775, 141] on icon at bounding box center [779, 141] width 8 height 8
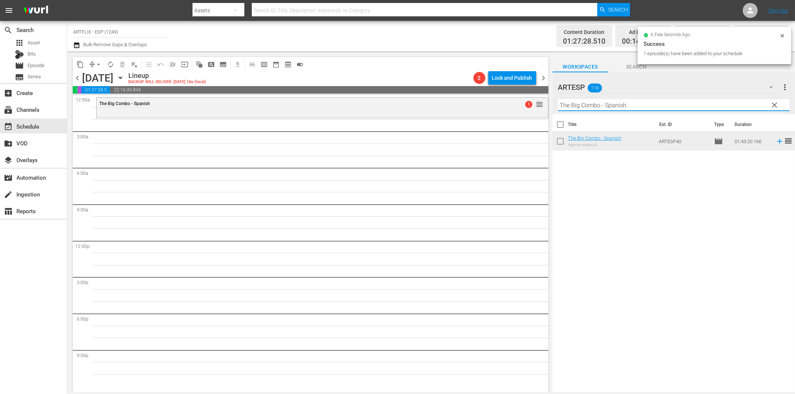
click at [605, 105] on input "The Big Combo - Spanish" at bounding box center [673, 105] width 231 height 12
paste input "Dulce evocación (Beyond [DATE] aka Beyond Christmas)"
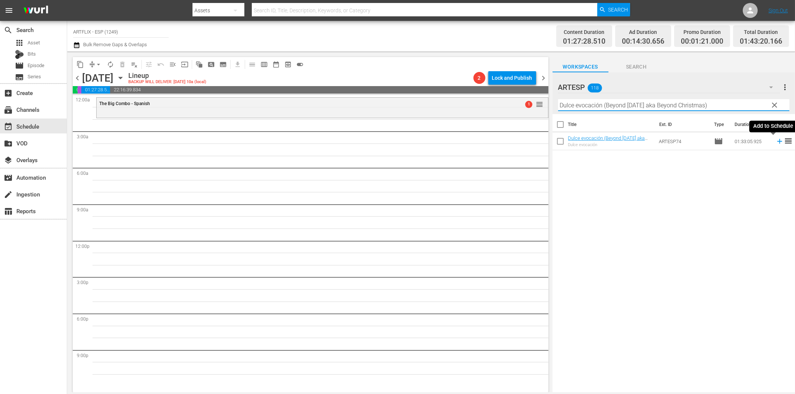
click at [775, 141] on icon at bounding box center [779, 141] width 8 height 8
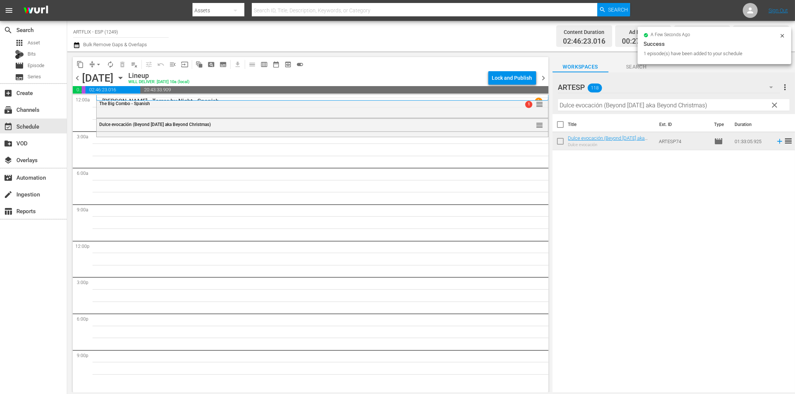
click at [604, 105] on input "Dulce evocación (Beyond [DATE] aka Beyond Christmas)" at bounding box center [673, 105] width 231 height 12
paste input "El flautista [PERSON_NAME] (The Pied Piper of Hamelin"
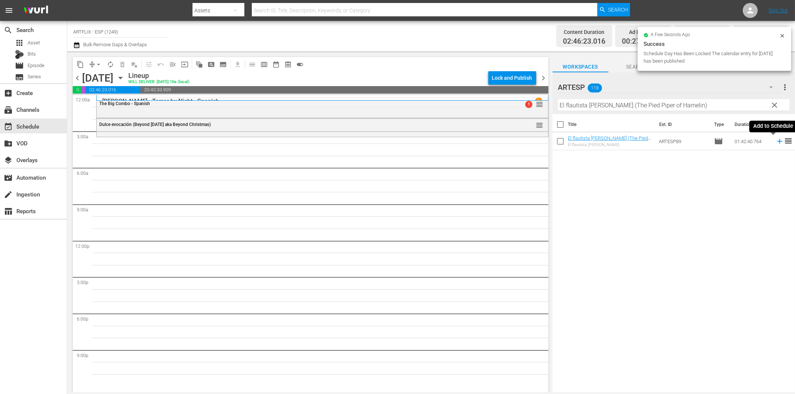
drag, startPoint x: 772, startPoint y: 142, endPoint x: 767, endPoint y: 142, distance: 4.9
click at [777, 142] on icon at bounding box center [779, 141] width 5 height 5
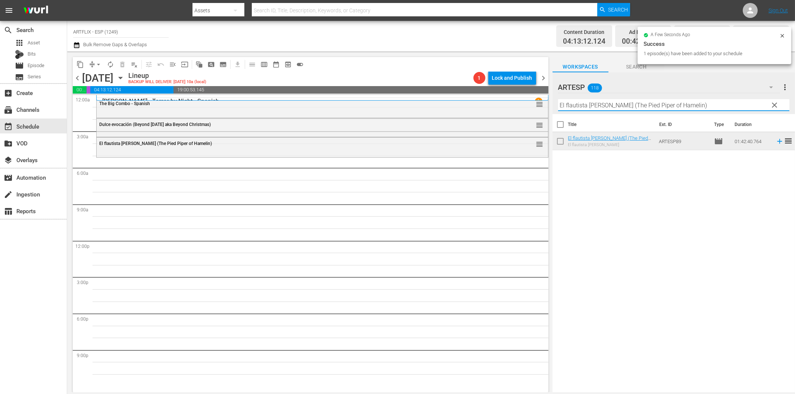
click at [569, 105] on input "El flautista [PERSON_NAME] (The Pied Piper of Hamelin)" at bounding box center [673, 105] width 231 height 12
paste input "A Star Is Born"
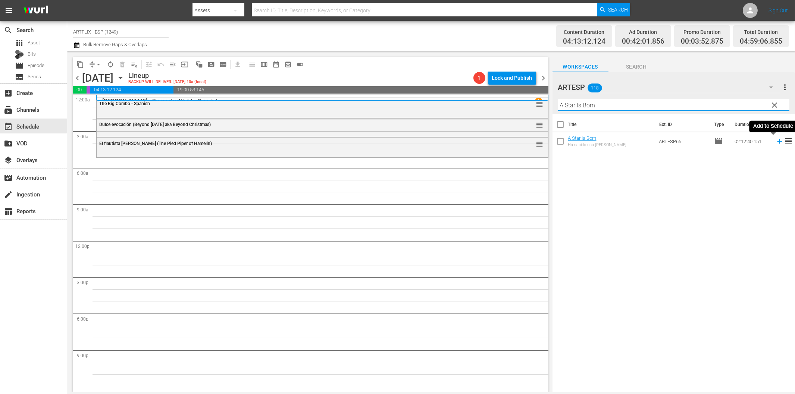
click at [775, 143] on icon at bounding box center [779, 141] width 8 height 8
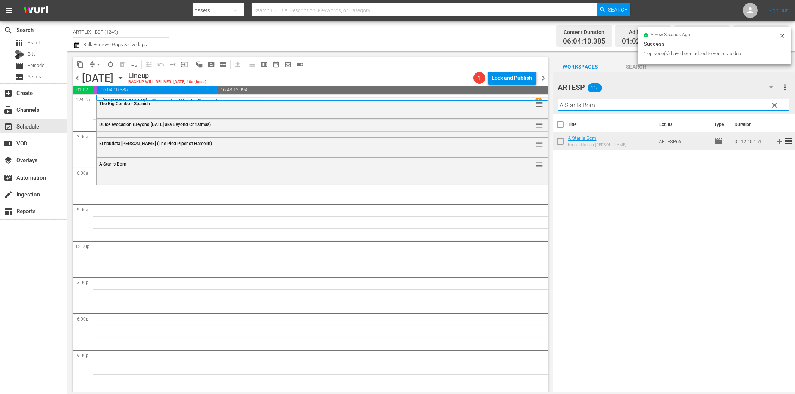
click at [643, 105] on input "A Star Is Born" at bounding box center [673, 105] width 231 height 12
paste input "La pequeña princesita (Little Princess)"
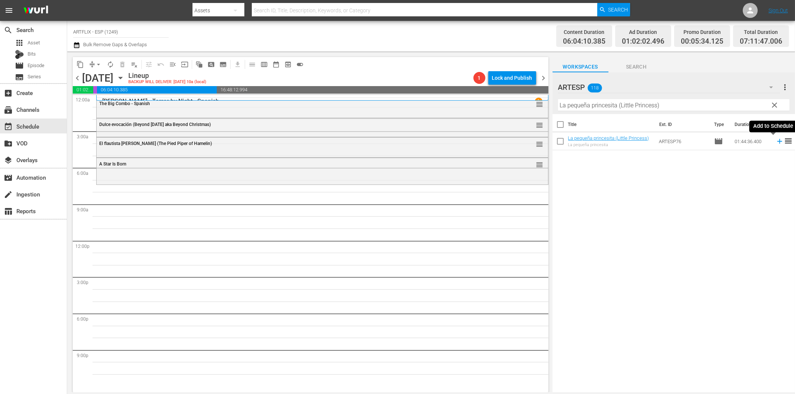
click at [775, 139] on icon at bounding box center [779, 141] width 8 height 8
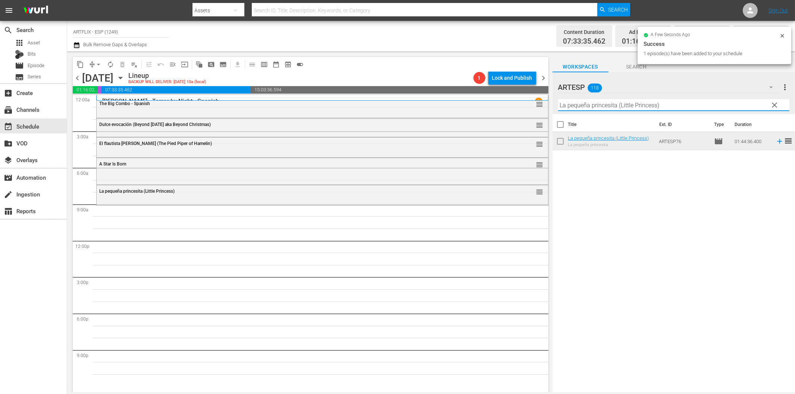
click at [579, 106] on input "La pequeña princesita (Little Princess)" at bounding box center [673, 105] width 231 height 12
paste input "[PERSON_NAME] Captain [PERSON_NAME] - Spanish"
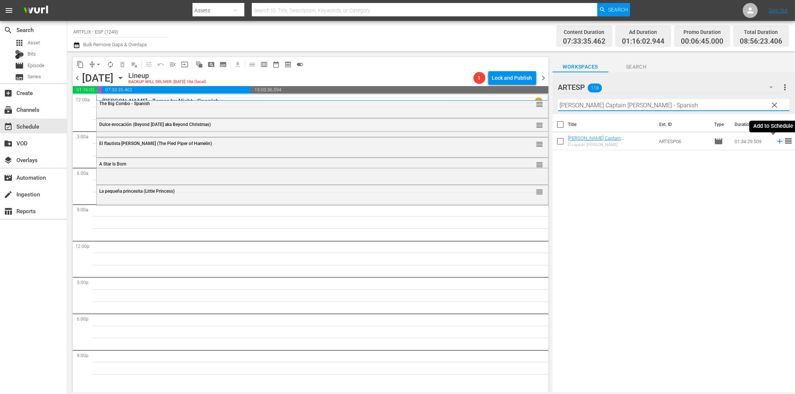
click at [775, 140] on icon at bounding box center [779, 141] width 8 height 8
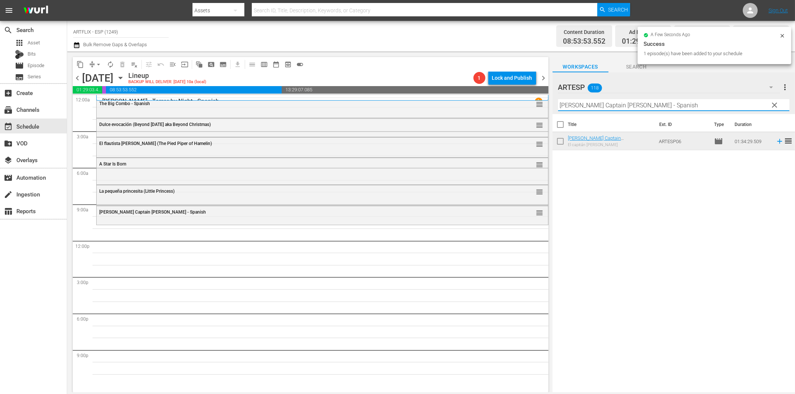
click at [636, 104] on input "[PERSON_NAME] Captain [PERSON_NAME] - Spanish" at bounding box center [673, 105] width 231 height 12
paste input "Swing High, Swing Low"
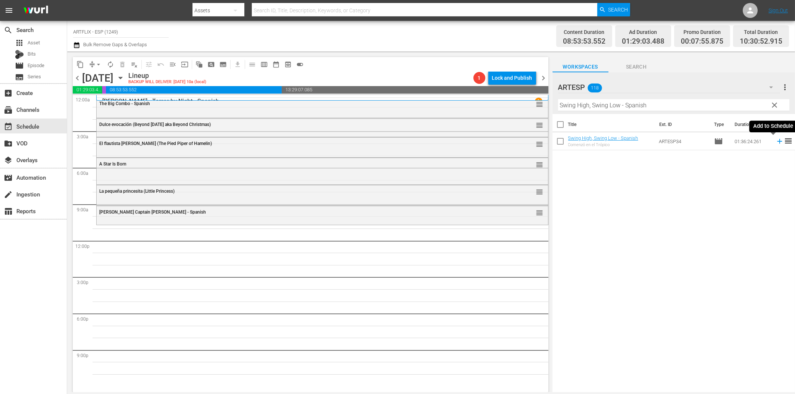
click at [776, 140] on icon at bounding box center [779, 141] width 8 height 8
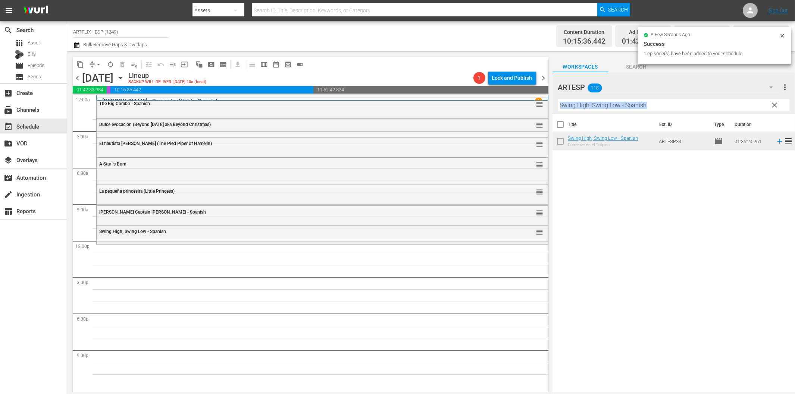
click at [598, 110] on div "Filter by Title Swing High, Swing Low - Spanish" at bounding box center [673, 105] width 231 height 18
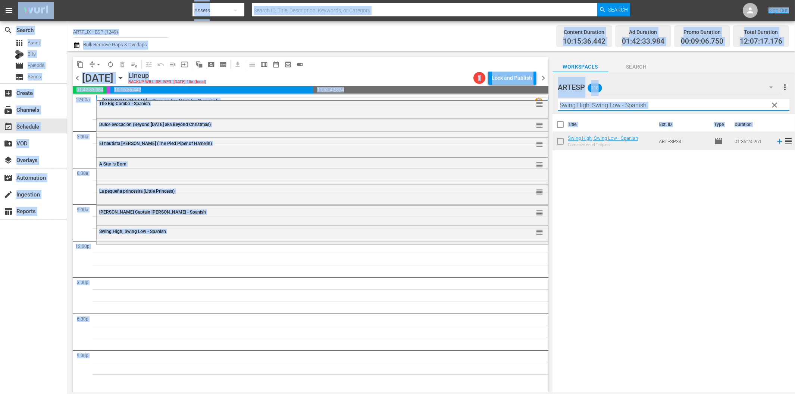
click at [603, 107] on input "Swing High, Swing Low - Spanish" at bounding box center [673, 105] width 231 height 12
click at [642, 86] on div "ARTESP 118" at bounding box center [669, 87] width 222 height 21
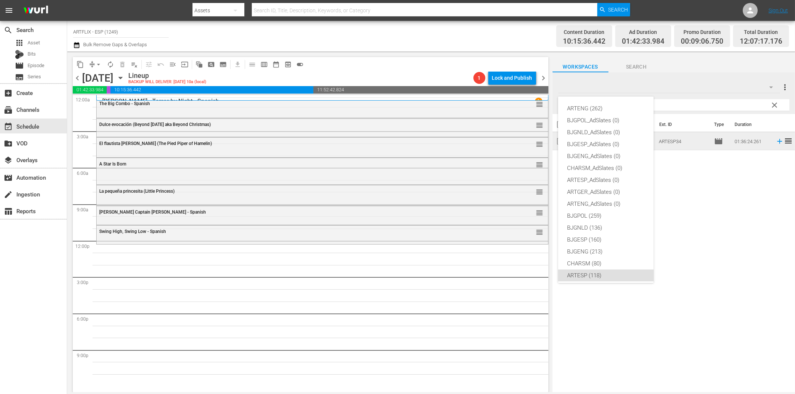
scroll to position [28, 0]
click at [479, 63] on div "ARTENG (262) BJGPOL_AdSlates (0) BJGNLD_AdSlates (0) BJGESP_AdSlates (0) BJGENG…" at bounding box center [397, 197] width 795 height 394
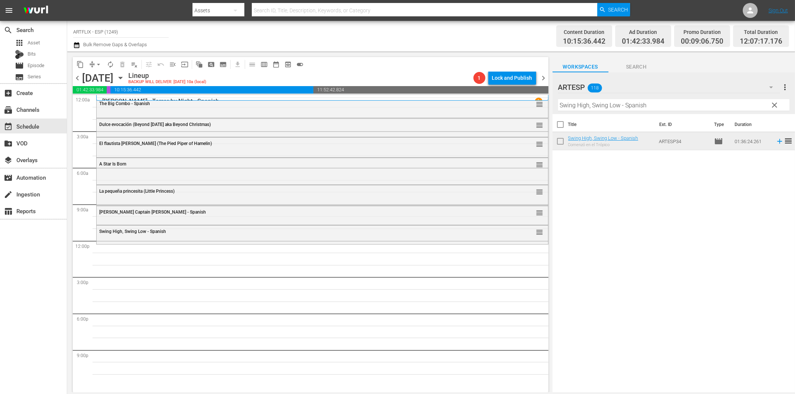
click at [625, 106] on input "Swing High, Swing Low - Spanish" at bounding box center [673, 105] width 231 height 12
paste input "Detour"
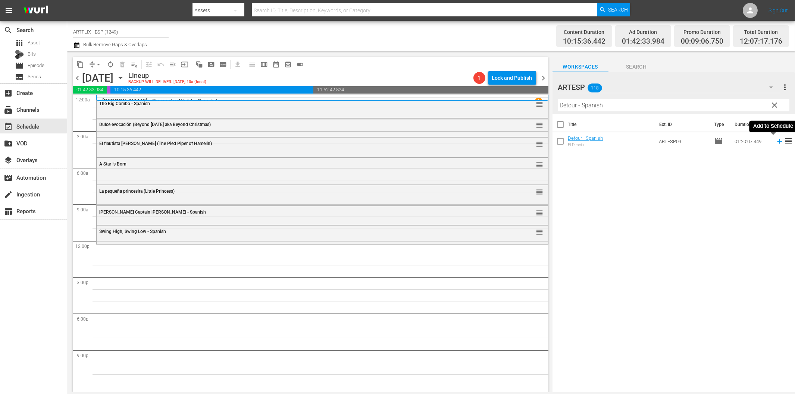
click at [775, 142] on icon at bounding box center [779, 141] width 8 height 8
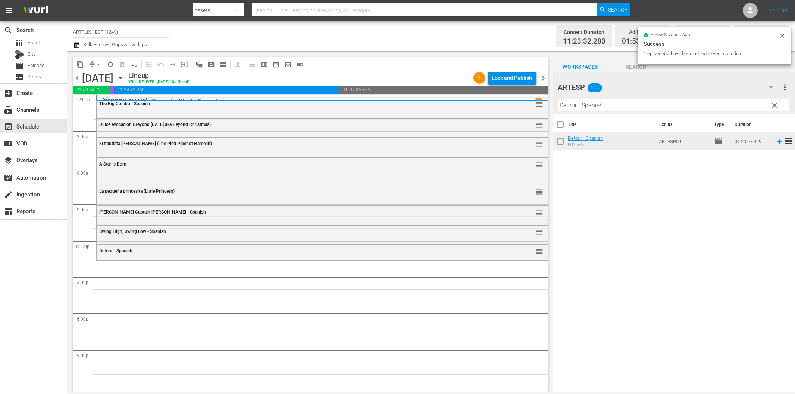
click at [635, 105] on input "Detour - Spanish" at bounding box center [673, 105] width 231 height 12
paste input "Mi querida secretaria (My Dear Secretary)"
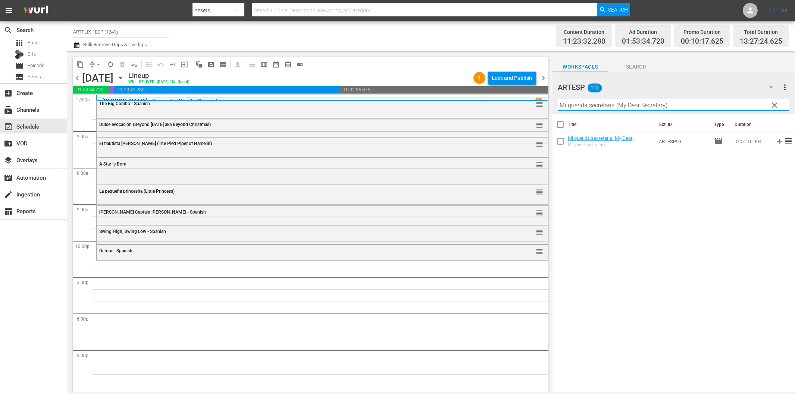
click at [775, 142] on icon at bounding box center [779, 141] width 8 height 8
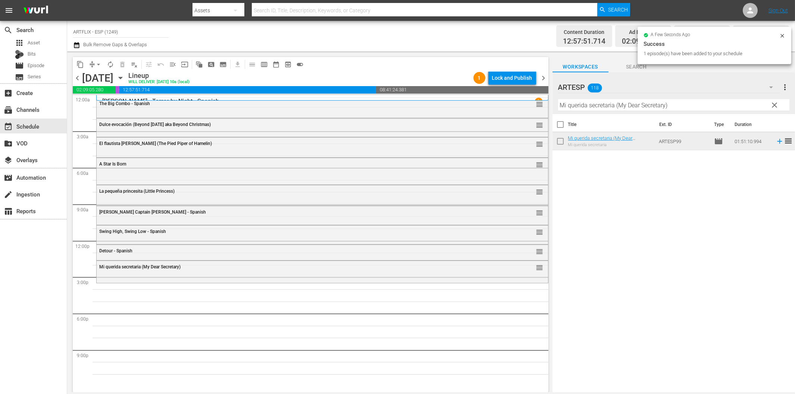
click at [647, 104] on input "Mi querida secretaria (My Dear Secretary)" at bounding box center [673, 105] width 231 height 12
paste input "La salamandra de oro (Golden Salamander) Colorized"
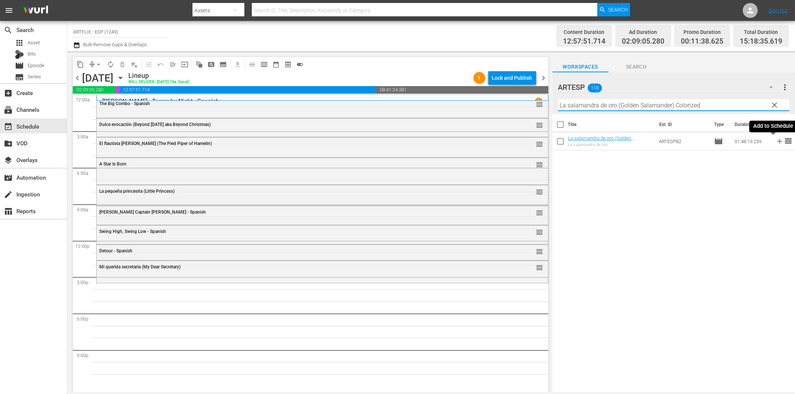
click at [775, 143] on icon at bounding box center [779, 141] width 8 height 8
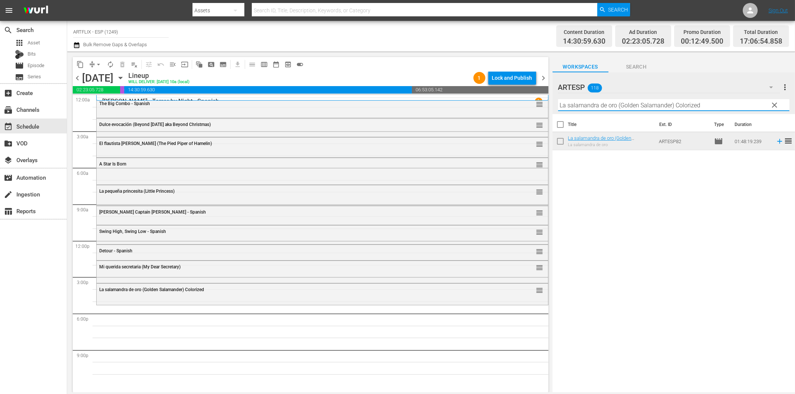
click at [654, 106] on input "La salamandra de oro (Golden Salamander) Colorized" at bounding box center [673, 105] width 231 height 12
paste input "The North Star - Spanish"
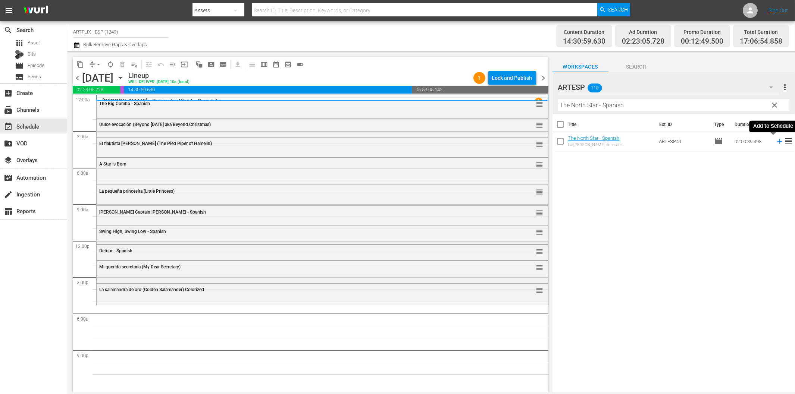
click at [777, 139] on icon at bounding box center [779, 141] width 5 height 5
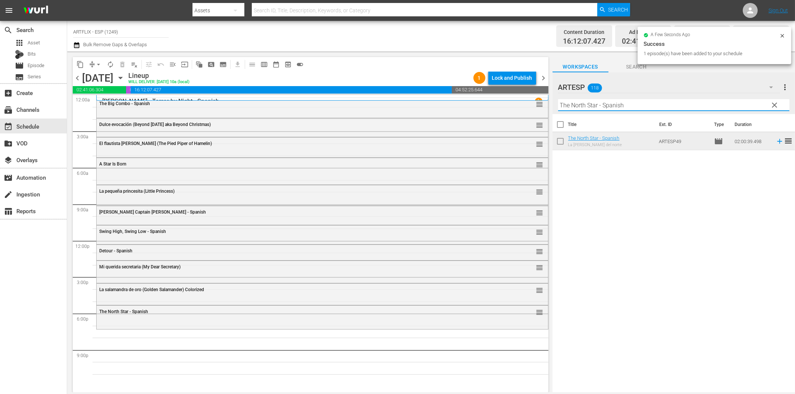
click at [653, 106] on input "The North Star - Spanish" at bounding box center [673, 105] width 231 height 12
paste input "Shock"
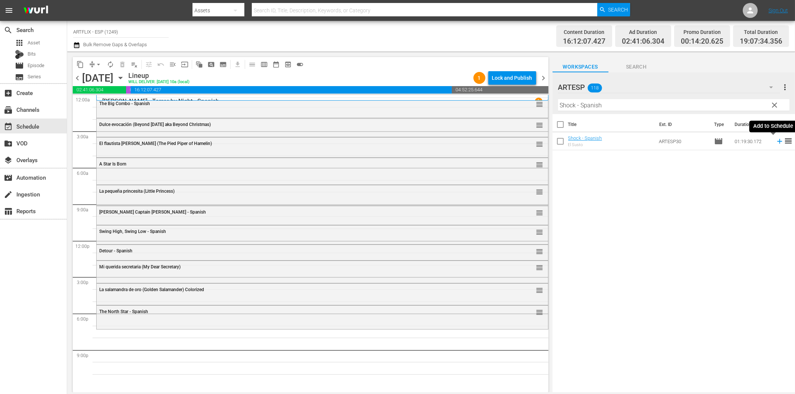
drag, startPoint x: 773, startPoint y: 140, endPoint x: 758, endPoint y: 142, distance: 14.7
click at [775, 140] on icon at bounding box center [779, 141] width 8 height 8
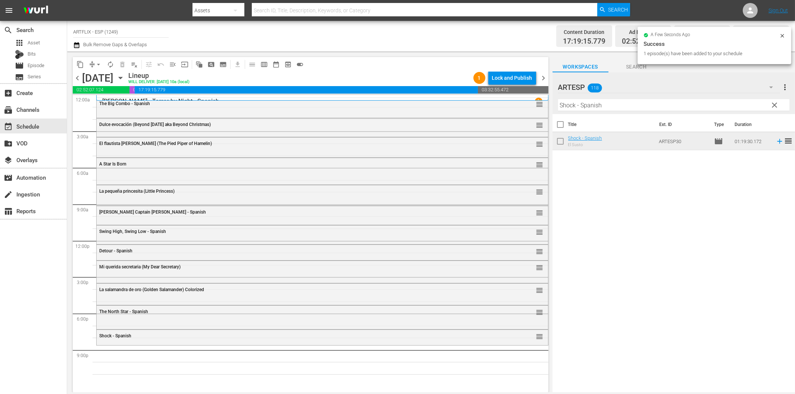
click at [661, 108] on input "Shock - Spanish" at bounding box center [673, 105] width 231 height 12
paste input "El buque maldito (The Ghost Galleon)"
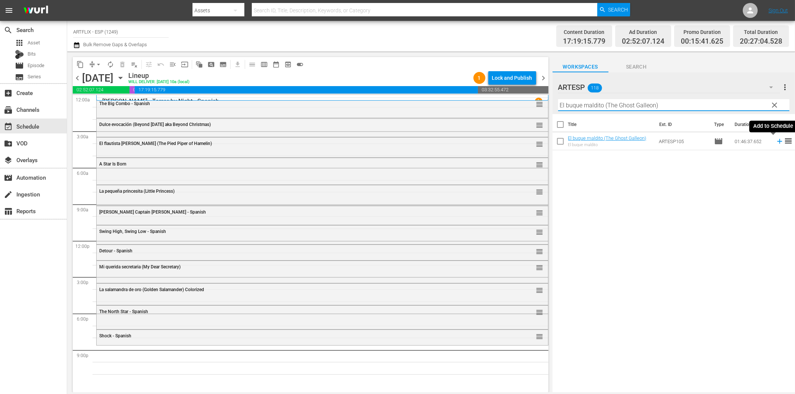
click at [777, 141] on icon at bounding box center [779, 141] width 5 height 5
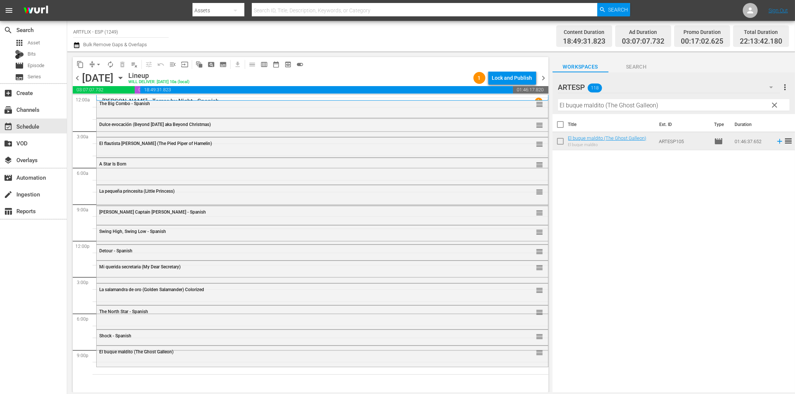
click at [617, 111] on hr at bounding box center [673, 111] width 231 height 0
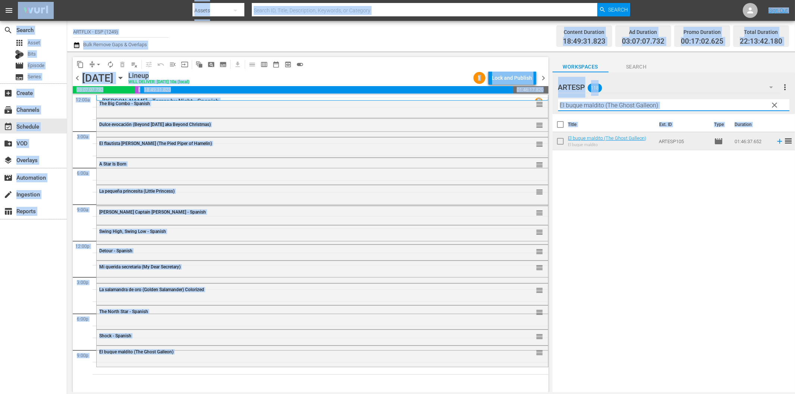
click at [625, 108] on input "El buque maldito (The Ghost Galleon)" at bounding box center [673, 105] width 231 height 12
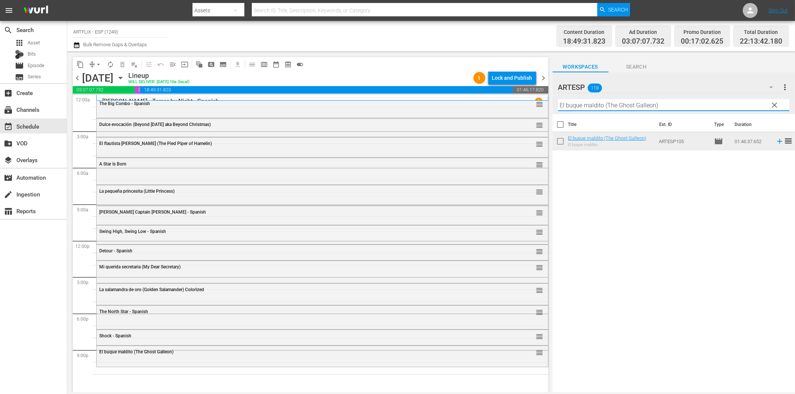
paste input "The Devil Bat - Spanish"
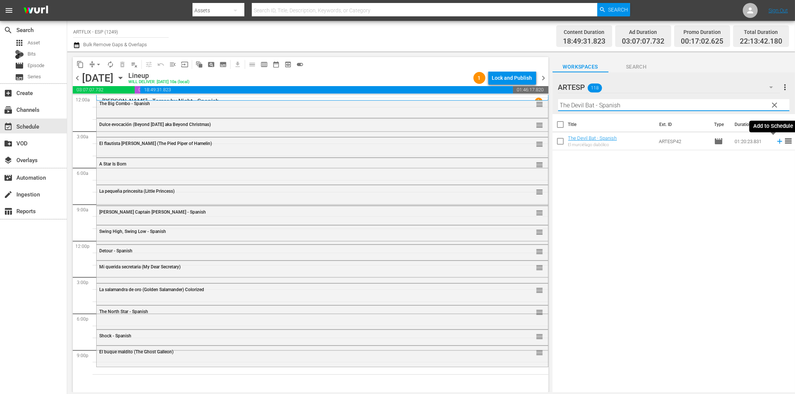
click at [777, 141] on icon at bounding box center [779, 141] width 5 height 5
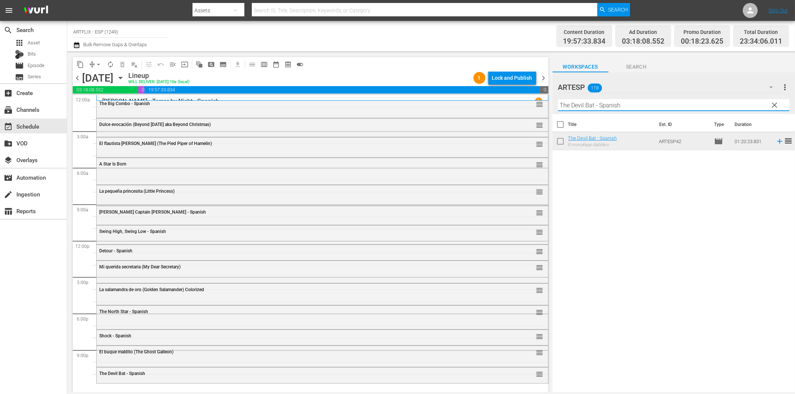
click at [618, 106] on input "The Devil Bat - Spanish" at bounding box center [673, 105] width 231 height 12
paste input "A Minor Miracle"
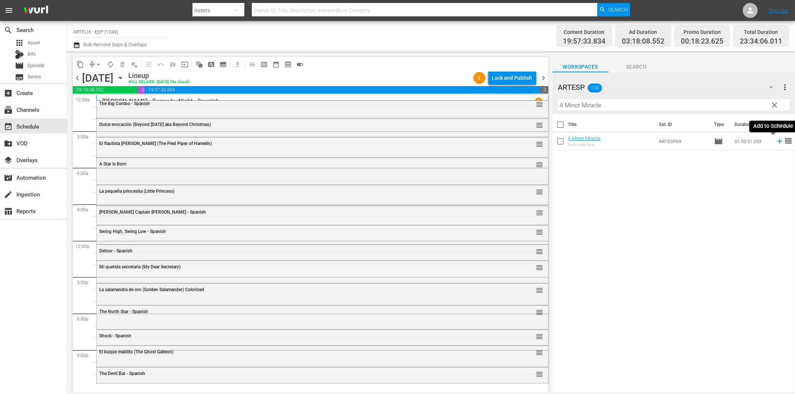
click at [775, 142] on icon at bounding box center [779, 141] width 8 height 8
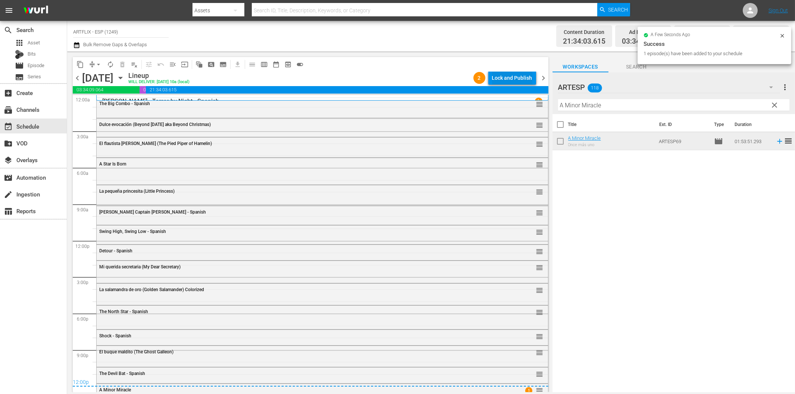
click at [515, 79] on div "Lock and Publish" at bounding box center [512, 77] width 40 height 13
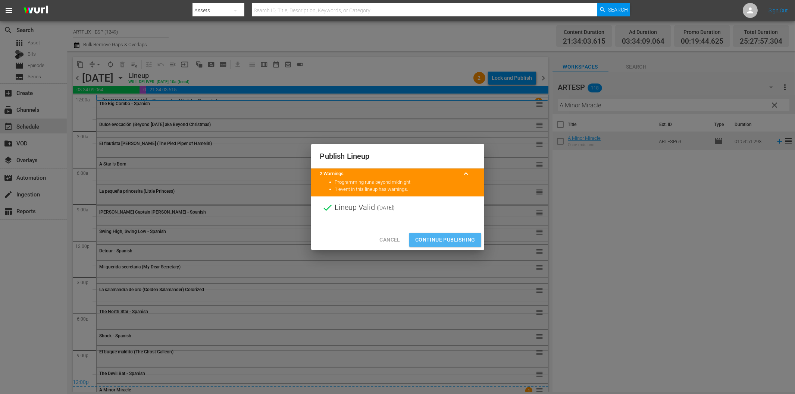
click at [449, 236] on span "Continue Publishing" at bounding box center [445, 239] width 60 height 9
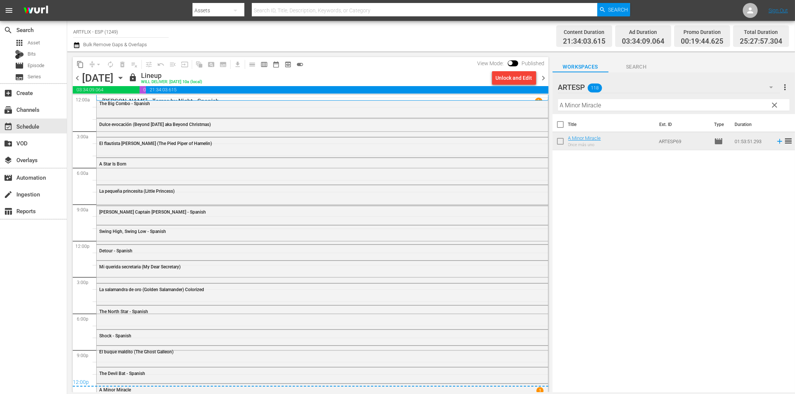
click at [542, 75] on span "chevron_right" at bounding box center [543, 77] width 9 height 9
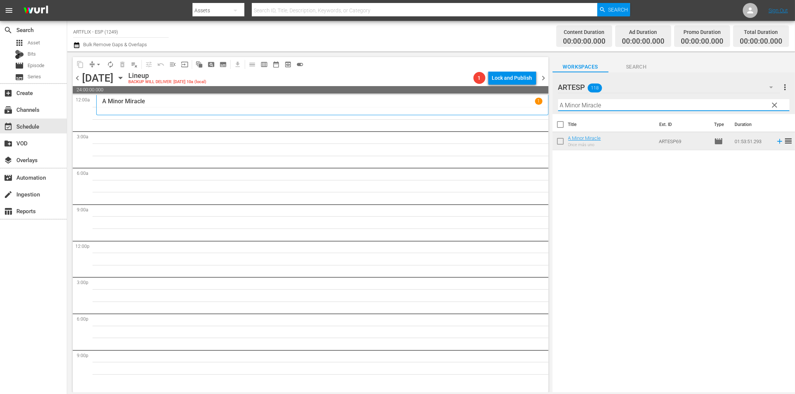
click at [615, 107] on input "A Minor Miracle" at bounding box center [673, 105] width 231 height 12
paste input "El cisne negro (The Black Swan)"
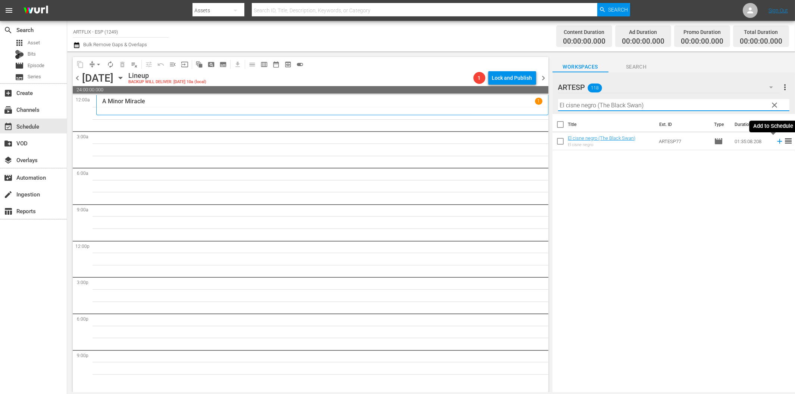
click at [775, 141] on icon at bounding box center [779, 141] width 8 height 8
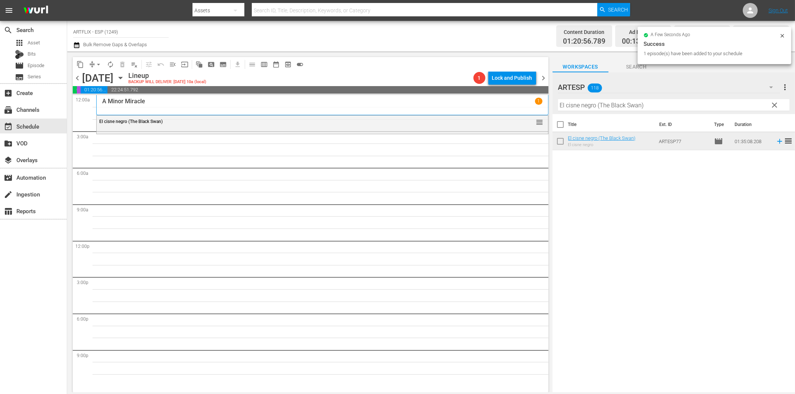
click at [609, 107] on input "El cisne negro (The Black Swan)" at bounding box center [673, 105] width 231 height 12
paste input "Gung Ho - Spanish"
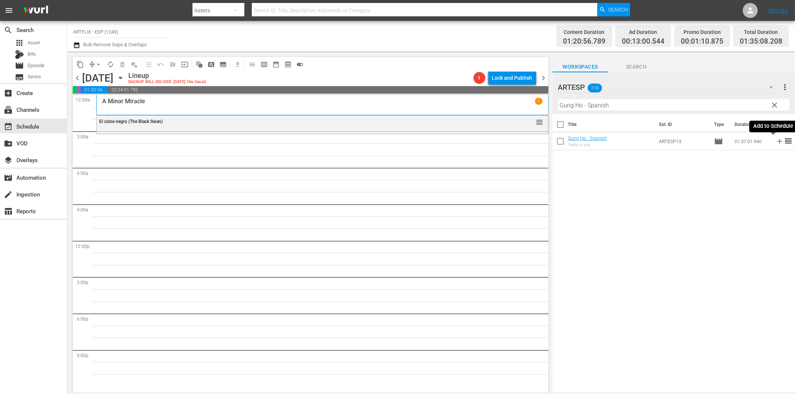
drag, startPoint x: 773, startPoint y: 140, endPoint x: 743, endPoint y: 147, distance: 30.9
click at [775, 140] on icon at bounding box center [779, 141] width 8 height 8
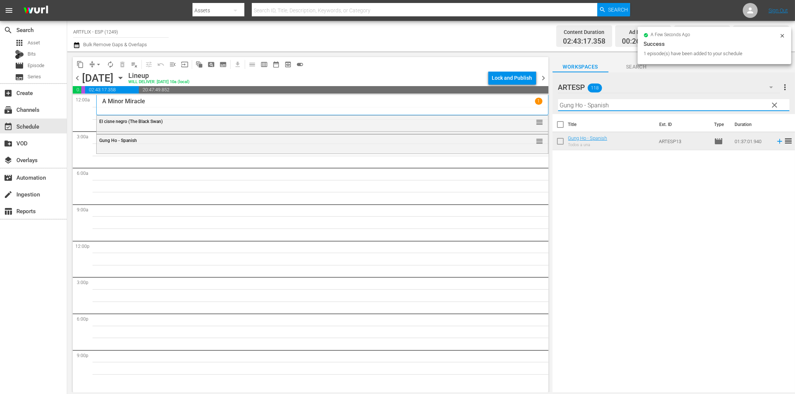
click at [595, 104] on input "Gung Ho - Spanish" at bounding box center [673, 105] width 231 height 12
paste input "Bodas reales (Royal Wedding)"
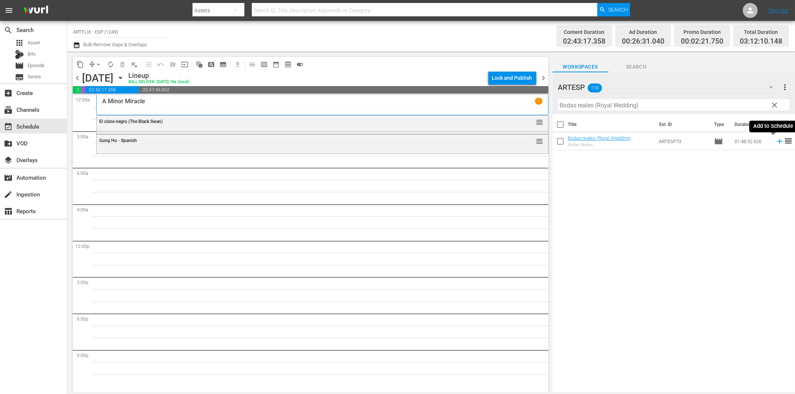
click at [777, 142] on icon at bounding box center [779, 141] width 5 height 5
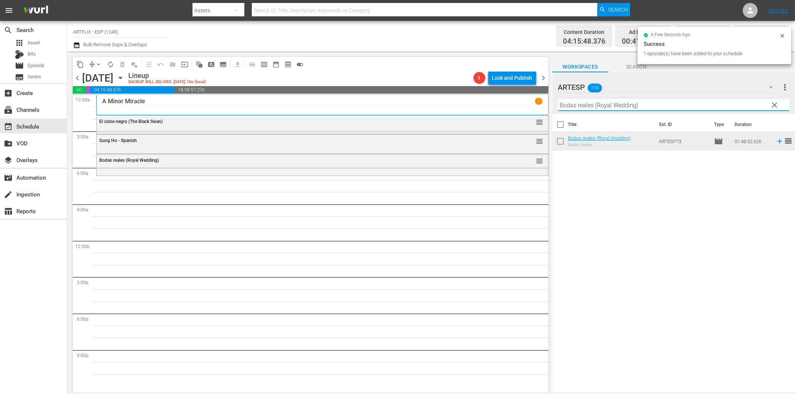
click at [622, 107] on input "Bodas reales (Royal Wedding)" at bounding box center [673, 105] width 231 height 12
paste input "El niño y el potro (Más allá de río Miño"
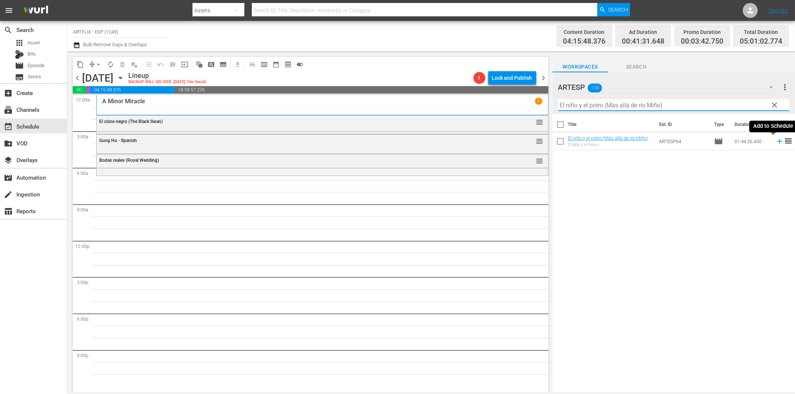
click at [777, 141] on icon at bounding box center [779, 141] width 5 height 5
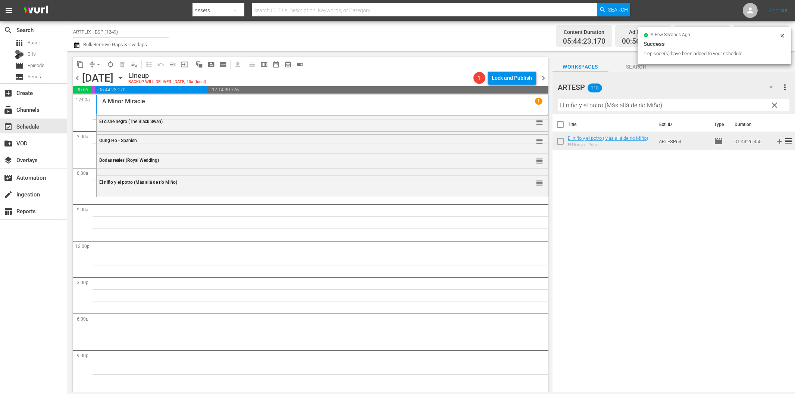
click at [609, 106] on input "El niño y el potro (Más allá de río Miño)" at bounding box center [673, 105] width 231 height 12
paste input "Father's Little Dividend - Spanish"
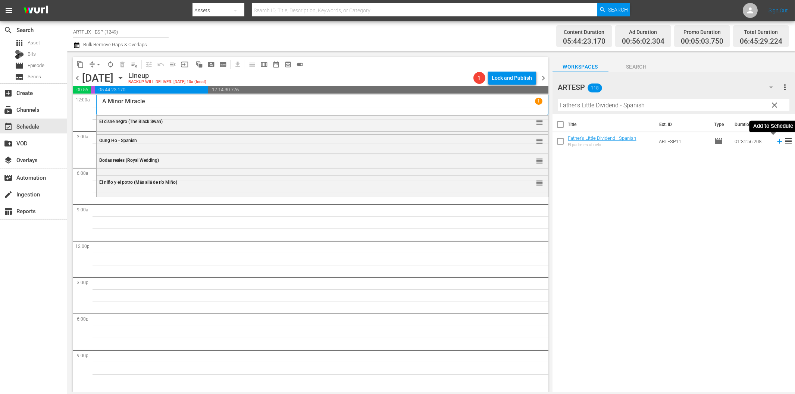
click at [775, 137] on icon at bounding box center [779, 141] width 8 height 8
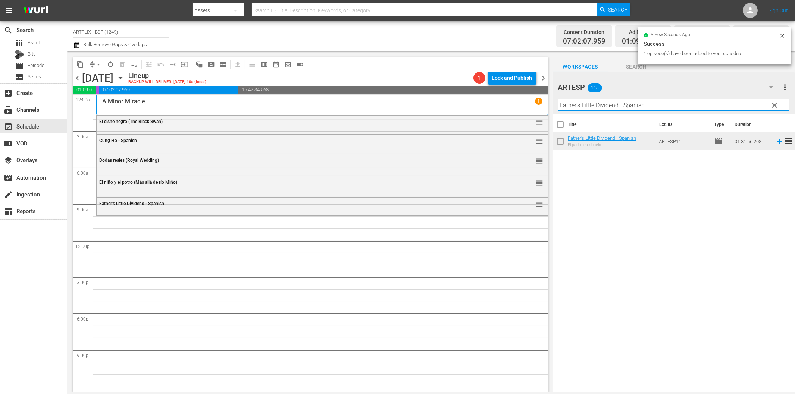
click at [613, 105] on input "Father's Little Dividend - Spanish" at bounding box center [673, 105] width 231 height 12
paste input "Our Daily Brea"
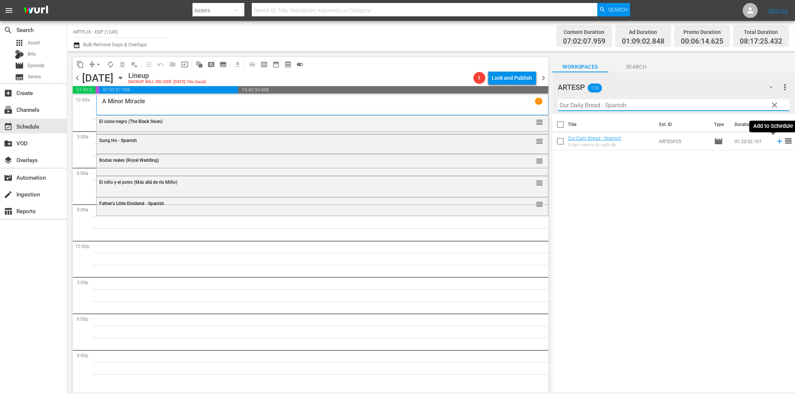
click at [775, 140] on icon at bounding box center [779, 141] width 8 height 8
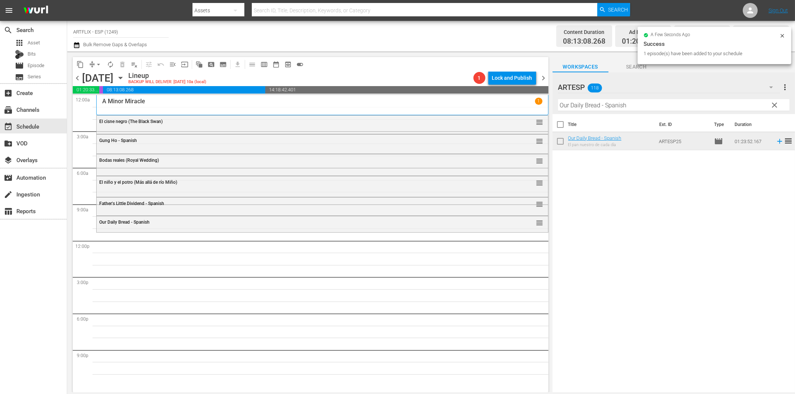
click at [614, 107] on input "Our Daily Bread - Spanish" at bounding box center [673, 105] width 231 height 12
paste input "The New Adventures of [PERSON_NAME]"
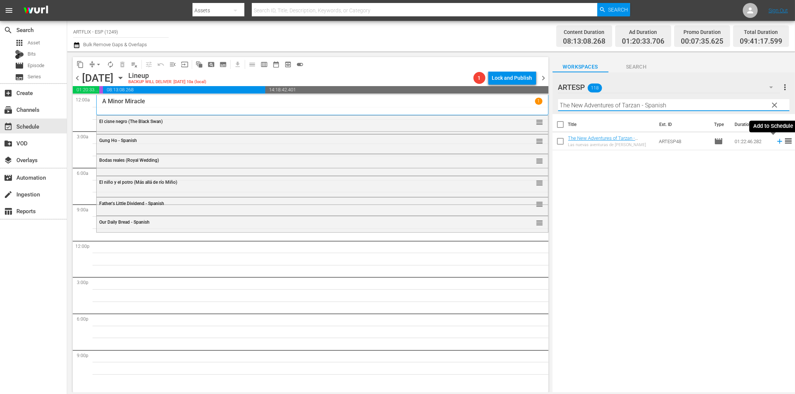
click at [775, 140] on icon at bounding box center [779, 141] width 8 height 8
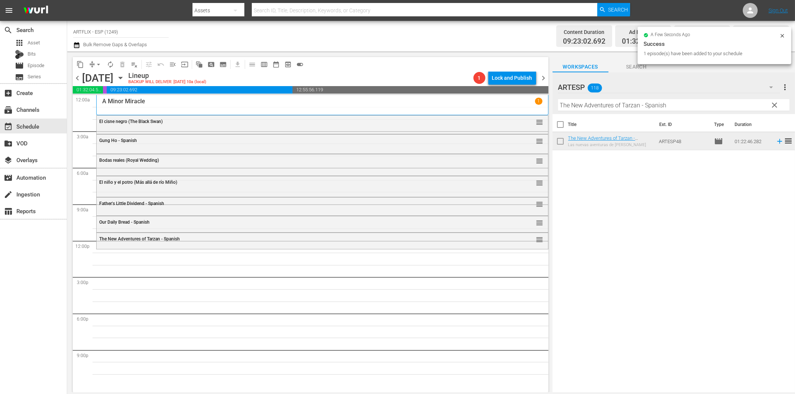
click at [657, 106] on input "The New Adventures of Tarzan - Spanish" at bounding box center [673, 105] width 231 height 12
paste input "arzan and the Trappers"
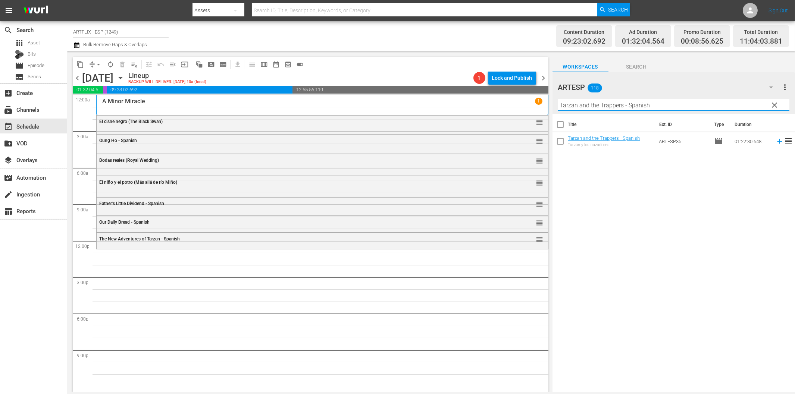
click at [775, 143] on icon at bounding box center [779, 141] width 8 height 8
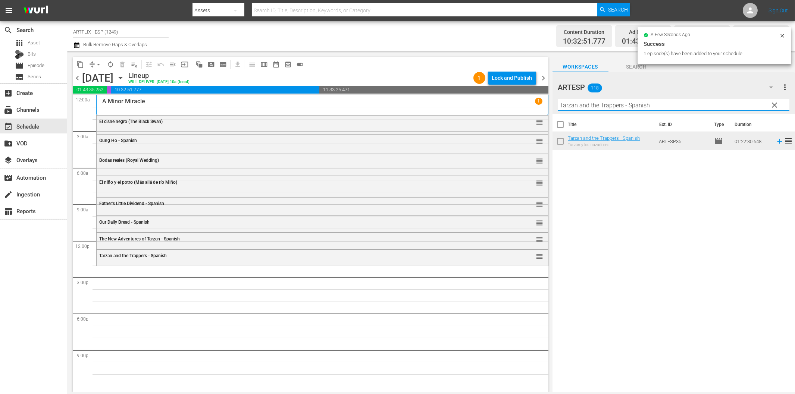
click at [692, 106] on input "Tarzan and the Trappers - Spanish" at bounding box center [673, 105] width 231 height 12
paste input "Cuando pasan las cigüeñas (The Cranes Are Flying)"
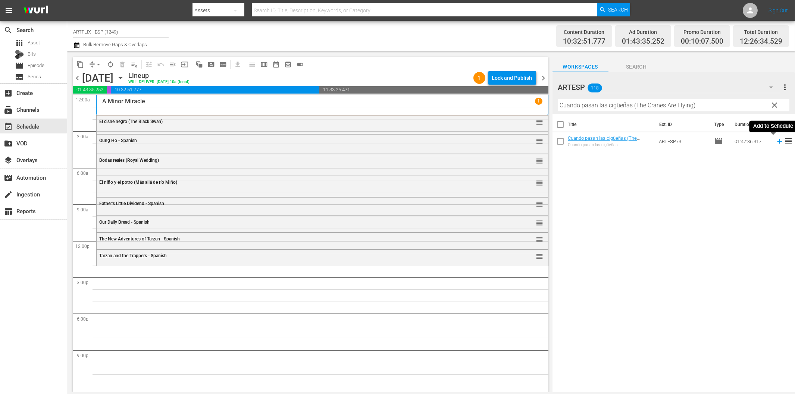
click at [777, 142] on icon at bounding box center [779, 141] width 5 height 5
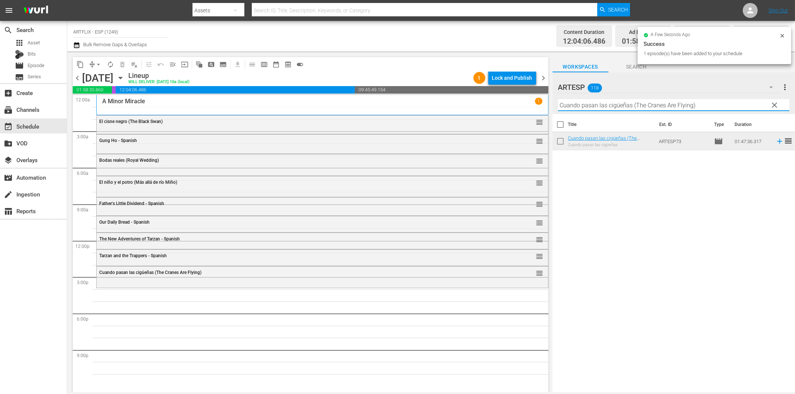
click at [649, 104] on input "Cuando pasan las cigüeñas (The Cranes Are Flying)" at bounding box center [673, 105] width 231 height 12
paste input "The Flying Deuces - Spanish"
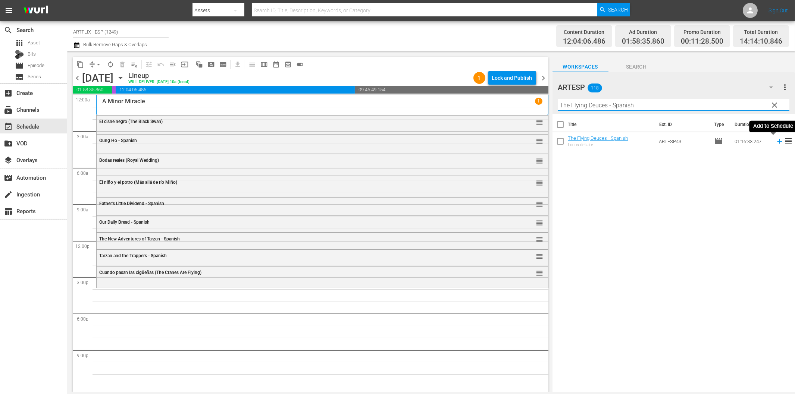
click at [777, 140] on icon at bounding box center [779, 141] width 5 height 5
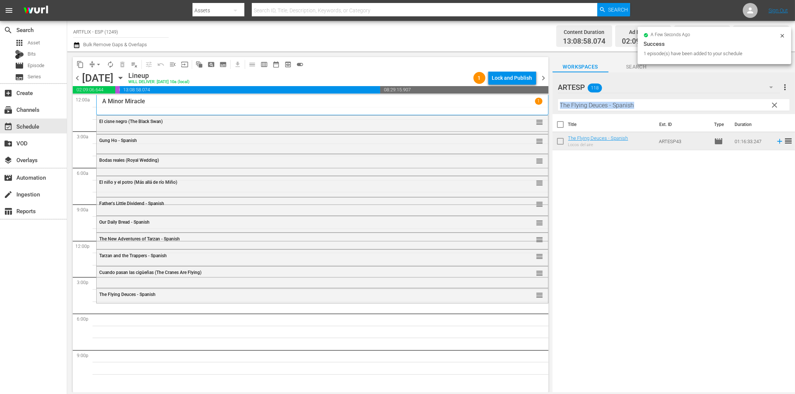
click at [658, 111] on div "Filter by Title The Flying Deuces - Spanish" at bounding box center [673, 105] width 231 height 18
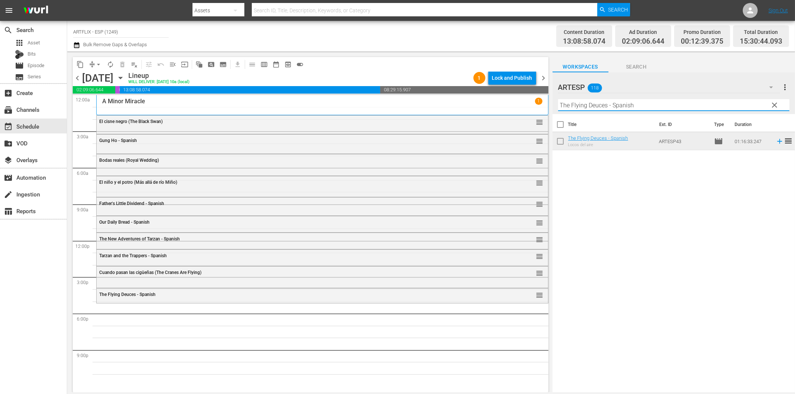
click at [660, 104] on input "The Flying Deuces - Spanish" at bounding box center [673, 105] width 231 height 12
paste
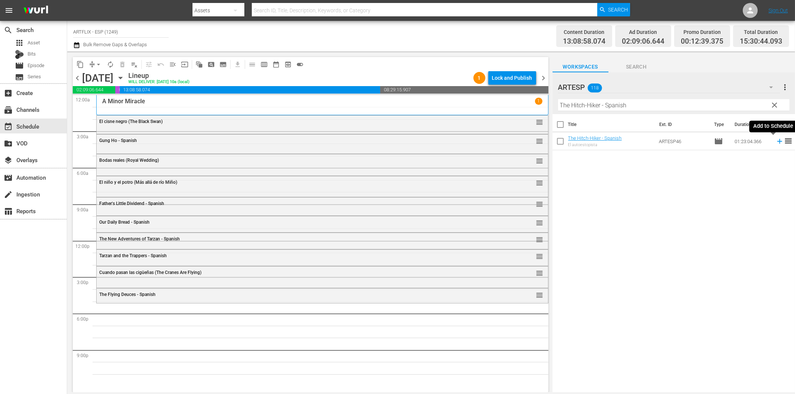
click at [775, 140] on icon at bounding box center [779, 141] width 8 height 8
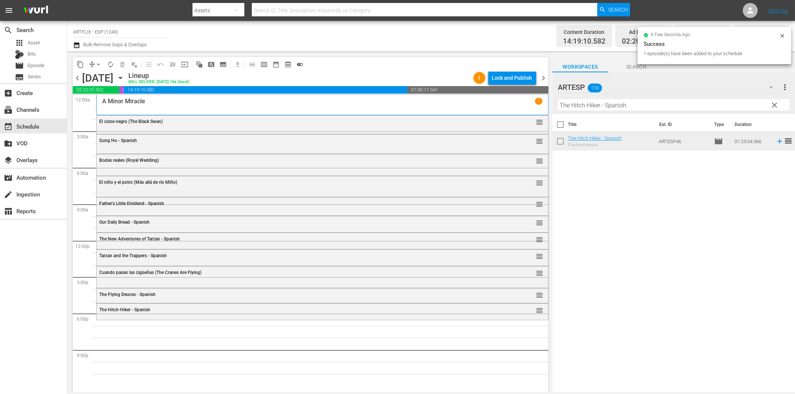
click at [651, 101] on input "The Hitch-Hiker - Spanish" at bounding box center [673, 105] width 231 height 12
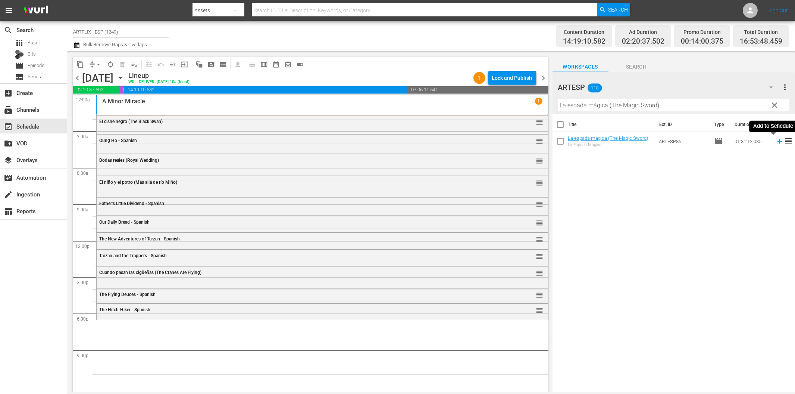
drag, startPoint x: 773, startPoint y: 141, endPoint x: 769, endPoint y: 143, distance: 4.5
click at [777, 141] on icon at bounding box center [779, 141] width 5 height 5
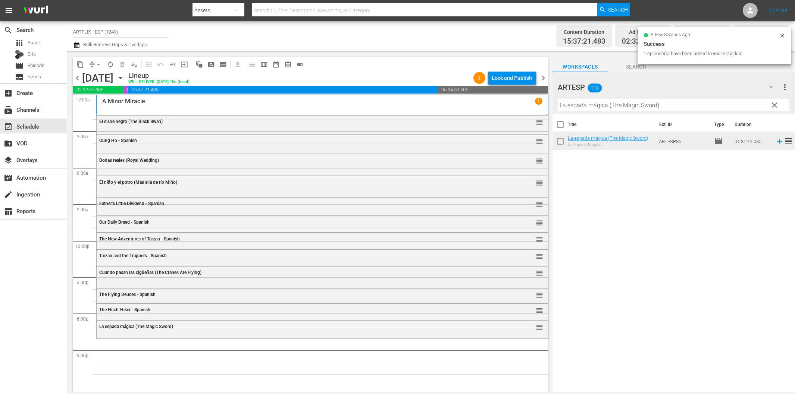
click at [608, 103] on input "La espada mágica (The Magic Sword)" at bounding box center [673, 105] width 231 height 12
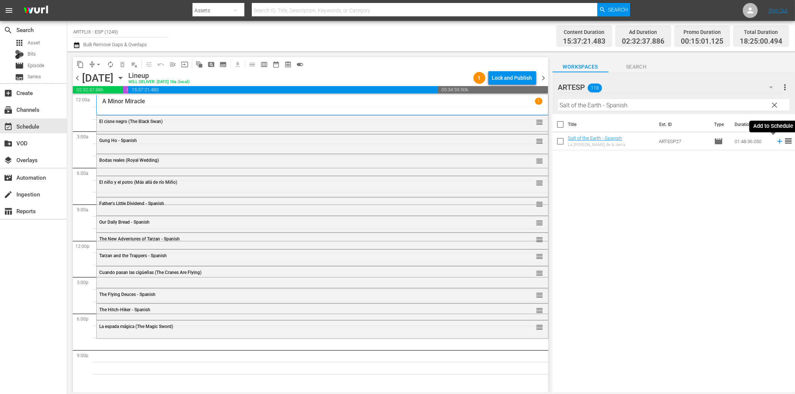
click at [777, 142] on icon at bounding box center [779, 141] width 5 height 5
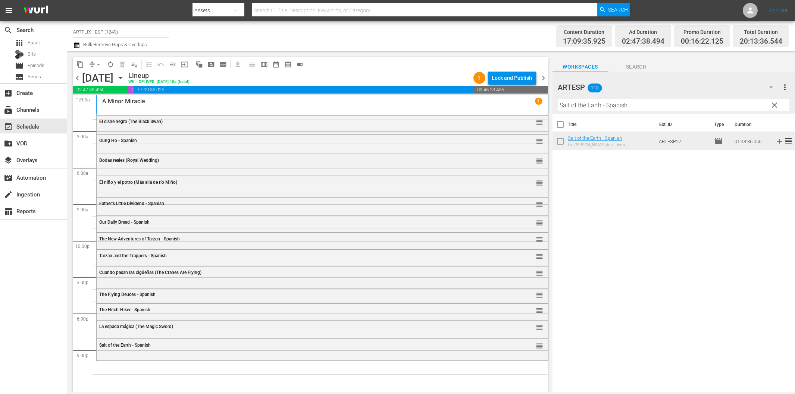
click at [638, 106] on input "Salt of the Earth - Spanish" at bounding box center [673, 105] width 231 height 12
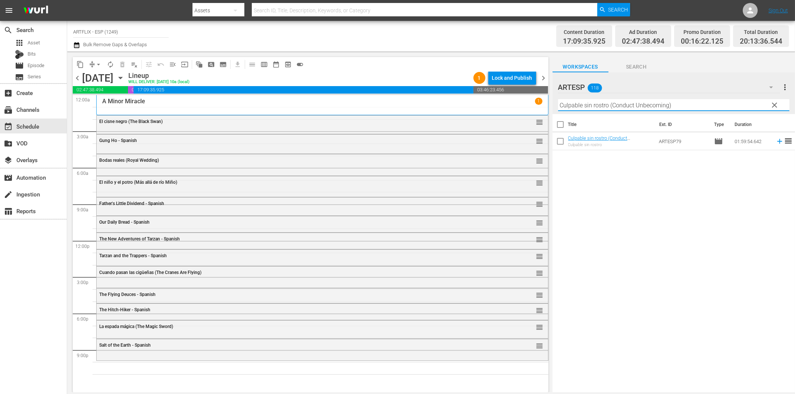
click at [775, 143] on icon at bounding box center [779, 141] width 8 height 8
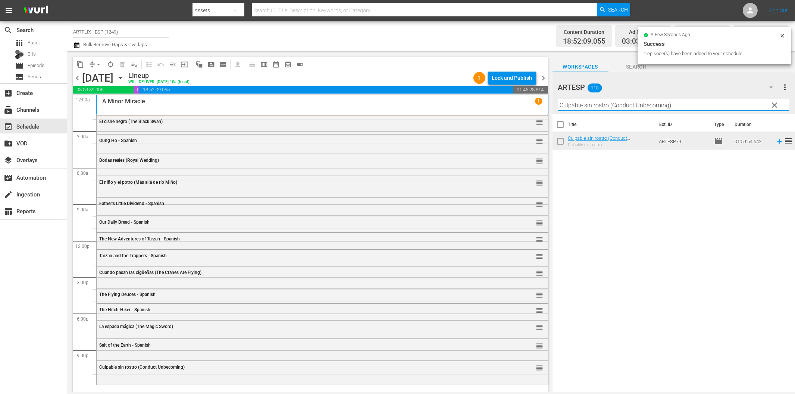
click at [700, 106] on input "Culpable sin rostro (Conduct Unbecoming)" at bounding box center [673, 105] width 231 height 12
type input "[PERSON_NAME] - Dressed to Kill"
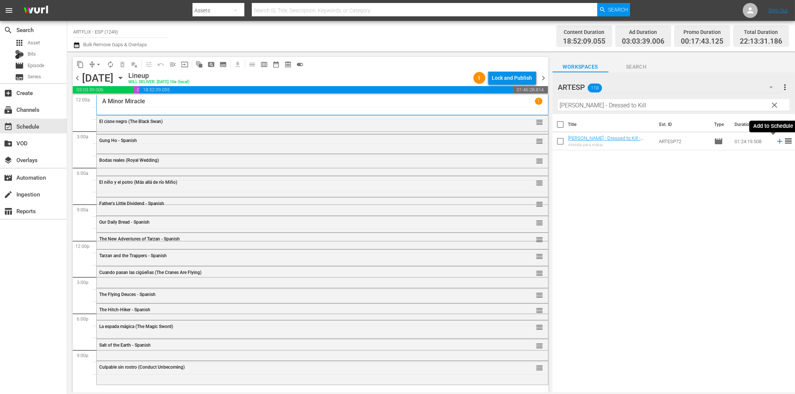
click at [775, 142] on icon at bounding box center [779, 141] width 8 height 8
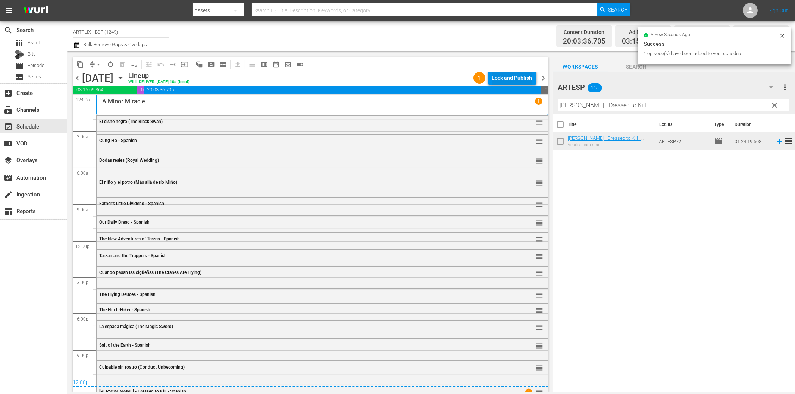
click at [512, 76] on div "Lock and Publish" at bounding box center [512, 77] width 40 height 13
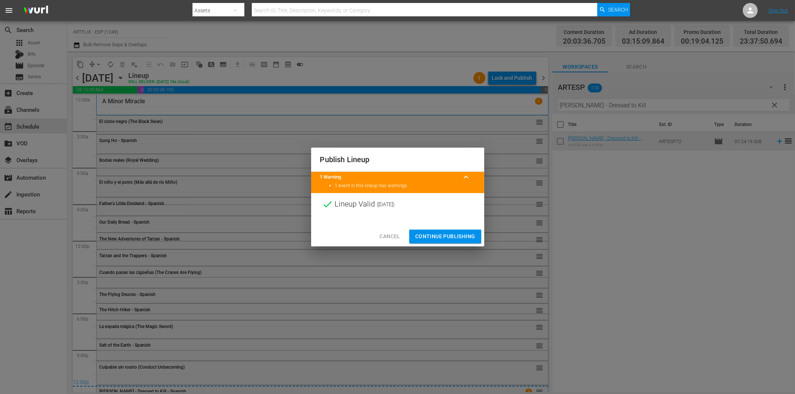
click at [452, 232] on span "Continue Publishing" at bounding box center [445, 236] width 60 height 9
